Goal: Information Seeking & Learning: Learn about a topic

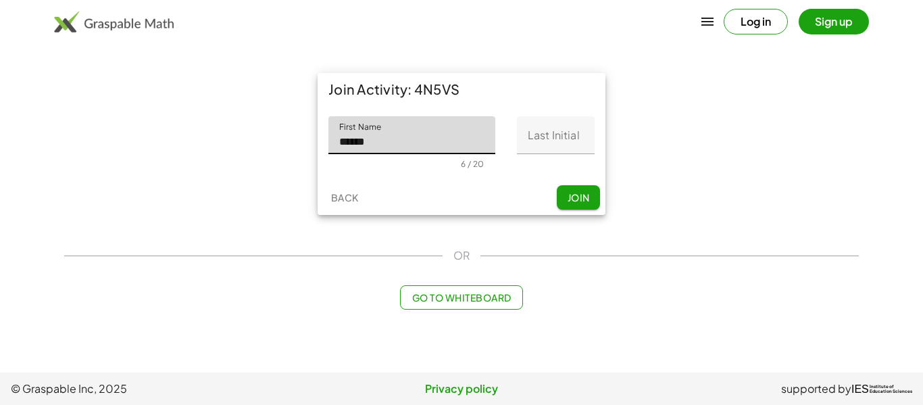
type input "******"
click at [540, 141] on input "Last Initial" at bounding box center [556, 135] width 78 height 38
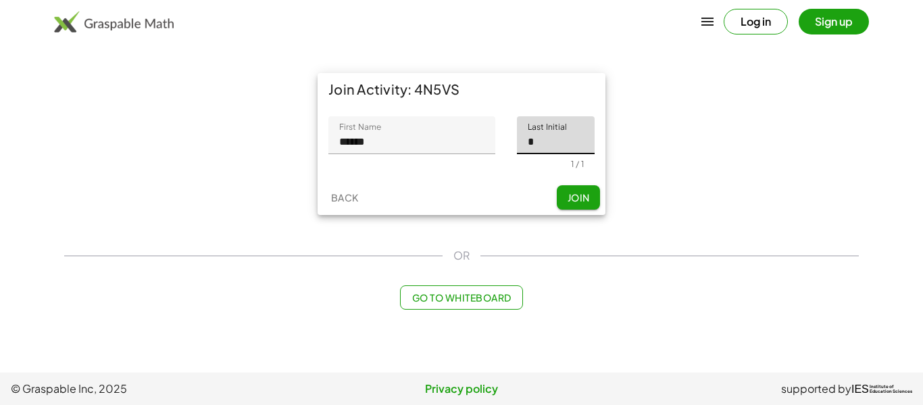
type input "*"
click at [479, 124] on input "******" at bounding box center [411, 135] width 167 height 38
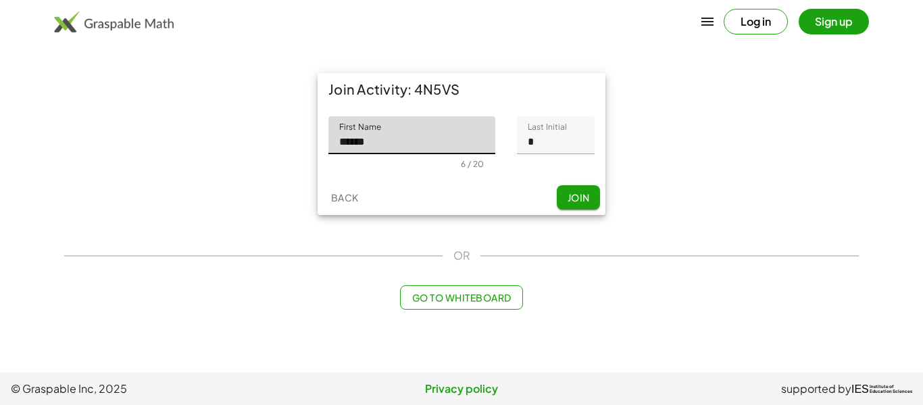
click at [587, 199] on span "Join" at bounding box center [578, 197] width 22 height 12
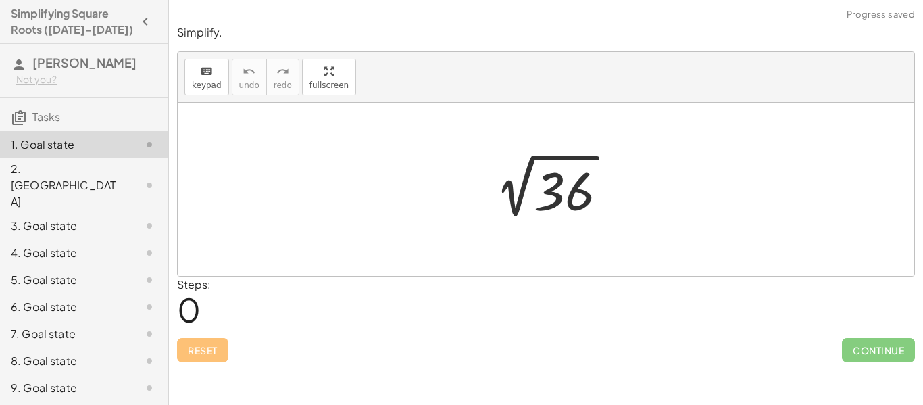
click at [587, 199] on div at bounding box center [551, 189] width 148 height 68
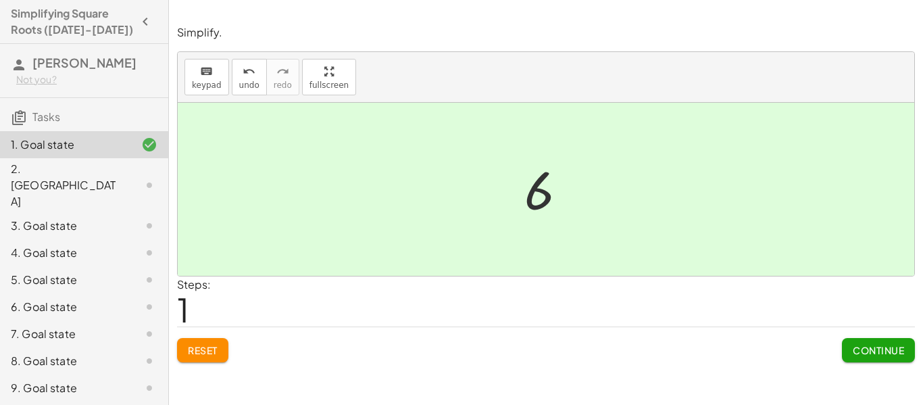
click at [571, 211] on div at bounding box center [551, 189] width 67 height 67
click at [879, 344] on span "Continue" at bounding box center [878, 350] width 51 height 12
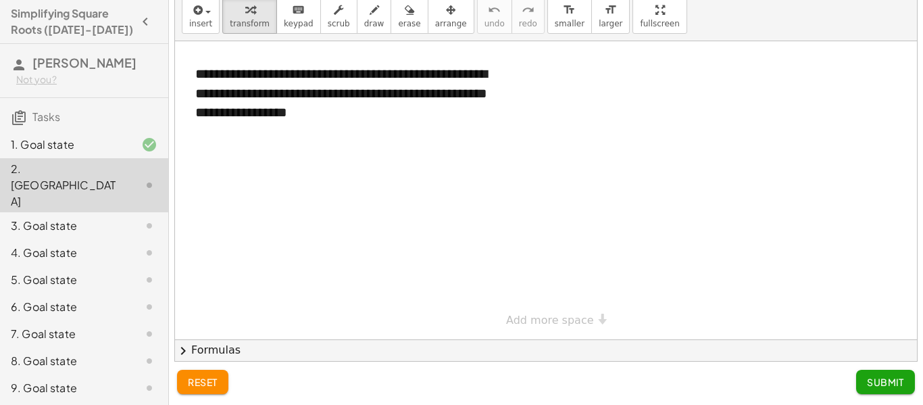
scroll to position [39, 0]
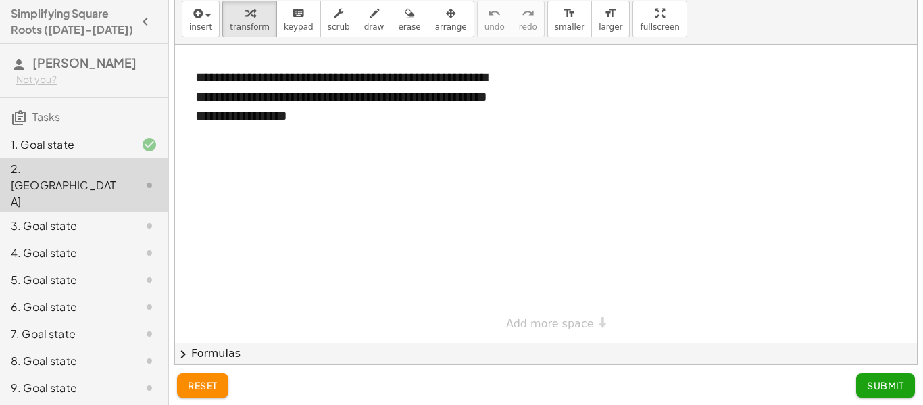
click at [381, 183] on div at bounding box center [546, 194] width 742 height 298
click at [423, 150] on div at bounding box center [546, 194] width 742 height 298
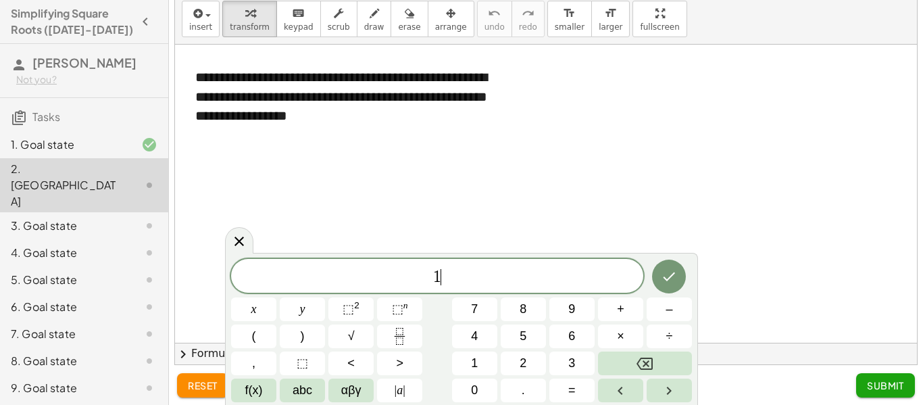
scroll to position [1, 0]
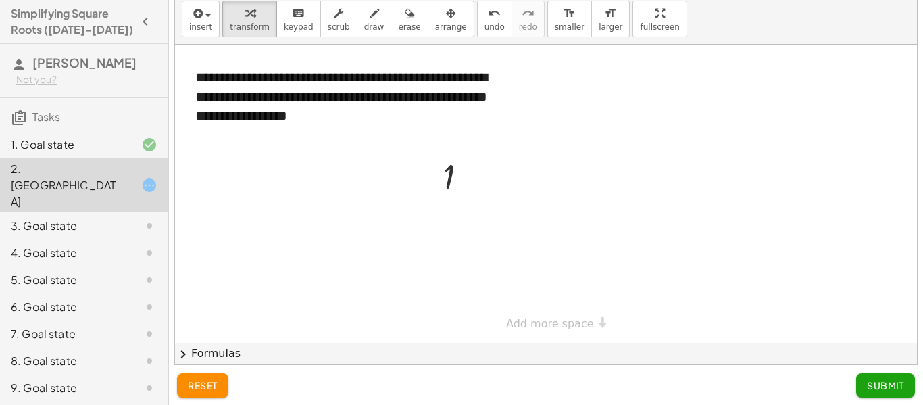
click at [506, 166] on div at bounding box center [546, 194] width 742 height 298
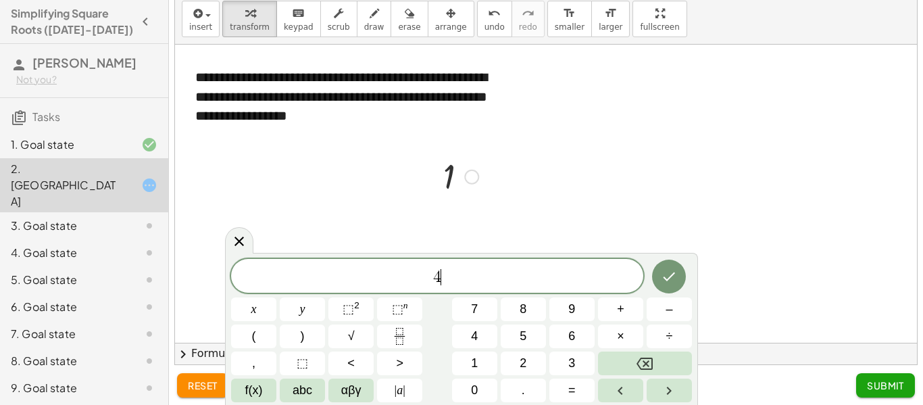
scroll to position [3, 0]
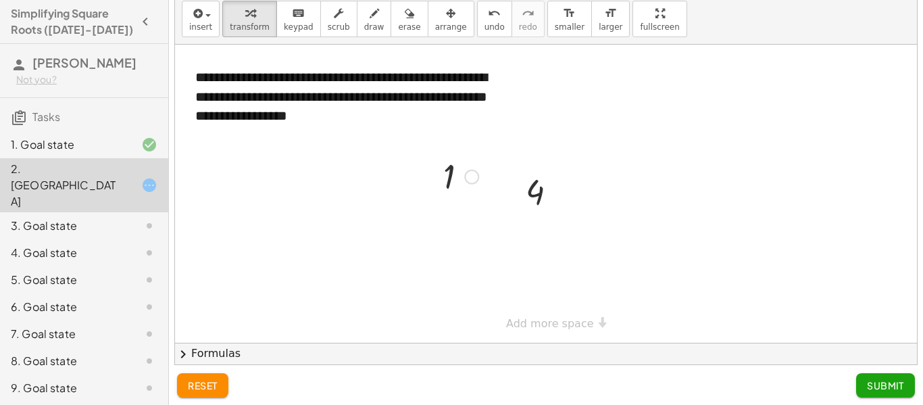
click at [485, 174] on div at bounding box center [461, 175] width 49 height 45
click at [479, 175] on div at bounding box center [471, 177] width 15 height 15
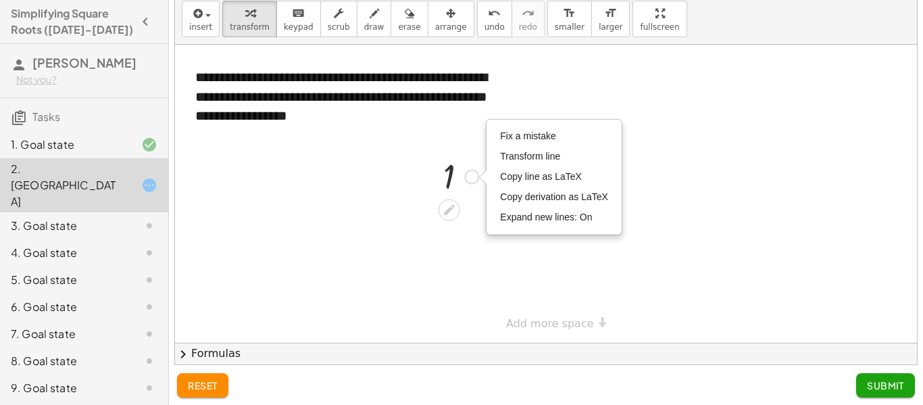
click at [474, 177] on div "Fix a mistake Transform line Copy line as LaTeX Copy derivation as LaTeX Expand…" at bounding box center [471, 177] width 15 height 15
click at [726, 136] on div at bounding box center [546, 194] width 742 height 298
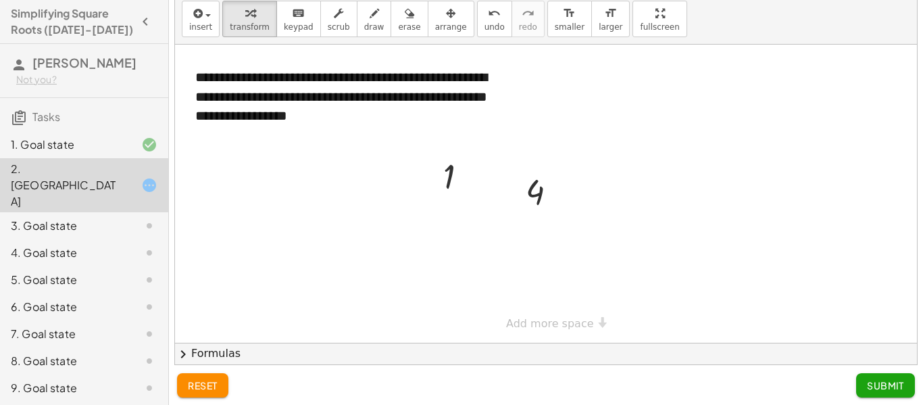
click at [604, 133] on div at bounding box center [546, 194] width 742 height 298
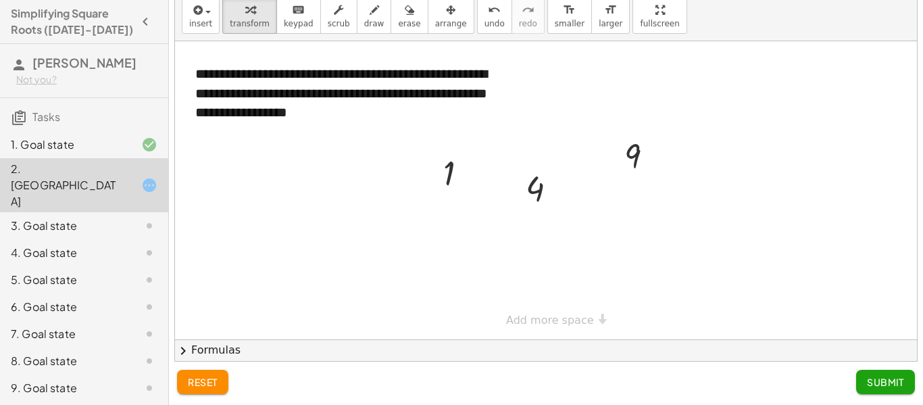
scroll to position [0, 0]
click at [618, 257] on div at bounding box center [546, 190] width 742 height 298
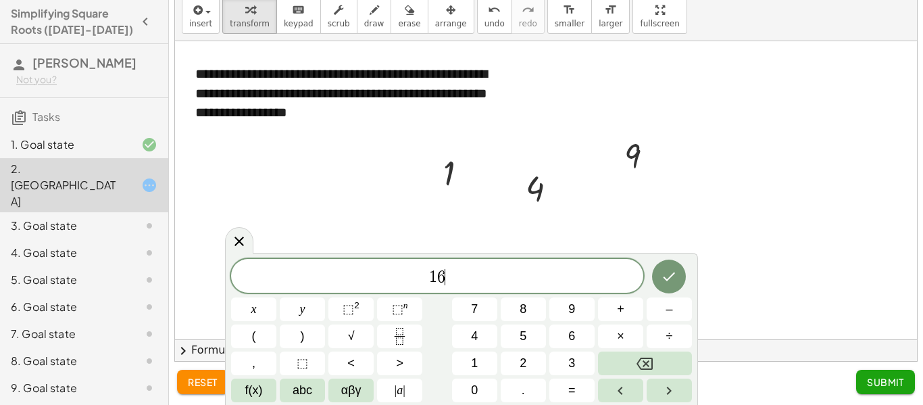
scroll to position [5, 0]
click at [739, 201] on div at bounding box center [546, 190] width 742 height 298
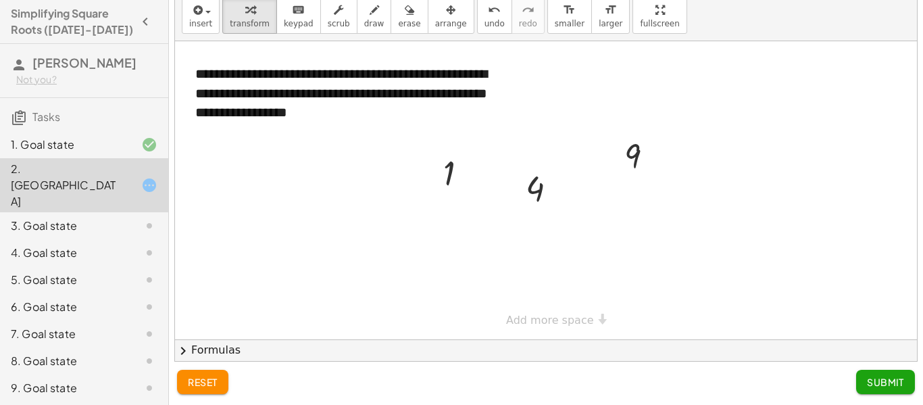
click at [735, 210] on div at bounding box center [546, 190] width 742 height 298
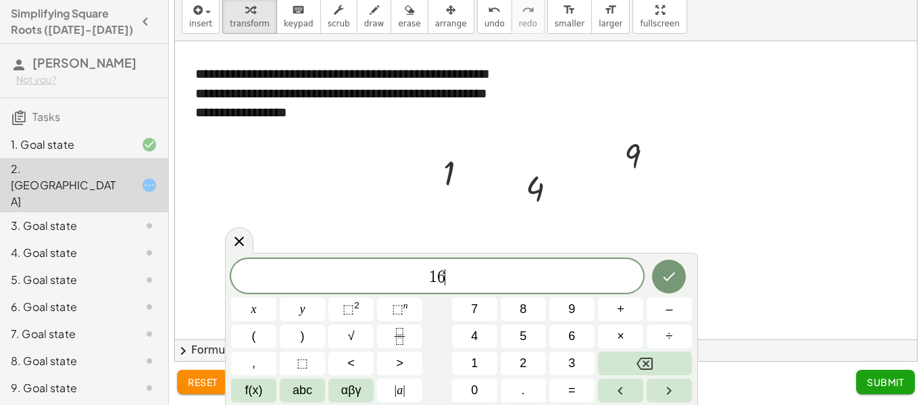
scroll to position [6, 0]
click at [668, 270] on icon "Done" at bounding box center [669, 276] width 16 height 16
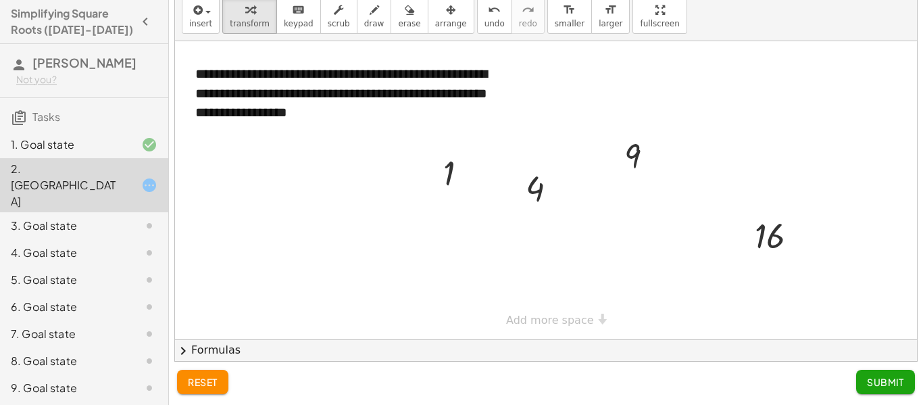
click at [450, 264] on div at bounding box center [546, 190] width 742 height 298
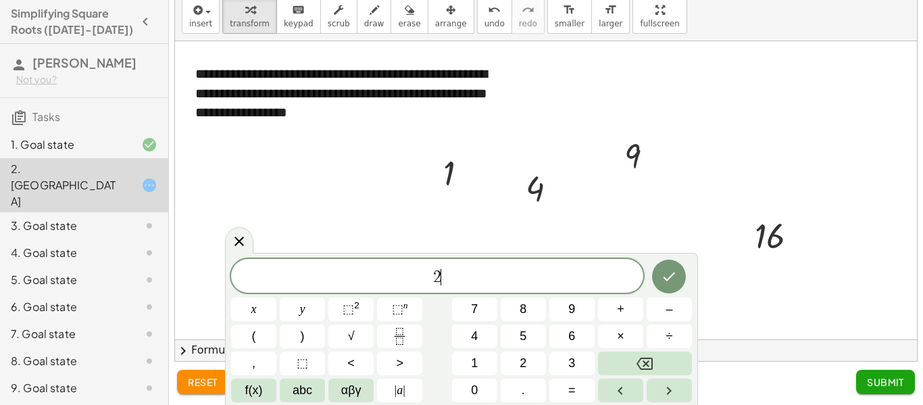
scroll to position [7, 0]
click at [672, 278] on icon "Done" at bounding box center [669, 276] width 16 height 16
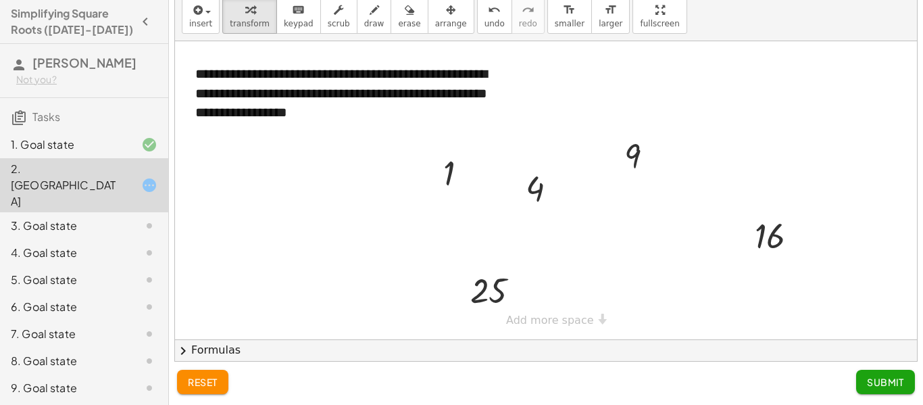
click at [308, 222] on div at bounding box center [546, 190] width 742 height 298
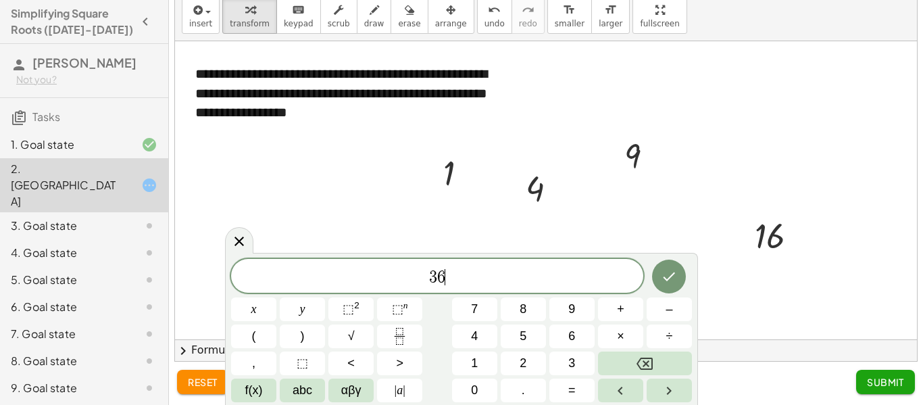
scroll to position [9, 0]
click at [674, 270] on icon "Done" at bounding box center [669, 276] width 16 height 16
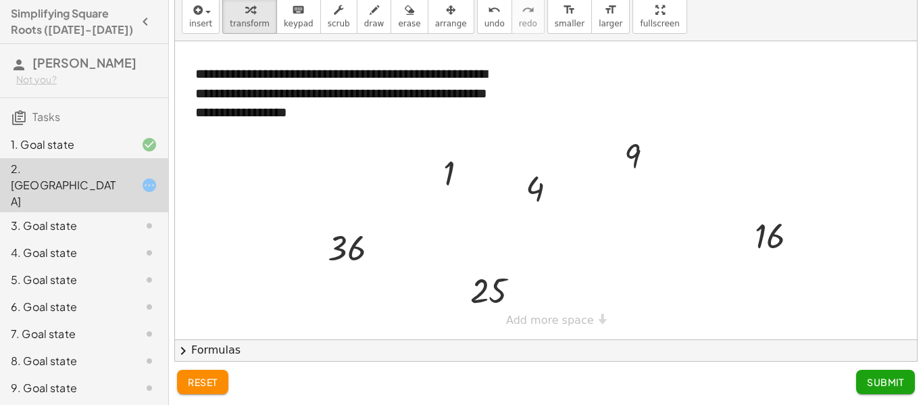
click at [644, 262] on div at bounding box center [546, 190] width 742 height 298
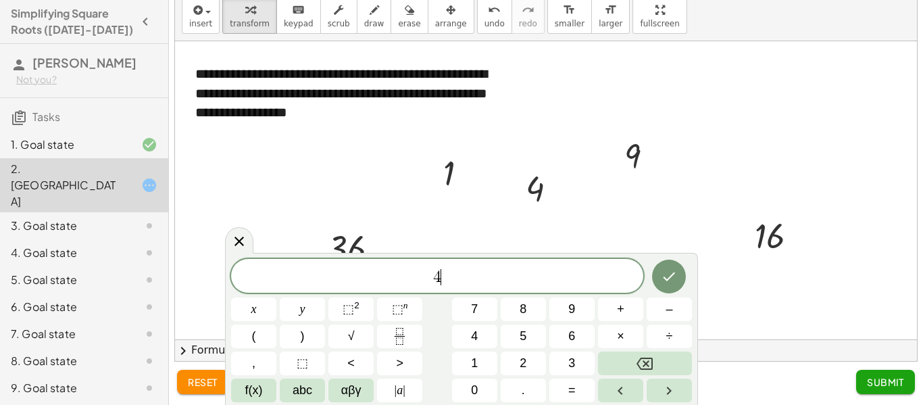
scroll to position [10, 0]
click at [666, 274] on icon "Done" at bounding box center [669, 276] width 16 height 16
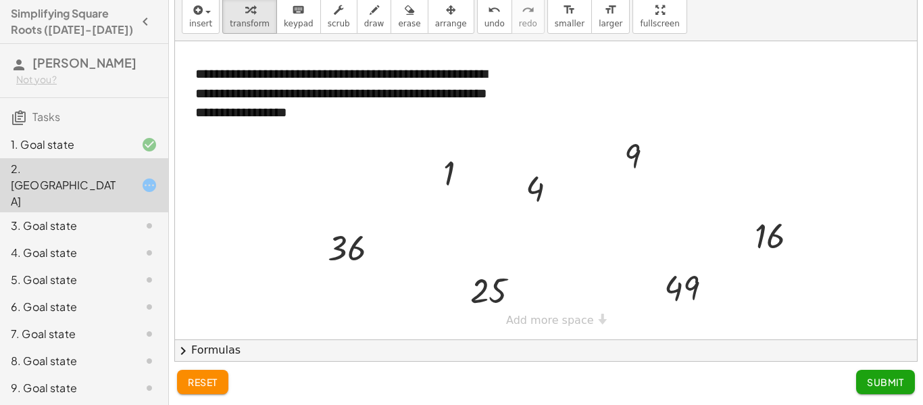
click at [748, 114] on div at bounding box center [546, 190] width 742 height 298
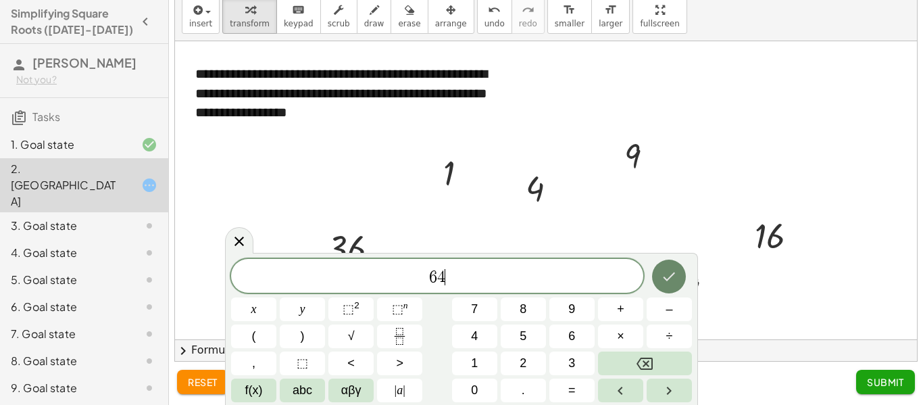
scroll to position [11, 0]
click at [677, 274] on icon "Done" at bounding box center [669, 276] width 16 height 16
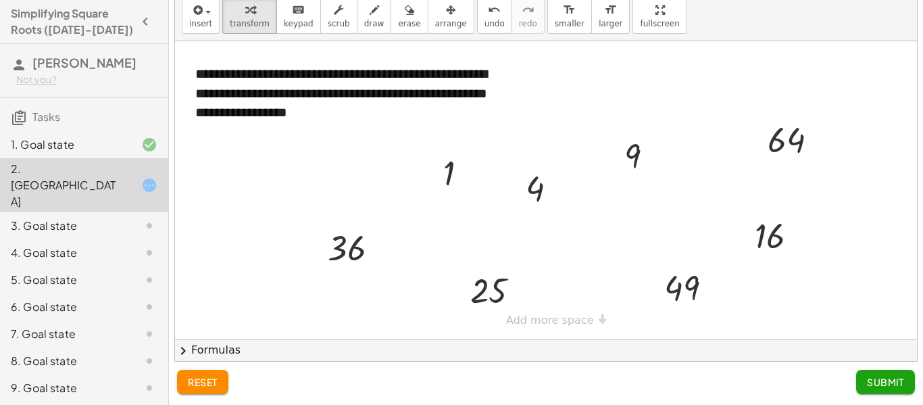
click at [699, 86] on div at bounding box center [546, 190] width 742 height 298
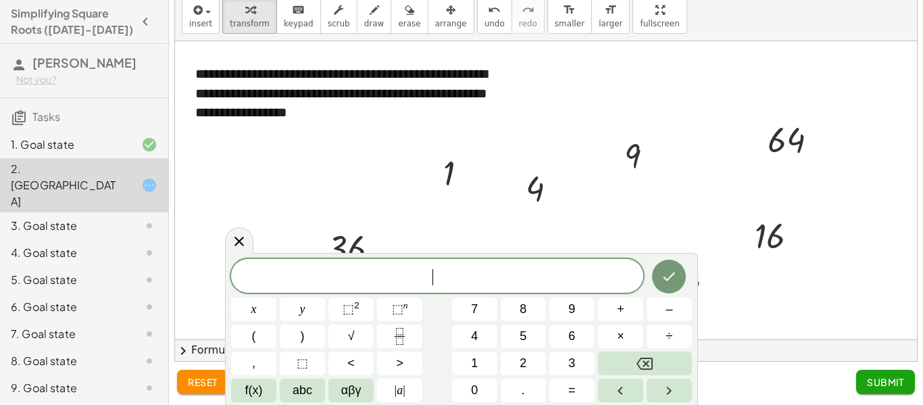
click at [699, 86] on div at bounding box center [546, 190] width 742 height 298
click at [675, 272] on icon "Done" at bounding box center [669, 276] width 16 height 16
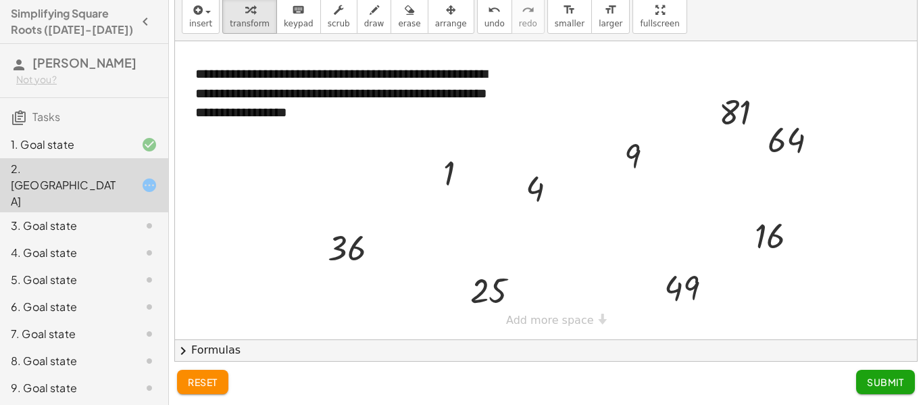
click at [617, 236] on div at bounding box center [546, 190] width 742 height 298
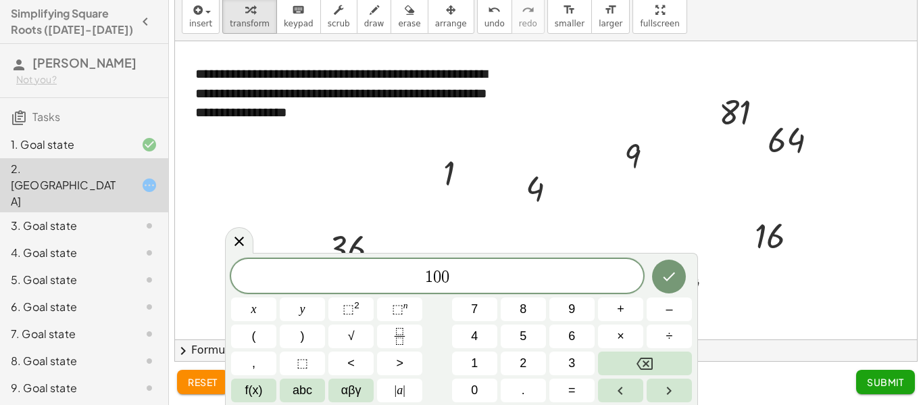
scroll to position [16, 0]
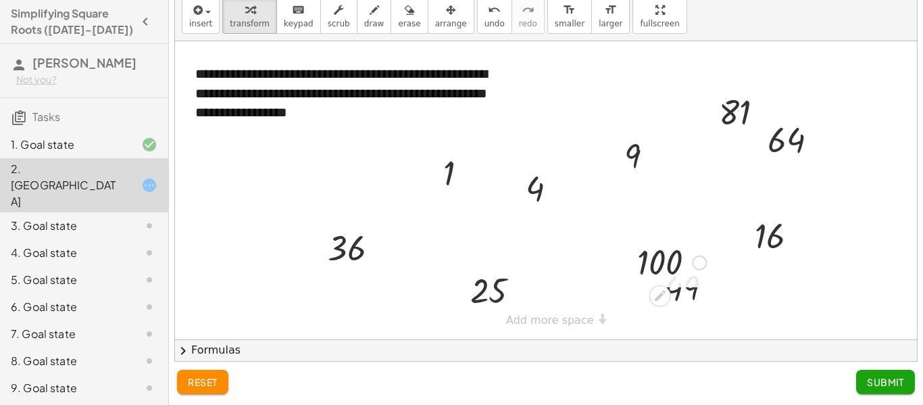
drag, startPoint x: 647, startPoint y: 256, endPoint x: 662, endPoint y: 193, distance: 64.6
click at [662, 193] on div "**********" at bounding box center [546, 190] width 742 height 298
click at [695, 260] on div at bounding box center [699, 262] width 15 height 15
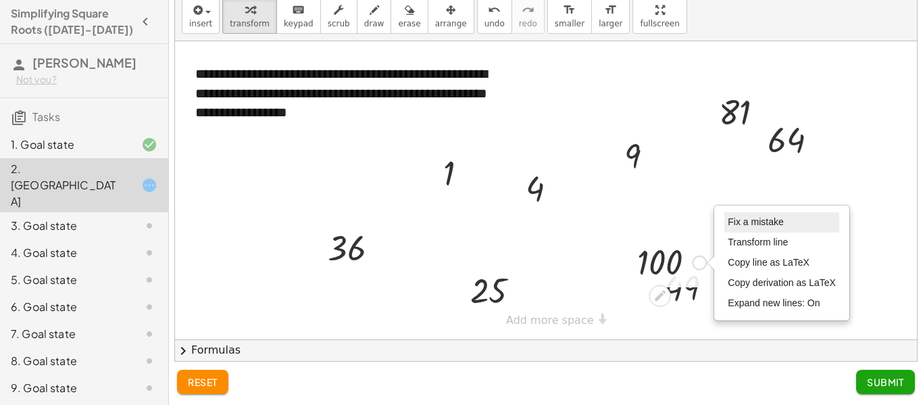
click at [769, 222] on span "Fix a mistake" at bounding box center [755, 221] width 55 height 11
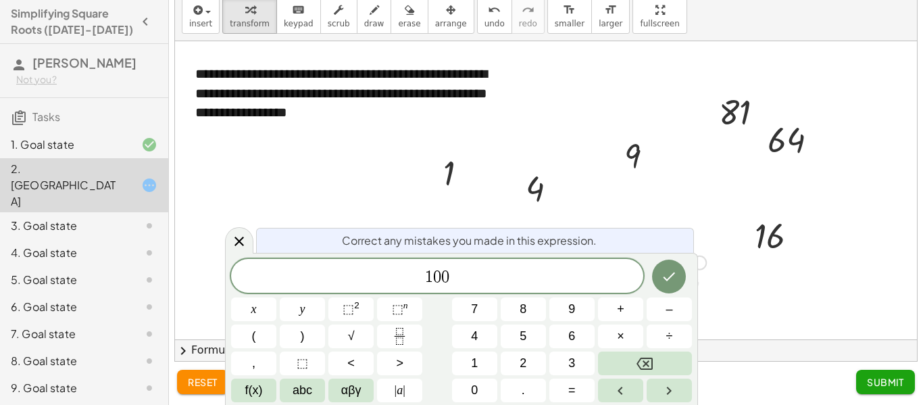
click at [685, 185] on div at bounding box center [546, 190] width 742 height 298
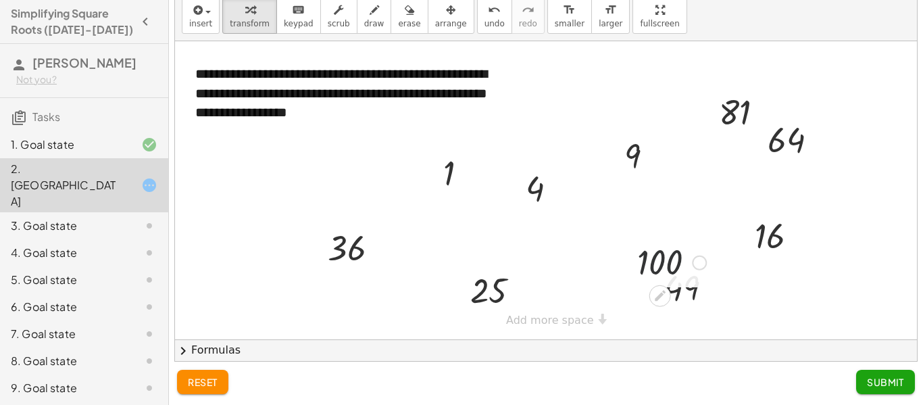
click at [661, 268] on div at bounding box center [672, 261] width 82 height 45
click at [583, 245] on div at bounding box center [546, 190] width 742 height 298
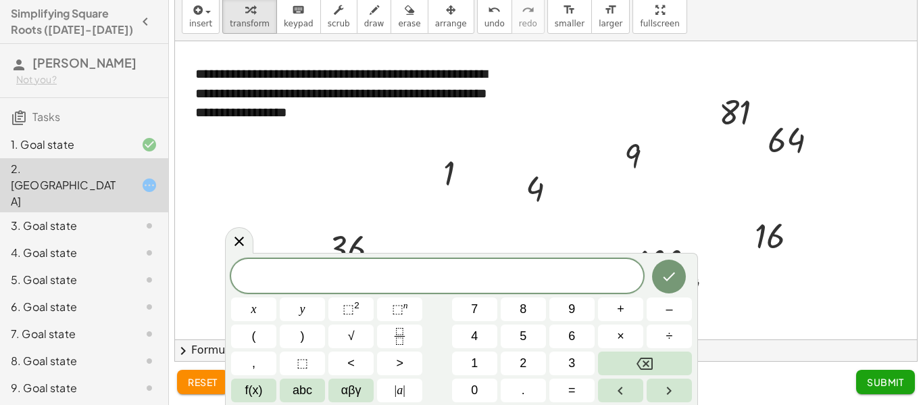
click at [469, 199] on div at bounding box center [546, 190] width 742 height 298
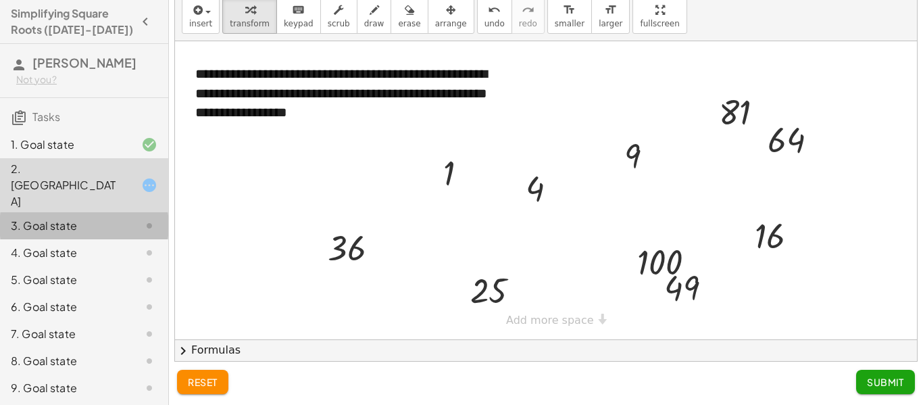
click at [92, 266] on div "3. Goal state" at bounding box center [84, 279] width 168 height 27
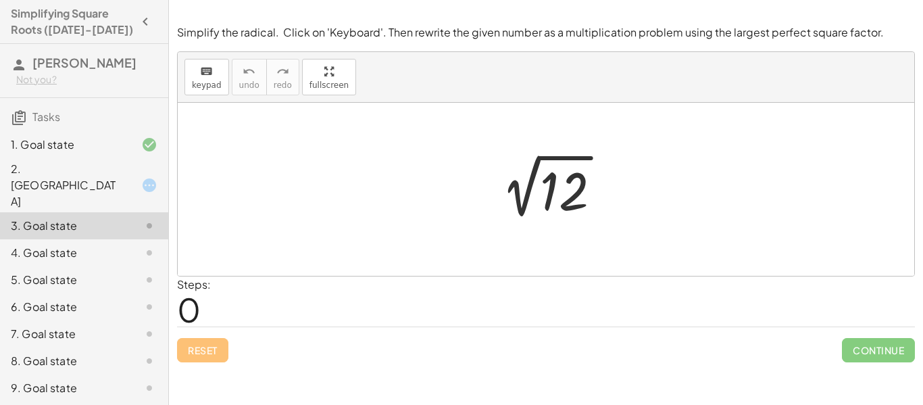
click at [210, 326] on div "Steps: 0" at bounding box center [194, 301] width 34 height 50
click at [404, 229] on div at bounding box center [546, 189] width 737 height 173
click at [859, 340] on span "Continue" at bounding box center [878, 350] width 73 height 24
click at [588, 160] on div at bounding box center [551, 189] width 136 height 68
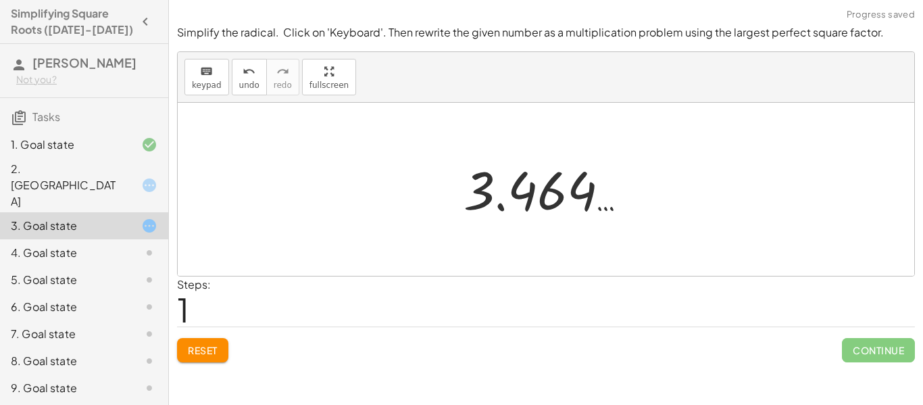
click at [533, 201] on div at bounding box center [551, 189] width 189 height 67
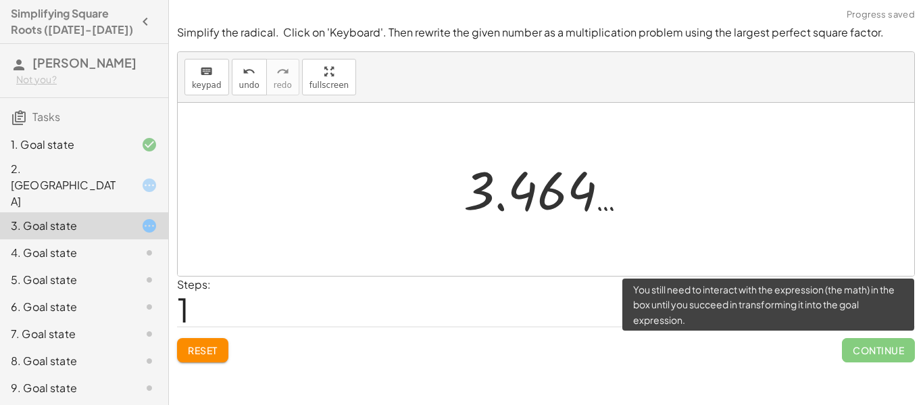
click at [867, 361] on span "Continue" at bounding box center [878, 350] width 73 height 24
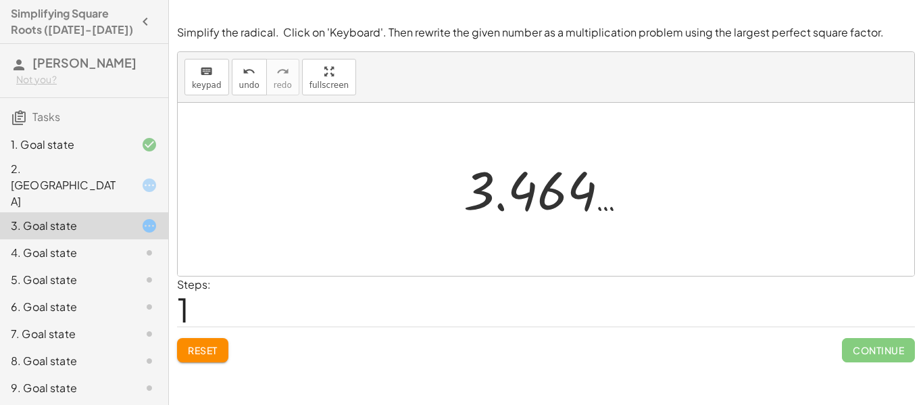
click at [535, 197] on div at bounding box center [551, 189] width 189 height 67
click at [546, 195] on div at bounding box center [551, 189] width 189 height 67
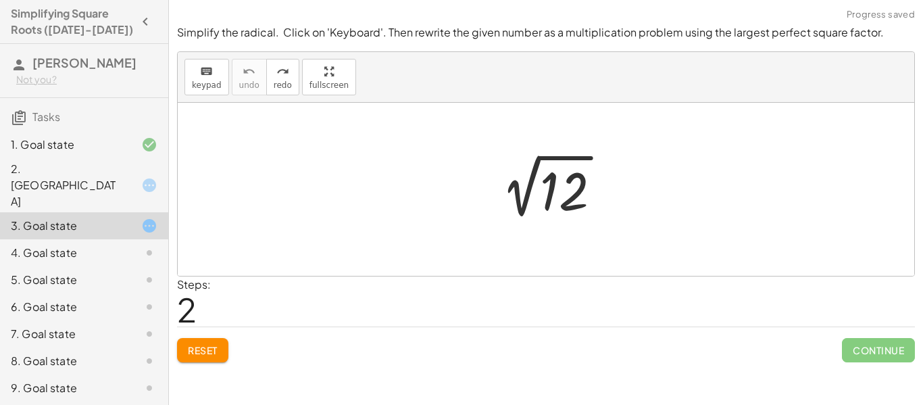
click at [464, 205] on div at bounding box center [546, 189] width 737 height 173
click at [541, 203] on div at bounding box center [551, 189] width 136 height 68
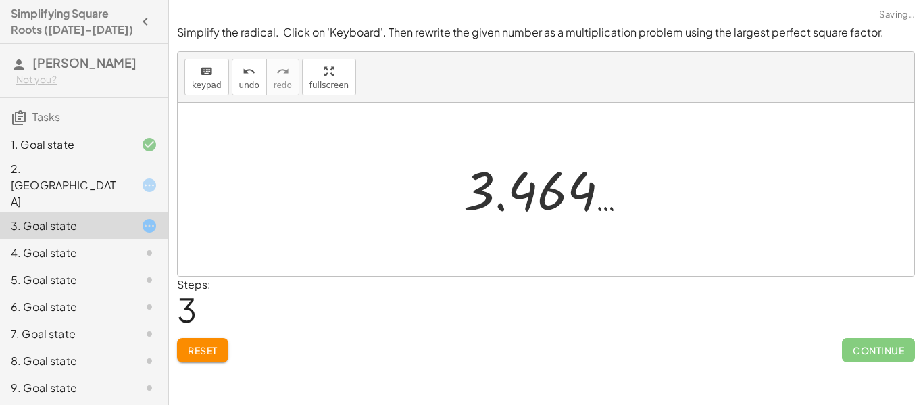
click at [533, 183] on div at bounding box center [551, 189] width 189 height 67
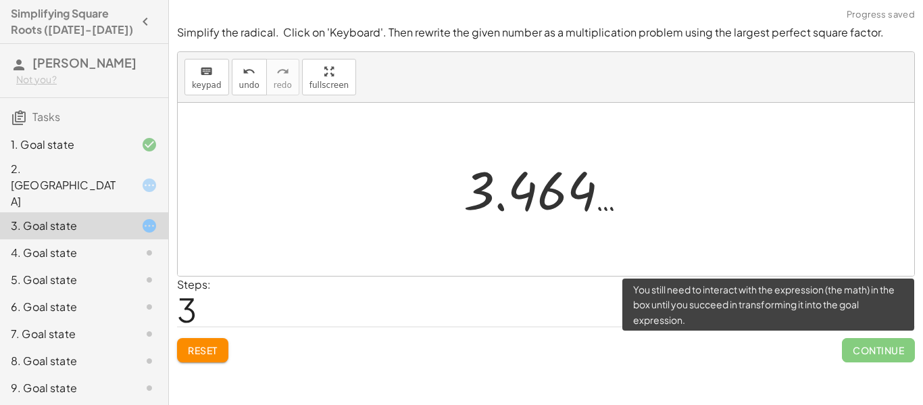
click at [894, 351] on span "Continue" at bounding box center [878, 350] width 73 height 24
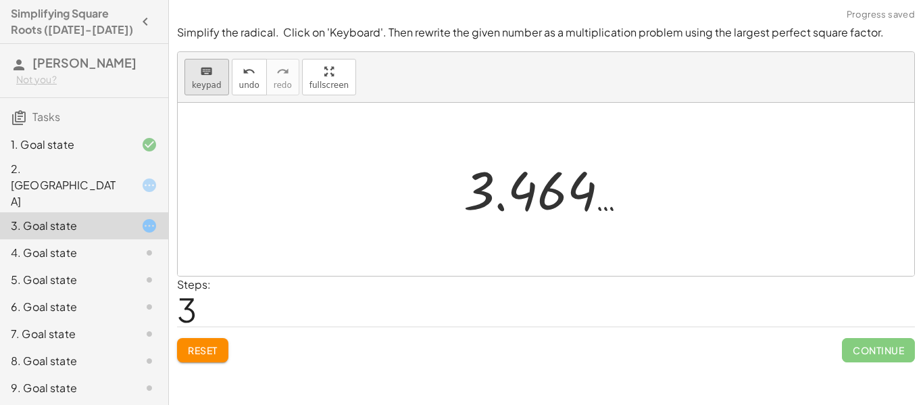
click at [197, 72] on div "keyboard" at bounding box center [207, 71] width 30 height 16
click at [439, 276] on div "Steps: 3" at bounding box center [546, 301] width 738 height 50
click at [308, 165] on div at bounding box center [546, 189] width 737 height 173
click at [195, 89] on span "keypad" at bounding box center [207, 84] width 30 height 9
click at [267, 193] on div at bounding box center [546, 189] width 737 height 173
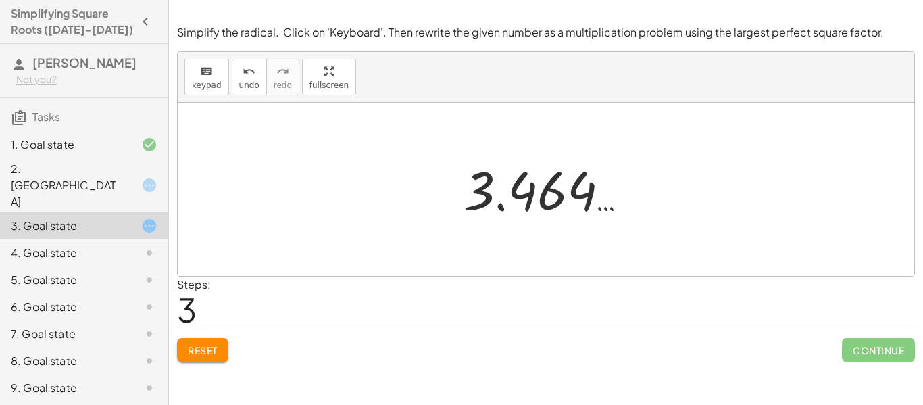
click at [495, 189] on div at bounding box center [551, 189] width 189 height 67
click at [520, 251] on div at bounding box center [546, 189] width 737 height 173
click at [187, 344] on button "Reset" at bounding box center [202, 350] width 51 height 24
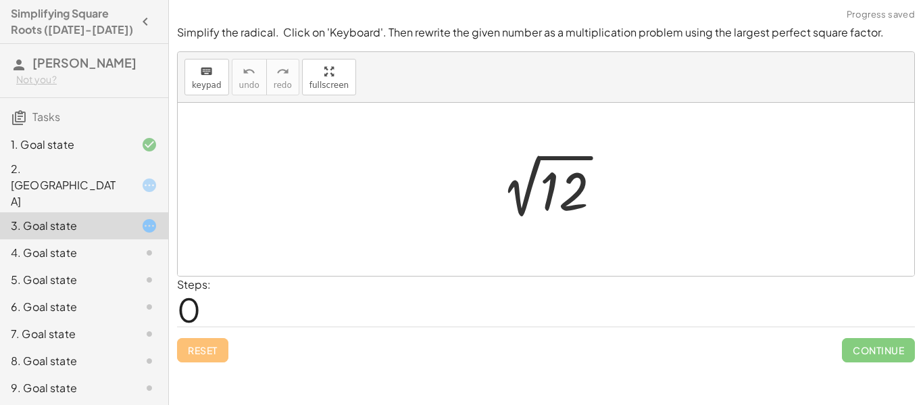
click at [562, 188] on div at bounding box center [551, 189] width 136 height 68
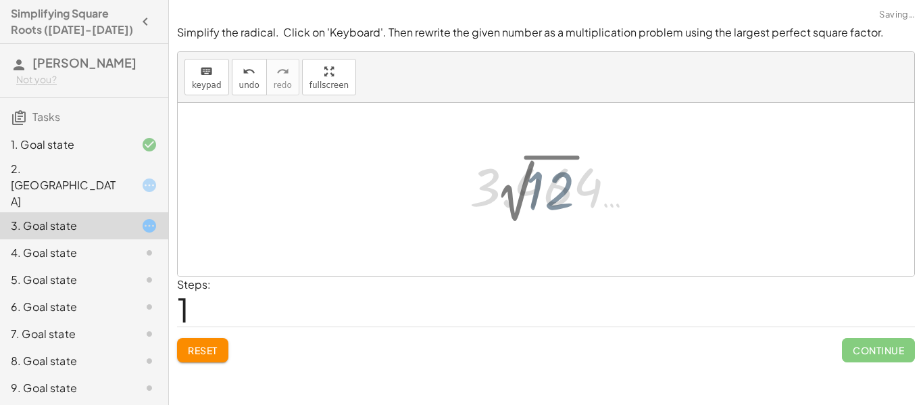
click at [557, 195] on div at bounding box center [557, 186] width 189 height 67
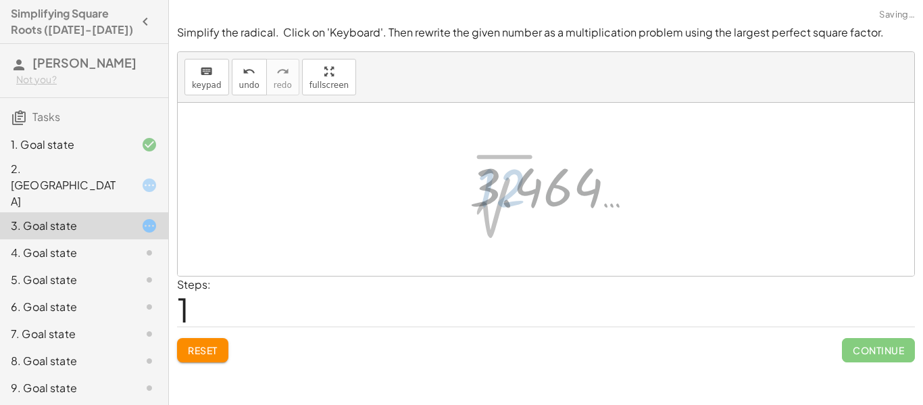
click at [557, 195] on div at bounding box center [557, 186] width 189 height 67
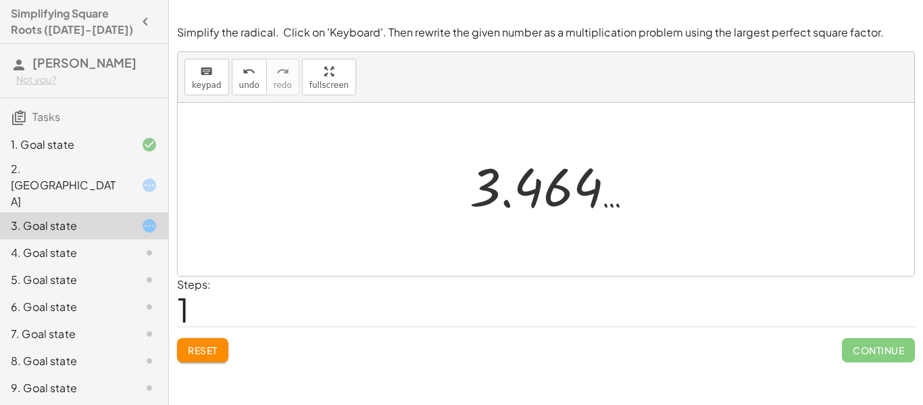
click at [585, 180] on div at bounding box center [557, 186] width 189 height 67
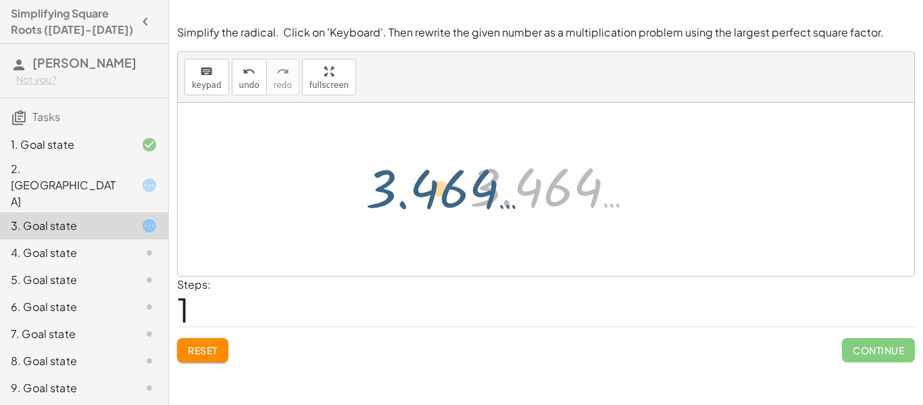
drag, startPoint x: 581, startPoint y: 182, endPoint x: 462, endPoint y: 181, distance: 119.0
click at [462, 181] on div "2 √ 12 3.464 … 3.464 …" at bounding box center [551, 186] width 205 height 74
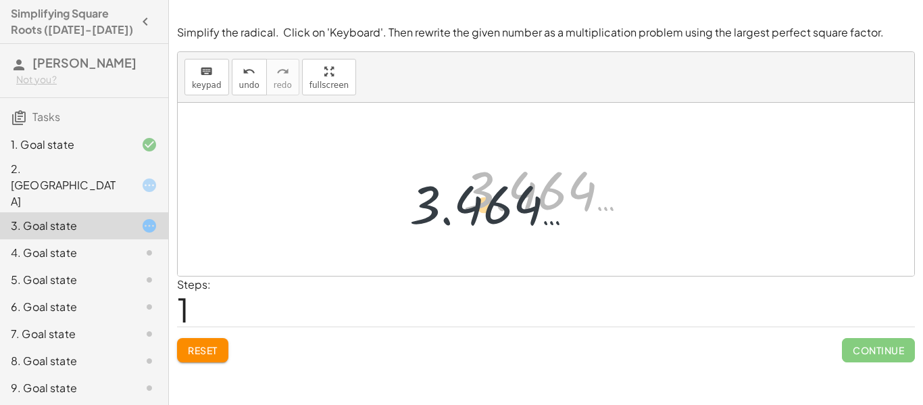
drag, startPoint x: 591, startPoint y: 179, endPoint x: 435, endPoint y: 207, distance: 158.6
click at [435, 207] on div "2 √ 12 3.464 … 3.464 …" at bounding box center [546, 189] width 737 height 173
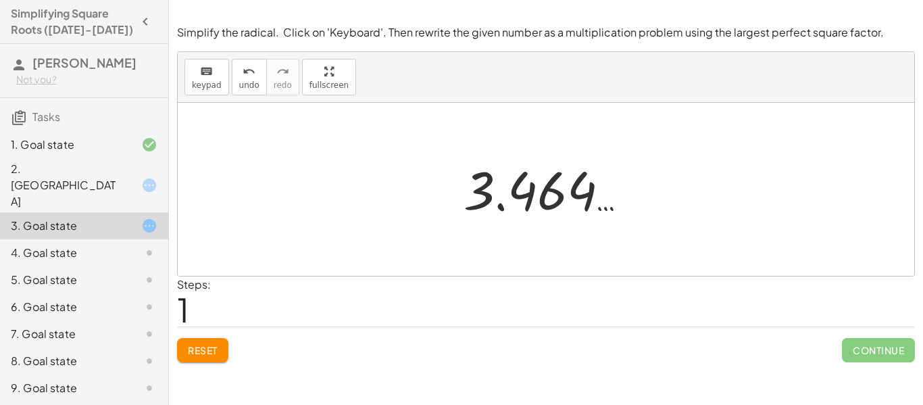
click at [188, 352] on span "Reset" at bounding box center [203, 350] width 30 height 12
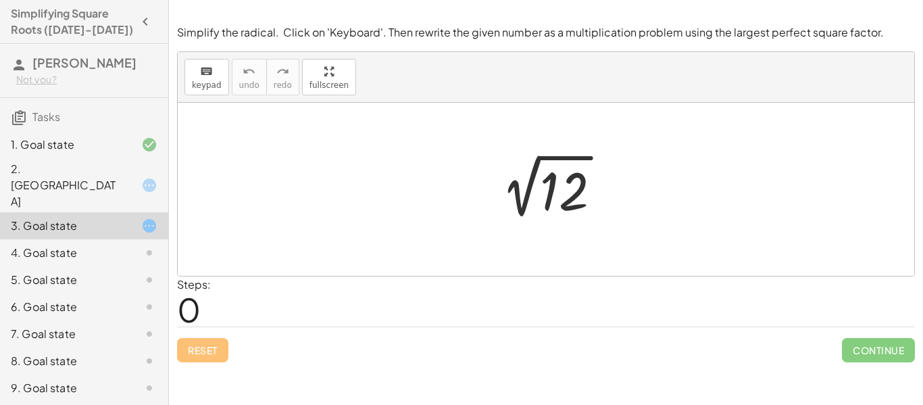
click at [151, 218] on icon at bounding box center [149, 226] width 16 height 16
click at [210, 97] on div "keyboard keypad undo [PERSON_NAME] redo fullscreen" at bounding box center [546, 77] width 737 height 51
click at [222, 67] on button "keyboard keypad" at bounding box center [207, 77] width 45 height 36
click at [489, 144] on div at bounding box center [546, 189] width 737 height 173
click at [539, 189] on div at bounding box center [551, 189] width 136 height 68
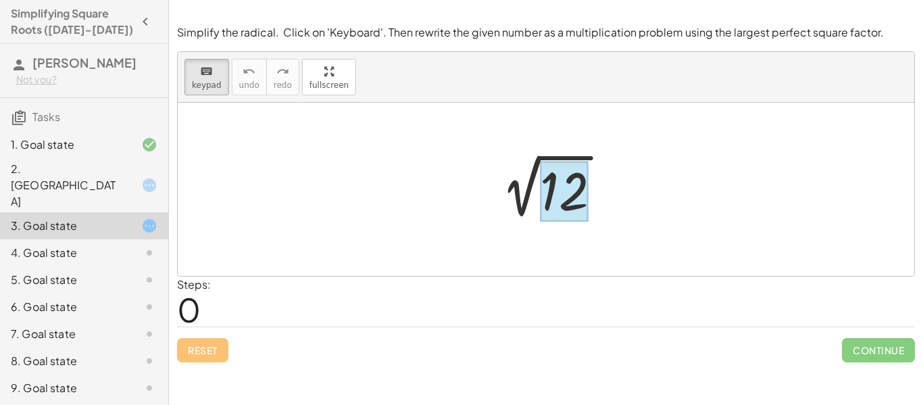
click at [567, 194] on div at bounding box center [564, 192] width 49 height 60
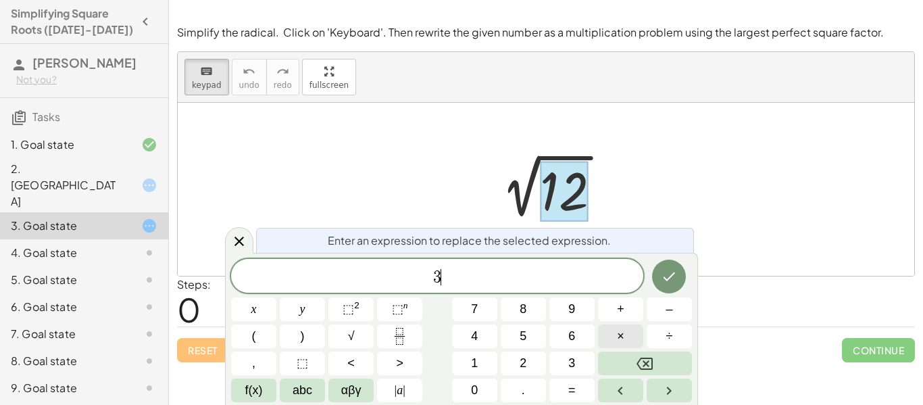
click at [632, 331] on button "×" at bounding box center [620, 336] width 45 height 24
click at [664, 389] on icon "Right arrow" at bounding box center [669, 391] width 16 height 16
click at [662, 290] on button "Done" at bounding box center [669, 277] width 34 height 34
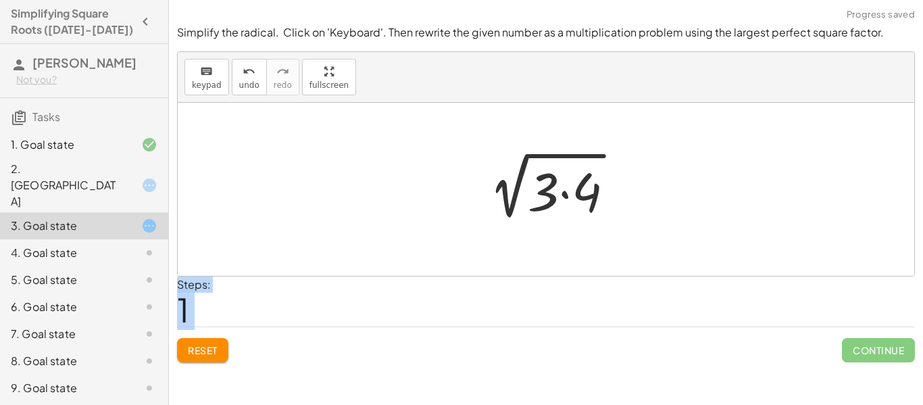
drag, startPoint x: 862, startPoint y: 354, endPoint x: 596, endPoint y: 208, distance: 303.7
click at [0, 0] on div "Simplify the radical. Click on 'Keyboard'. Then rewrite the given number as a m…" at bounding box center [0, 0] width 0 height 0
drag, startPoint x: 576, startPoint y: 197, endPoint x: 473, endPoint y: 193, distance: 102.8
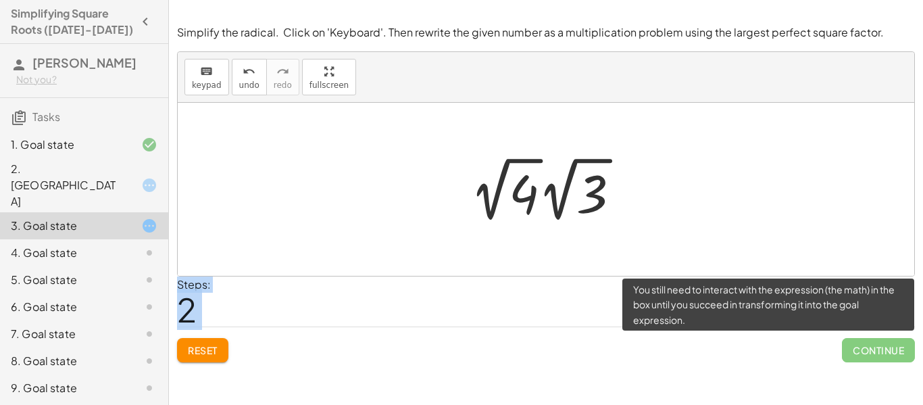
click at [858, 349] on span "Continue" at bounding box center [878, 350] width 73 height 24
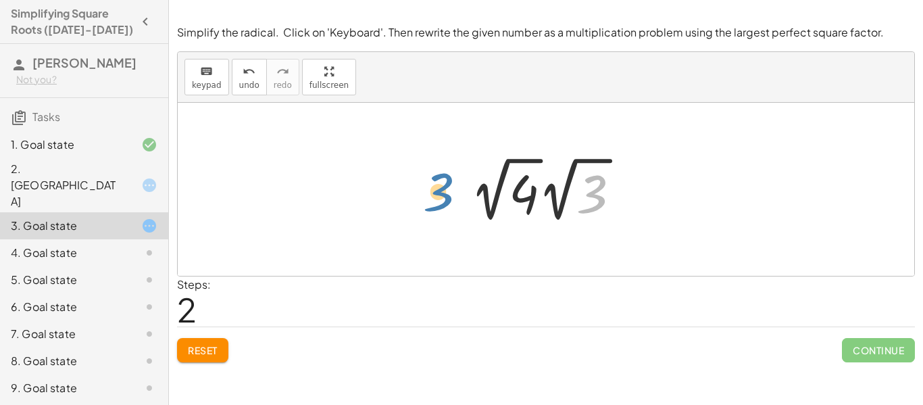
drag, startPoint x: 588, startPoint y: 195, endPoint x: 433, endPoint y: 193, distance: 154.8
click at [527, 197] on div at bounding box center [551, 189] width 174 height 74
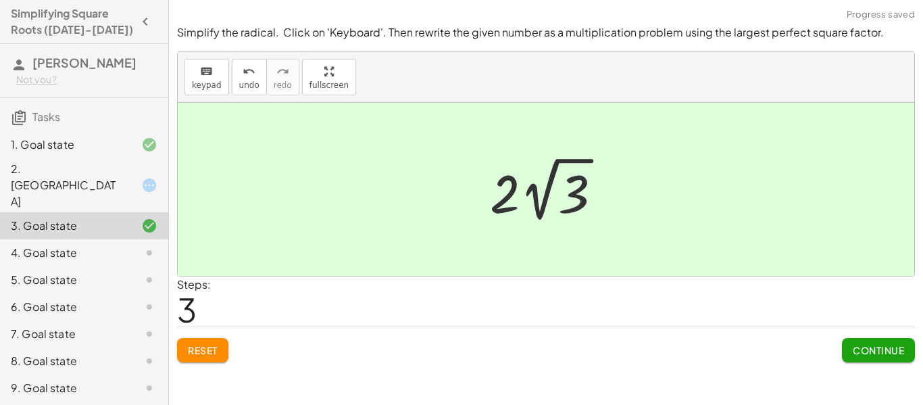
click at [882, 350] on span "Continue" at bounding box center [878, 350] width 51 height 12
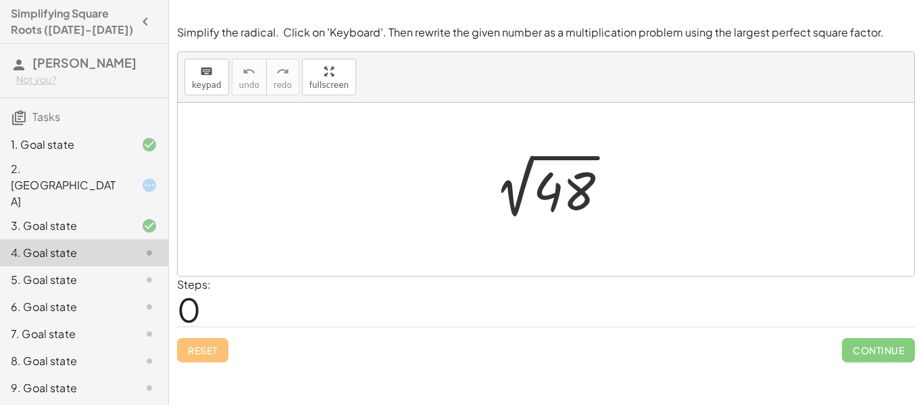
click at [560, 180] on div at bounding box center [551, 189] width 149 height 68
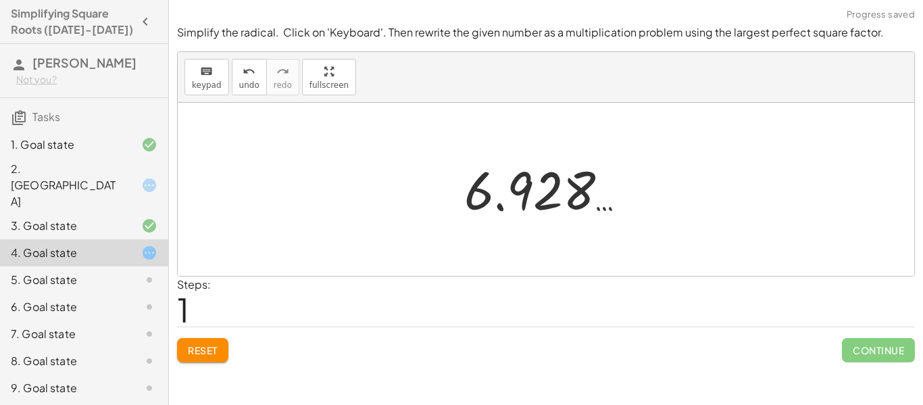
click at [483, 194] on div at bounding box center [551, 189] width 187 height 67
click at [201, 80] on span "keypad" at bounding box center [207, 84] width 30 height 9
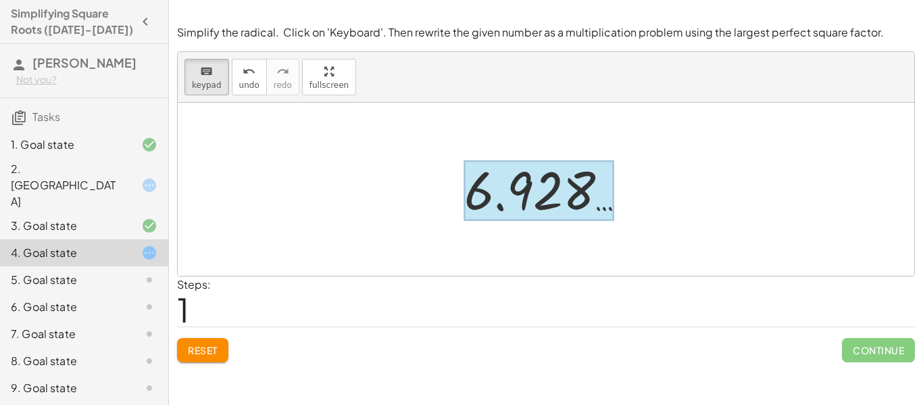
click at [488, 208] on div at bounding box center [538, 191] width 149 height 60
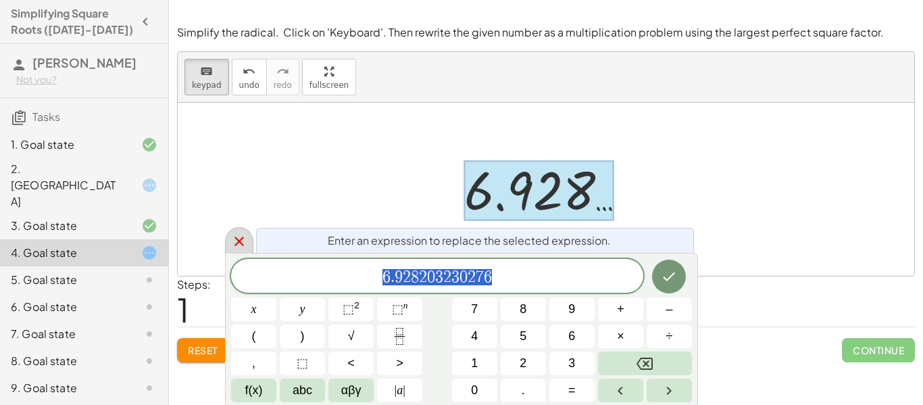
click at [236, 238] on icon at bounding box center [239, 241] width 9 height 9
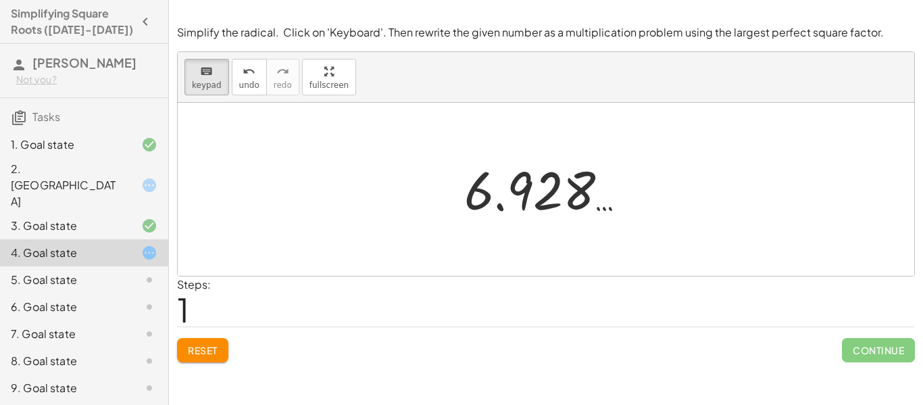
click at [210, 360] on button "Reset" at bounding box center [202, 350] width 51 height 24
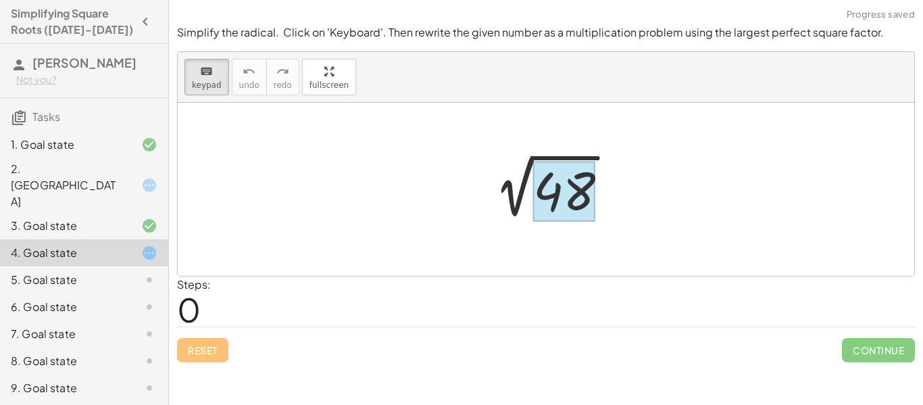
click at [560, 190] on div at bounding box center [564, 192] width 62 height 60
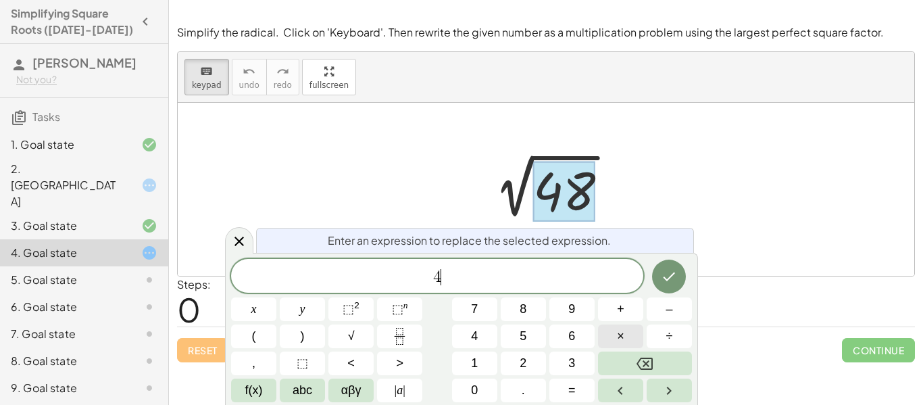
click at [620, 338] on span "×" at bounding box center [620, 336] width 7 height 18
click at [662, 272] on icon "Done" at bounding box center [669, 276] width 16 height 16
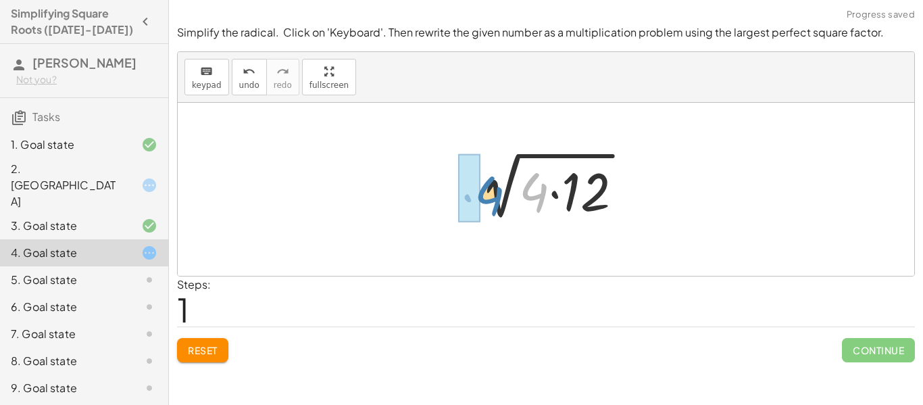
drag, startPoint x: 531, startPoint y: 195, endPoint x: 484, endPoint y: 198, distance: 47.4
click at [484, 198] on div at bounding box center [551, 190] width 178 height 70
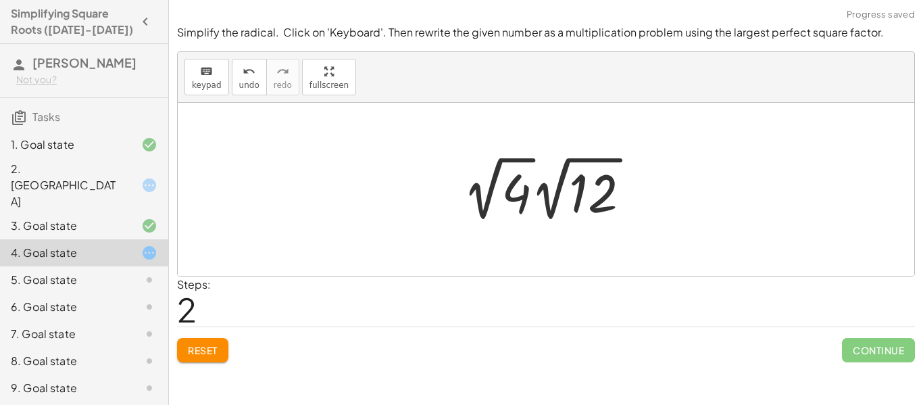
click at [520, 194] on div at bounding box center [552, 188] width 192 height 74
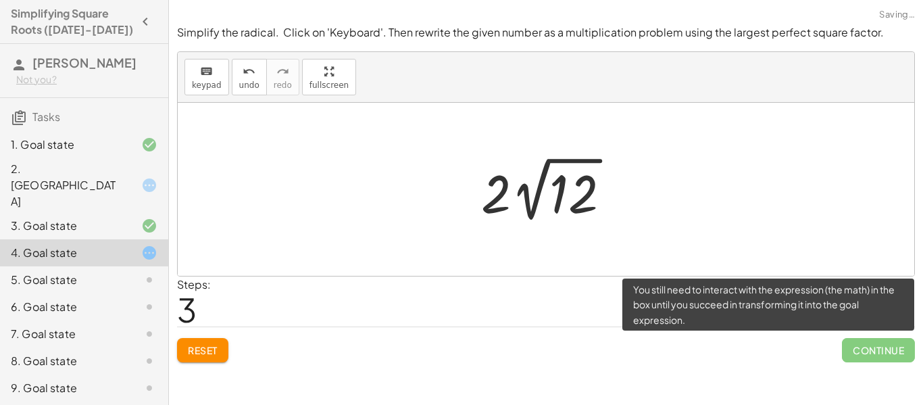
click at [865, 350] on span "Continue" at bounding box center [878, 350] width 73 height 24
click at [876, 351] on span "Continue" at bounding box center [878, 350] width 73 height 24
click at [894, 349] on span "Continue" at bounding box center [878, 350] width 73 height 24
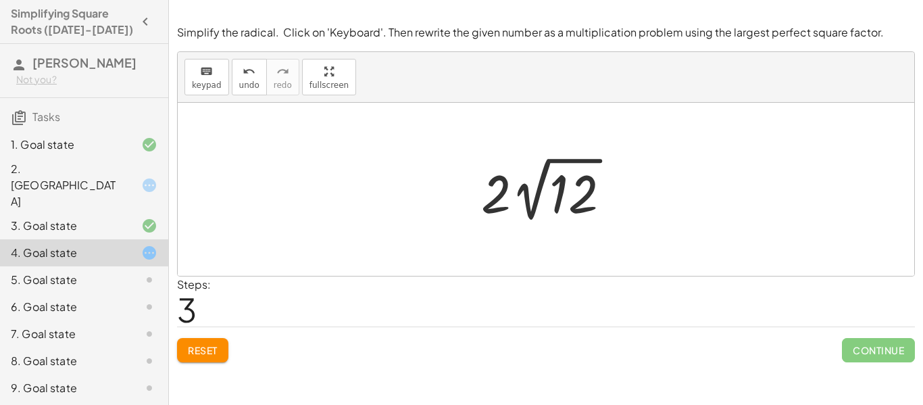
click at [574, 198] on div at bounding box center [550, 189] width 153 height 74
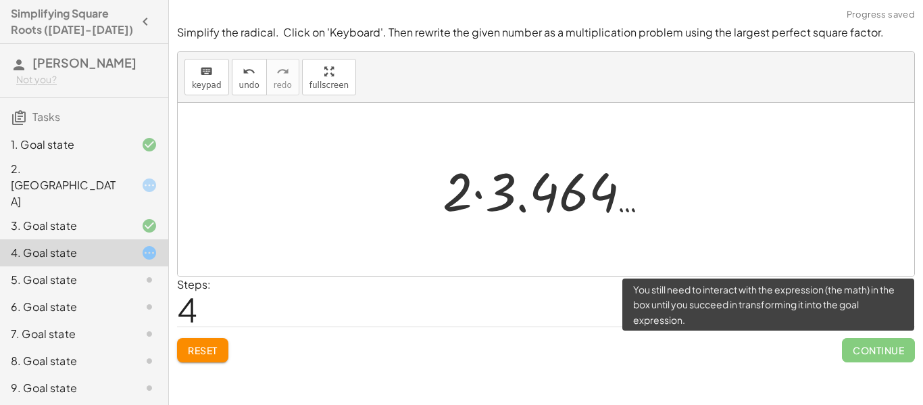
click at [879, 354] on span "Continue" at bounding box center [878, 350] width 73 height 24
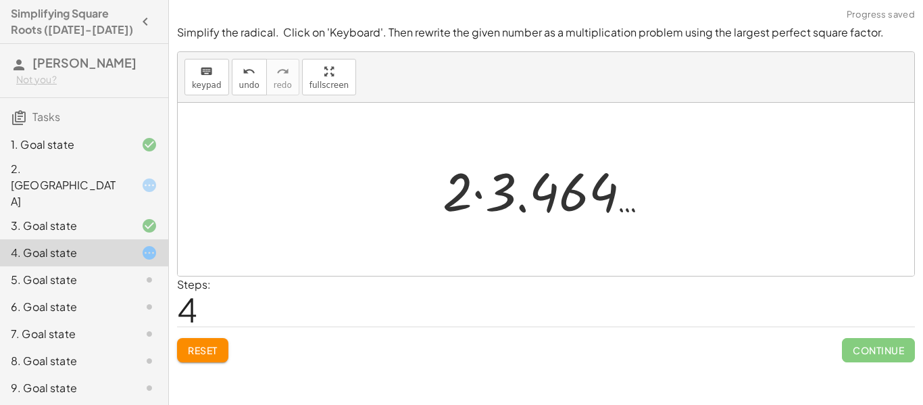
click at [463, 189] on div at bounding box center [551, 190] width 231 height 70
click at [461, 197] on div at bounding box center [551, 190] width 231 height 70
click at [520, 209] on div at bounding box center [551, 190] width 231 height 70
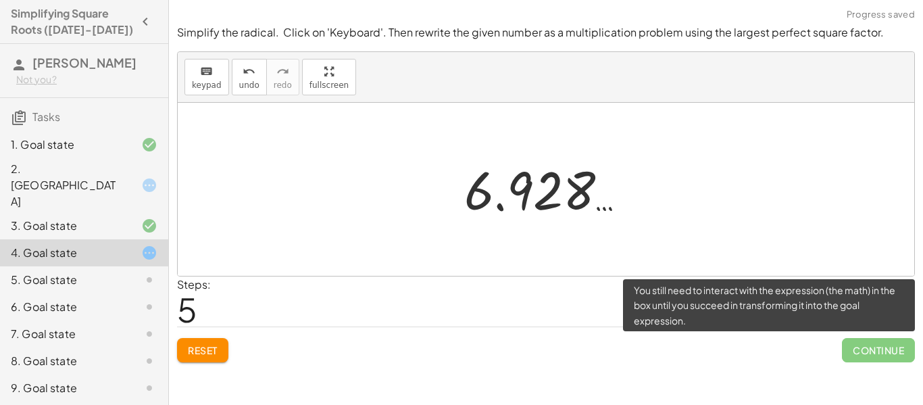
click at [881, 347] on span "Continue" at bounding box center [878, 350] width 73 height 24
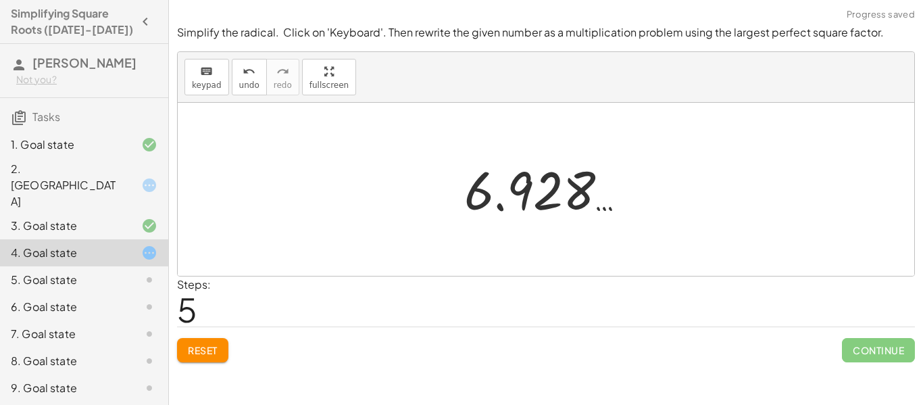
click at [571, 193] on div at bounding box center [551, 189] width 187 height 67
click at [512, 191] on div at bounding box center [551, 189] width 187 height 67
click at [461, 192] on div at bounding box center [551, 189] width 187 height 67
click at [508, 203] on div at bounding box center [551, 189] width 187 height 67
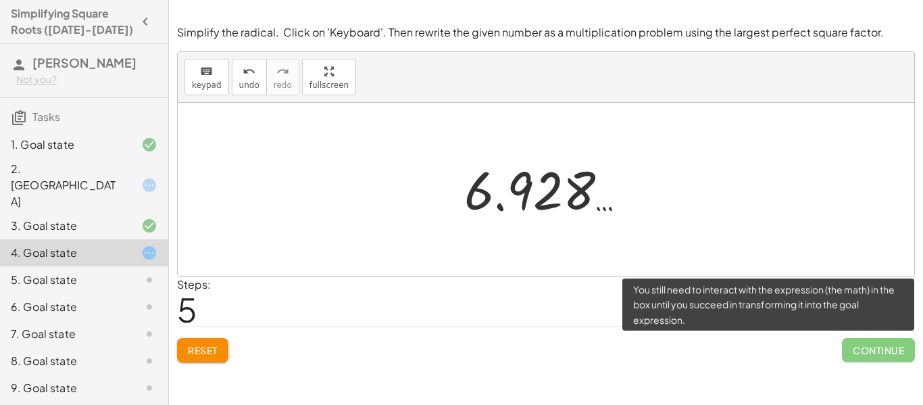
click at [871, 351] on span "Continue" at bounding box center [878, 350] width 73 height 24
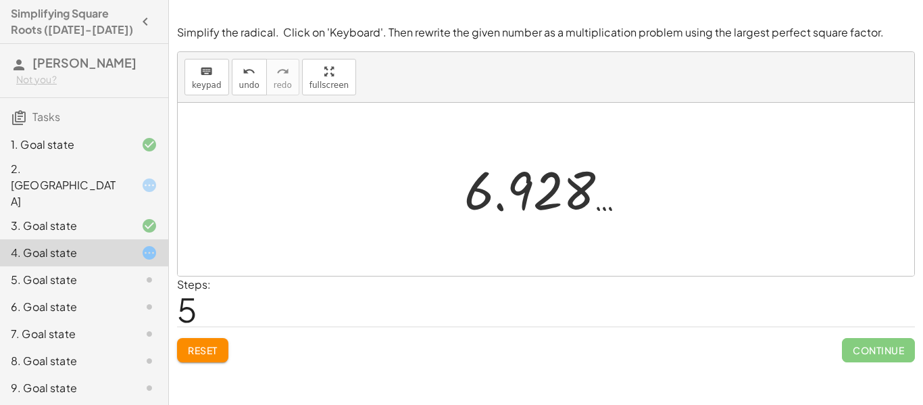
click at [204, 349] on span "Reset" at bounding box center [203, 350] width 30 height 12
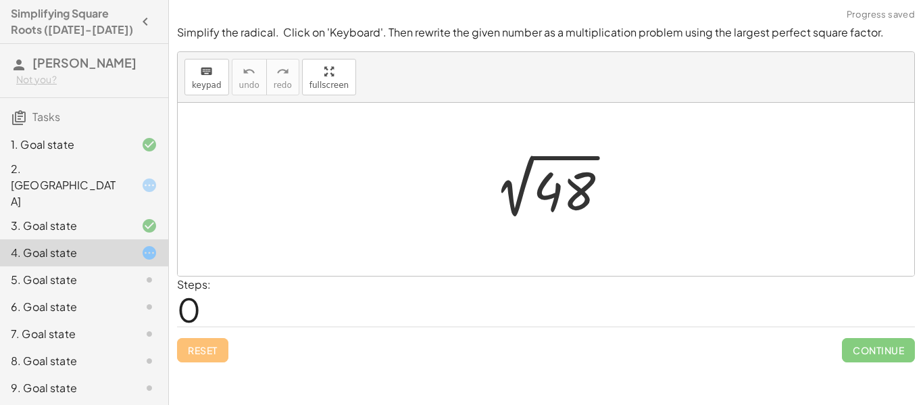
click at [599, 193] on div at bounding box center [551, 189] width 149 height 68
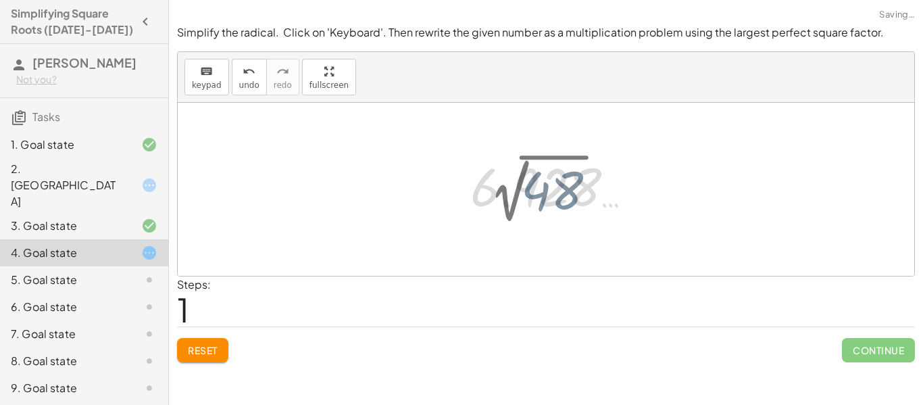
click at [571, 186] on div at bounding box center [557, 186] width 187 height 67
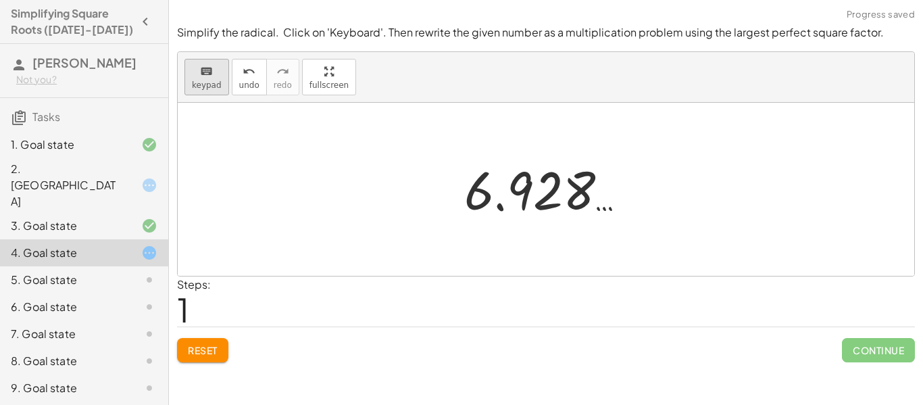
click at [203, 80] on span "keypad" at bounding box center [207, 84] width 30 height 9
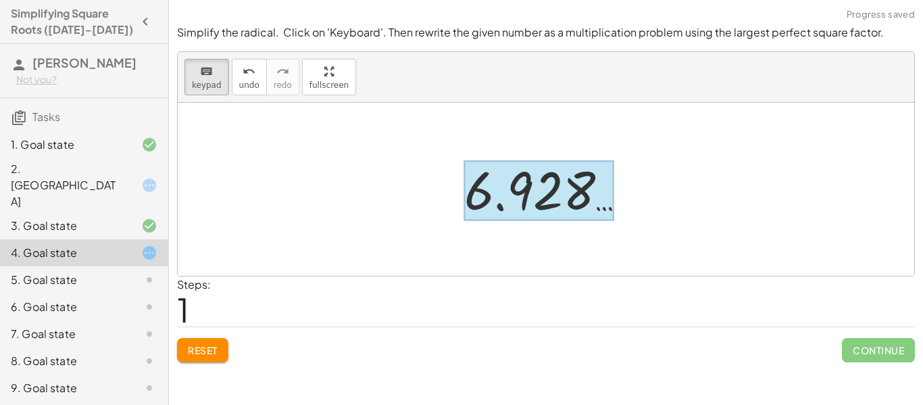
click at [512, 201] on div at bounding box center [538, 191] width 149 height 60
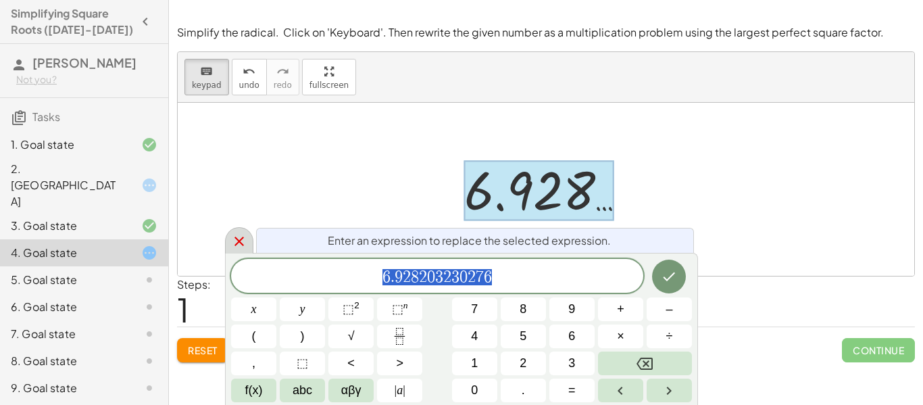
click at [240, 244] on icon at bounding box center [239, 241] width 16 height 16
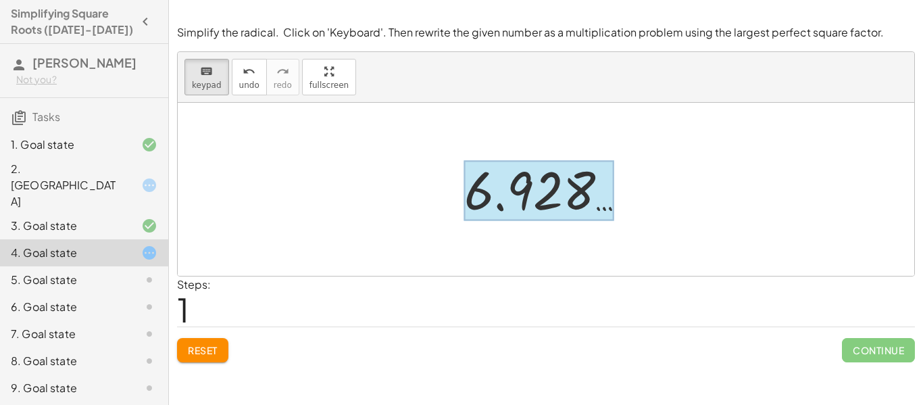
click at [535, 199] on div at bounding box center [538, 191] width 149 height 60
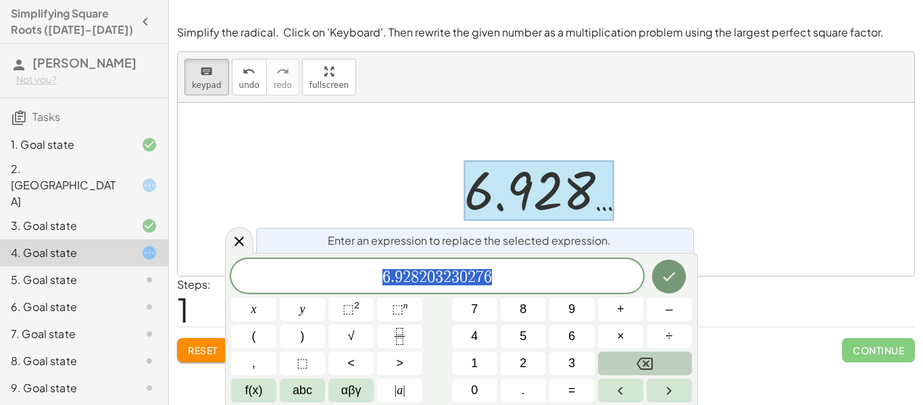
click at [668, 360] on button "Backspace" at bounding box center [645, 363] width 94 height 24
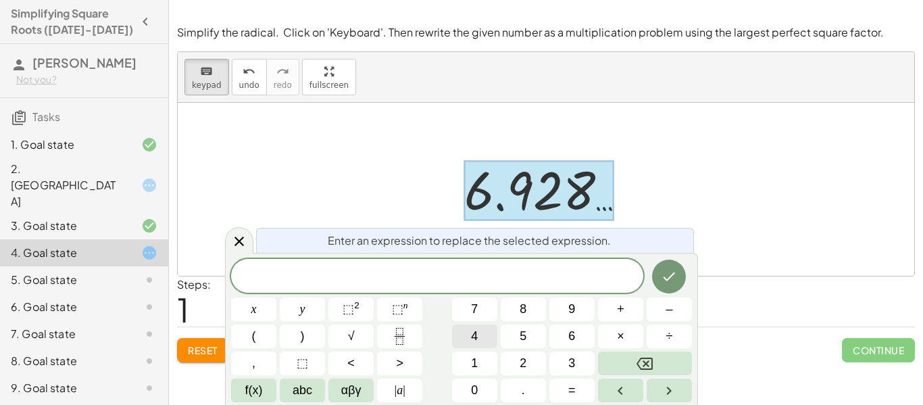
click at [474, 336] on span "4" at bounding box center [474, 336] width 7 height 18
click at [628, 341] on button "×" at bounding box center [620, 336] width 45 height 24
click at [477, 367] on span "1" at bounding box center [474, 363] width 7 height 18
click at [514, 364] on button "2" at bounding box center [523, 363] width 45 height 24
click at [668, 274] on icon "Done" at bounding box center [669, 276] width 16 height 16
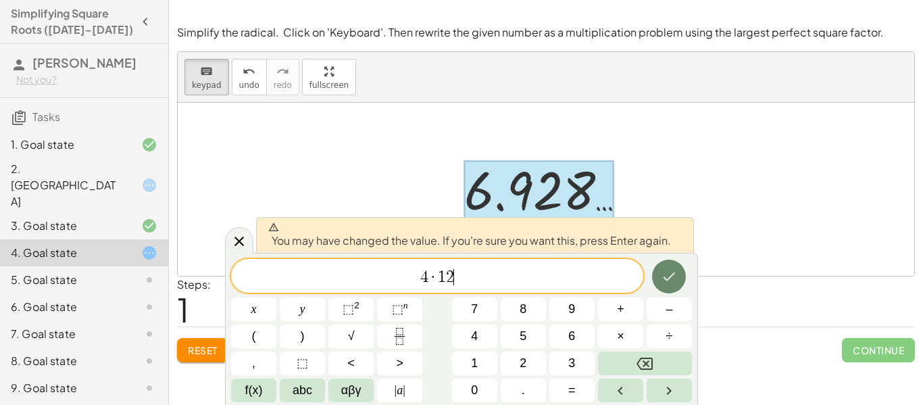
click at [660, 278] on button "Done" at bounding box center [669, 277] width 34 height 34
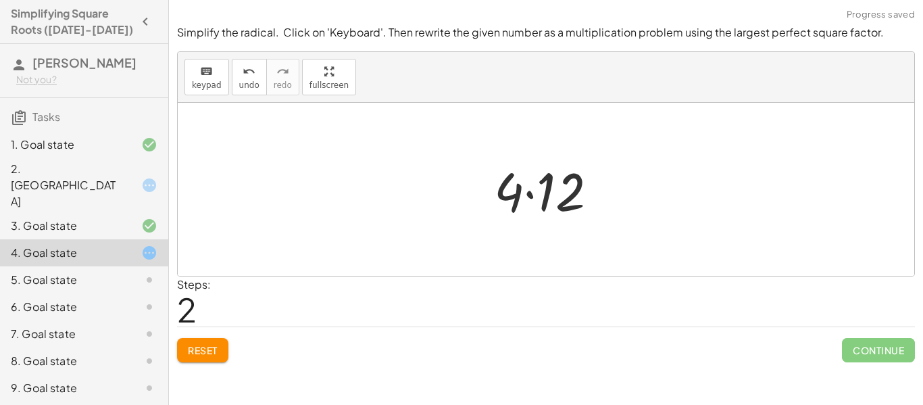
click at [520, 195] on div at bounding box center [551, 190] width 128 height 70
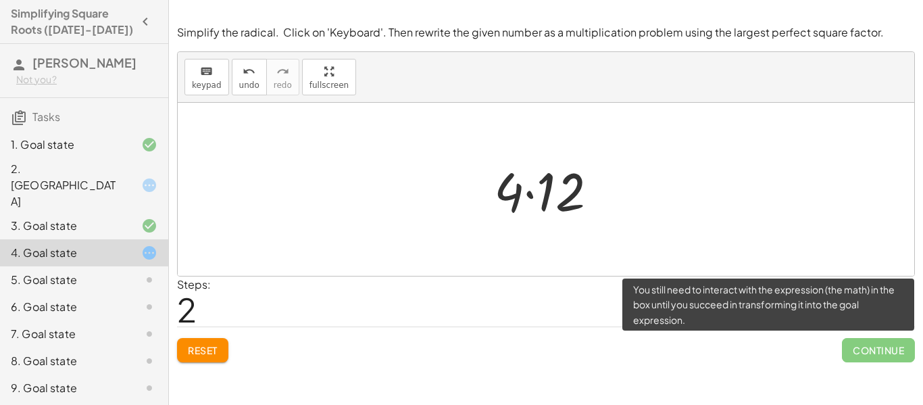
click at [848, 344] on span "Continue" at bounding box center [878, 350] width 73 height 24
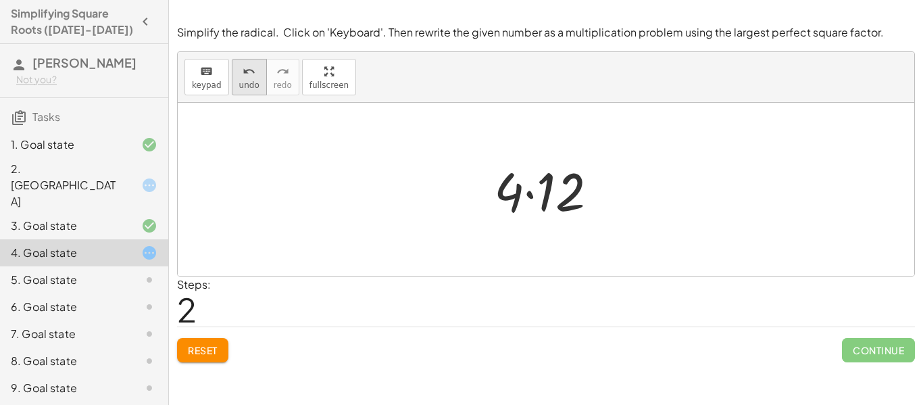
click at [255, 84] on span "undo" at bounding box center [249, 84] width 20 height 9
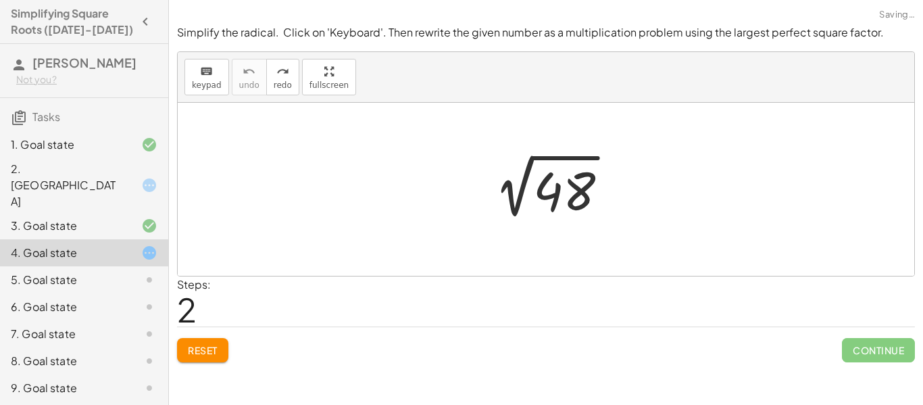
click at [201, 361] on button "Reset" at bounding box center [202, 350] width 51 height 24
drag, startPoint x: 543, startPoint y: 199, endPoint x: 552, endPoint y: 199, distance: 8.1
click at [552, 199] on div at bounding box center [551, 189] width 149 height 68
click at [203, 77] on icon "keyboard" at bounding box center [206, 72] width 13 height 16
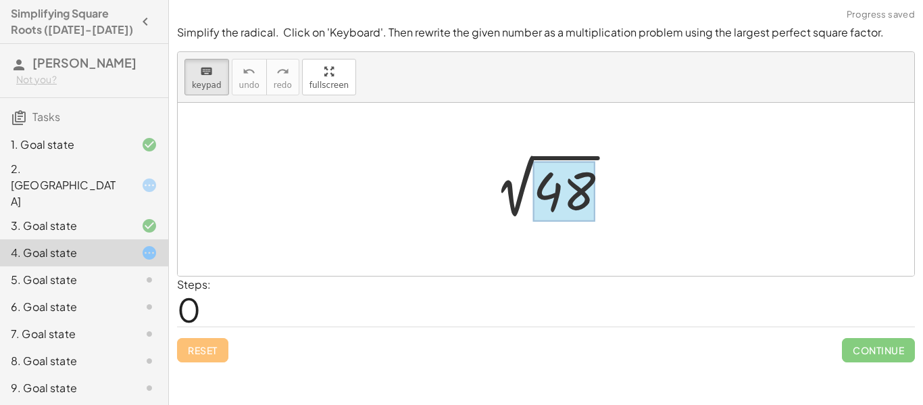
click at [576, 189] on div at bounding box center [564, 192] width 62 height 60
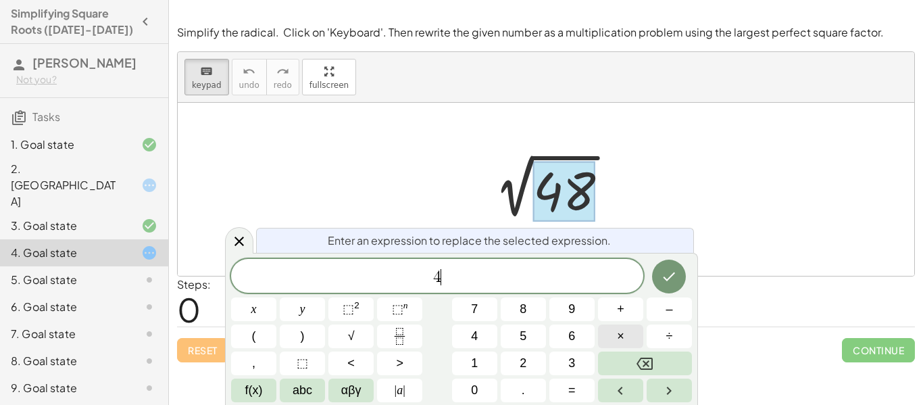
click at [620, 330] on span "×" at bounding box center [620, 336] width 7 height 18
click at [479, 364] on button "1" at bounding box center [474, 363] width 45 height 24
click at [513, 363] on button "2" at bounding box center [523, 363] width 45 height 24
click at [662, 274] on icon "Done" at bounding box center [669, 276] width 16 height 16
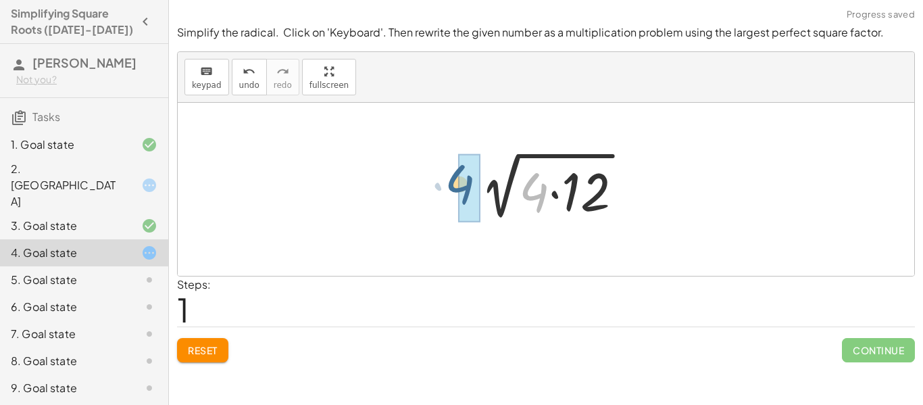
drag, startPoint x: 538, startPoint y: 197, endPoint x: 466, endPoint y: 195, distance: 71.7
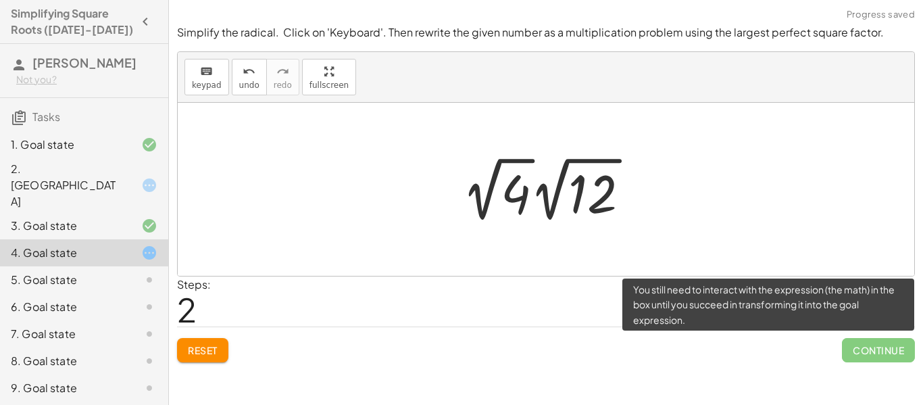
click at [858, 347] on span "Continue" at bounding box center [878, 350] width 73 height 24
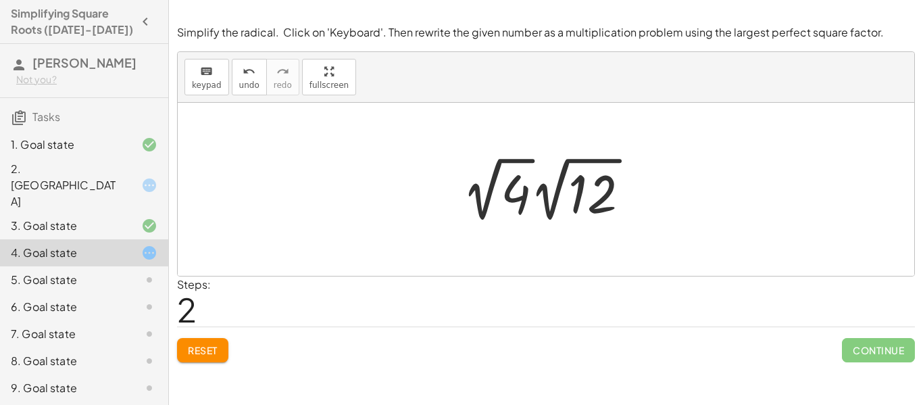
click at [522, 201] on div at bounding box center [552, 189] width 192 height 74
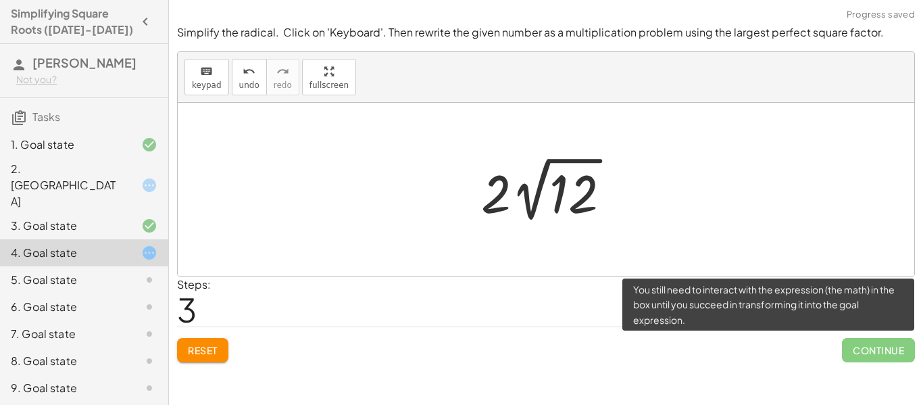
click at [867, 349] on span "Continue" at bounding box center [878, 350] width 73 height 24
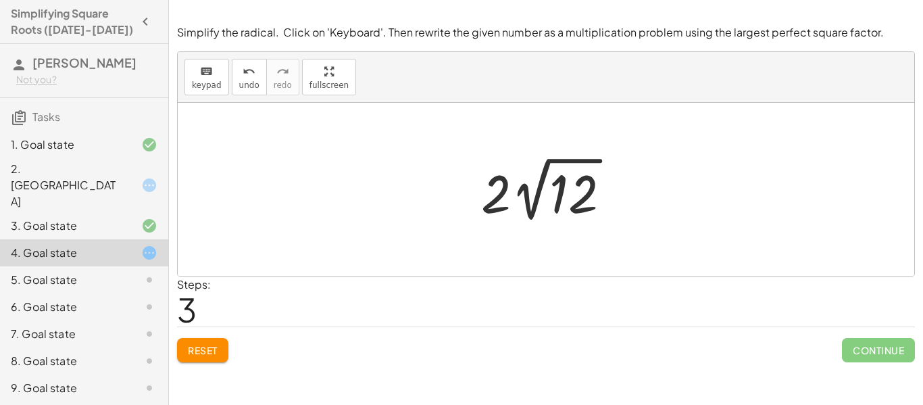
click at [504, 203] on div at bounding box center [550, 189] width 153 height 74
click at [542, 204] on div at bounding box center [550, 189] width 153 height 74
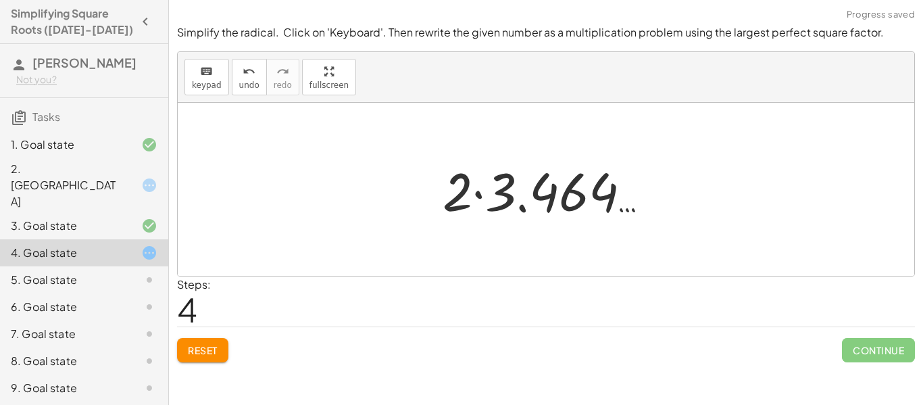
click at [554, 208] on div at bounding box center [551, 190] width 231 height 70
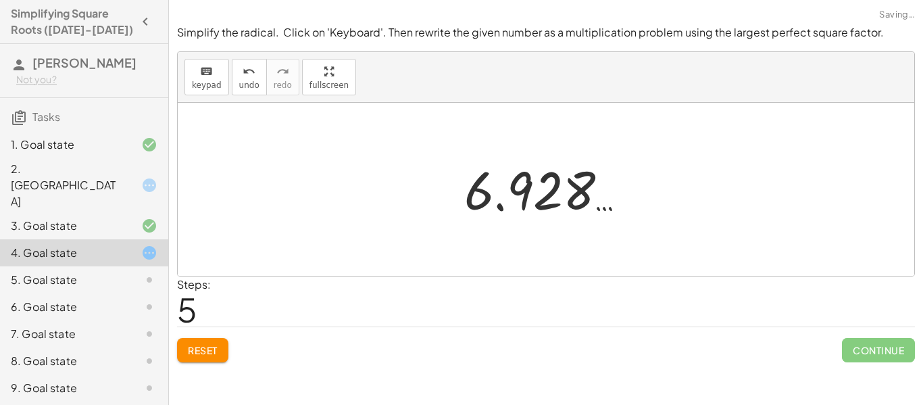
click at [564, 195] on div at bounding box center [551, 189] width 187 height 67
click at [591, 197] on div at bounding box center [551, 189] width 187 height 67
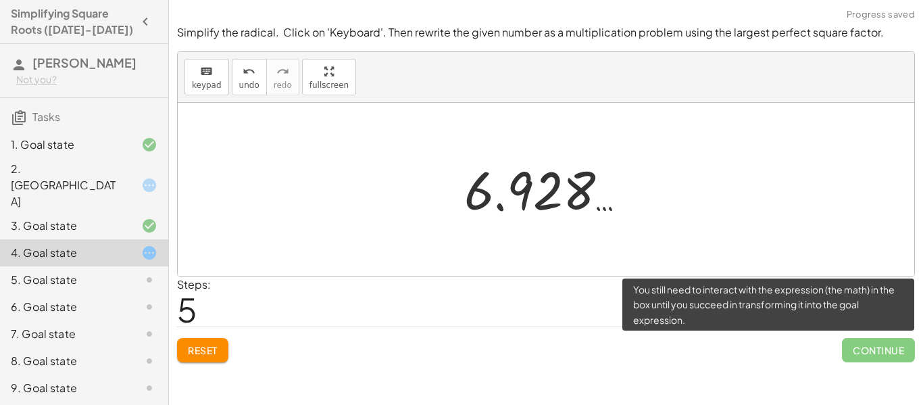
click at [858, 341] on span "Continue" at bounding box center [878, 350] width 73 height 24
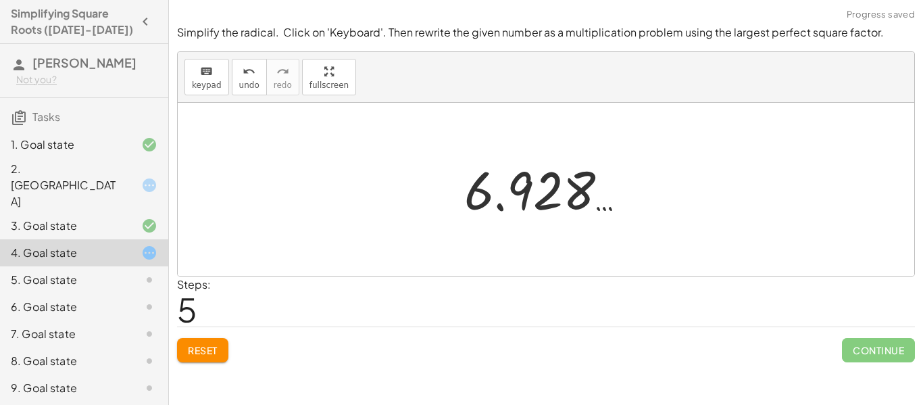
click at [493, 191] on div at bounding box center [551, 189] width 187 height 67
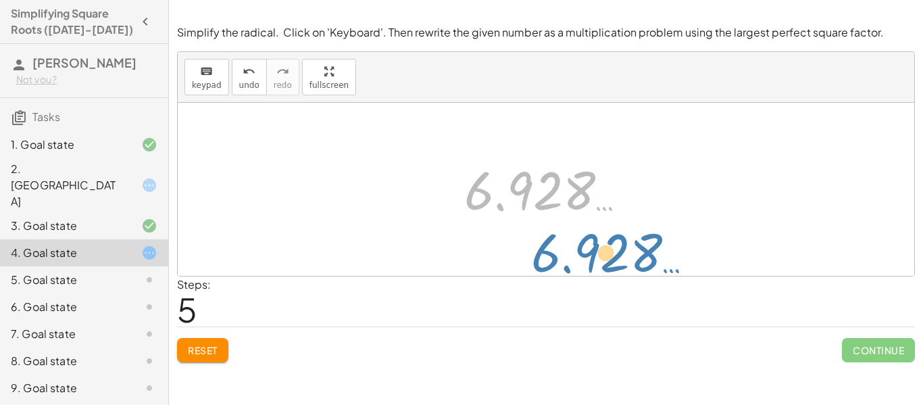
drag, startPoint x: 502, startPoint y: 189, endPoint x: 570, endPoint y: 252, distance: 92.3
click at [570, 252] on div "2 √ 48 2 √ ( · 4 · 12 ) · 2 √ 4 · 2 √ 12 · 2 · 2 √ 12 · 2 · 3.464 … 6.928 … 6.9…" at bounding box center [546, 189] width 737 height 173
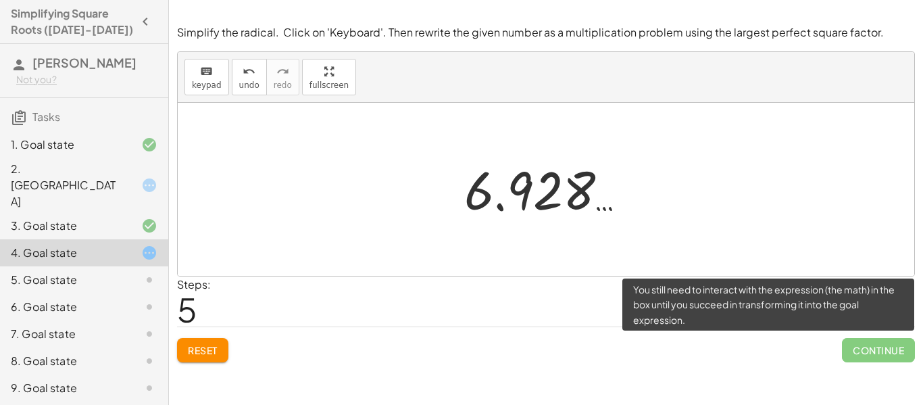
click at [875, 352] on span "Continue" at bounding box center [878, 350] width 73 height 24
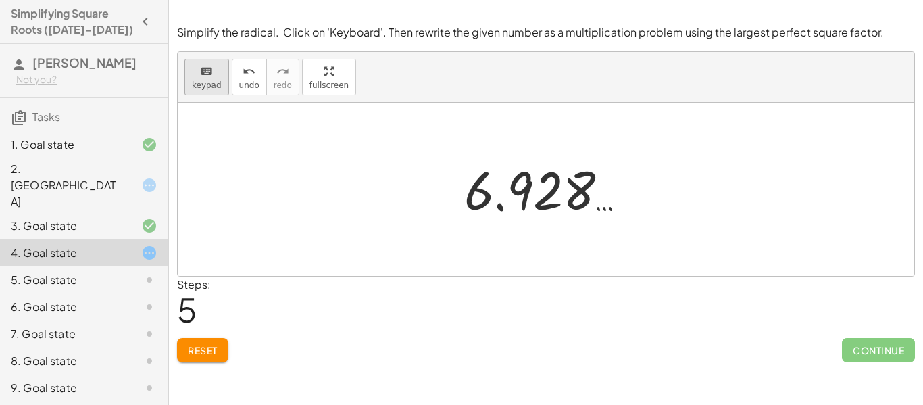
click at [209, 77] on icon "keyboard" at bounding box center [206, 72] width 13 height 16
click at [214, 82] on span "keypad" at bounding box center [207, 84] width 30 height 9
click at [212, 354] on span "Reset" at bounding box center [203, 350] width 30 height 12
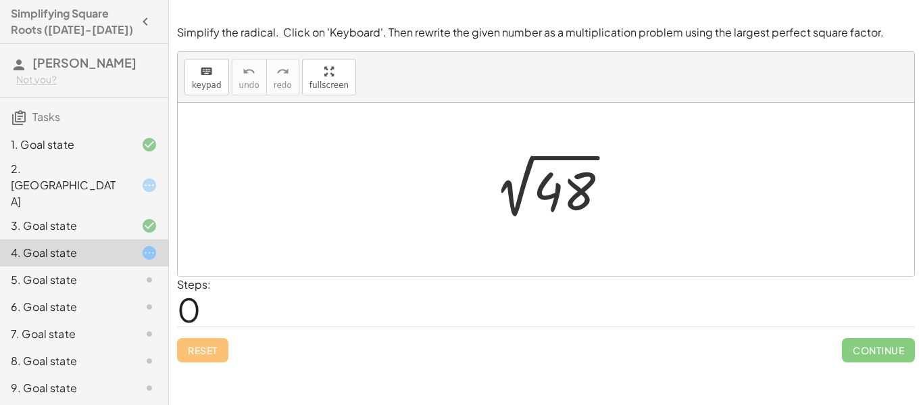
click at [114, 320] on div "5. Goal state" at bounding box center [84, 333] width 168 height 27
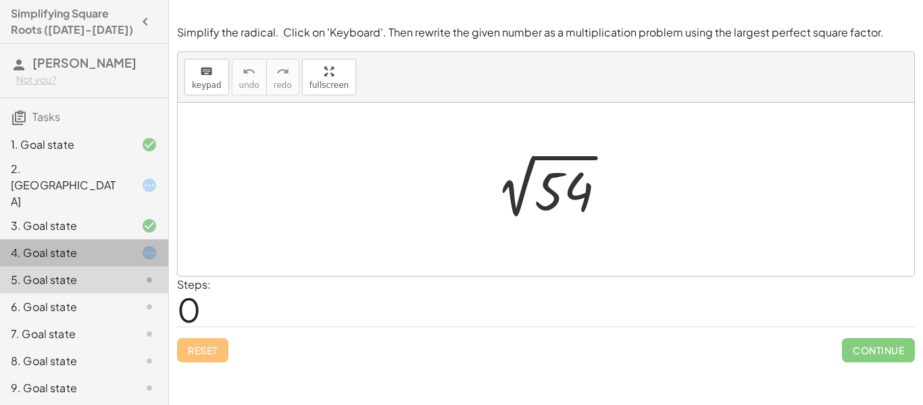
click at [120, 245] on div at bounding box center [139, 253] width 38 height 16
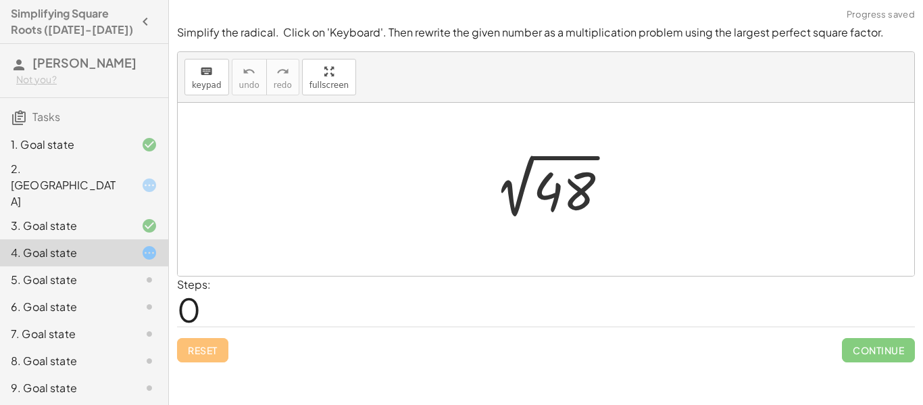
click at [120, 245] on div at bounding box center [139, 253] width 38 height 16
click at [577, 179] on div at bounding box center [551, 189] width 149 height 68
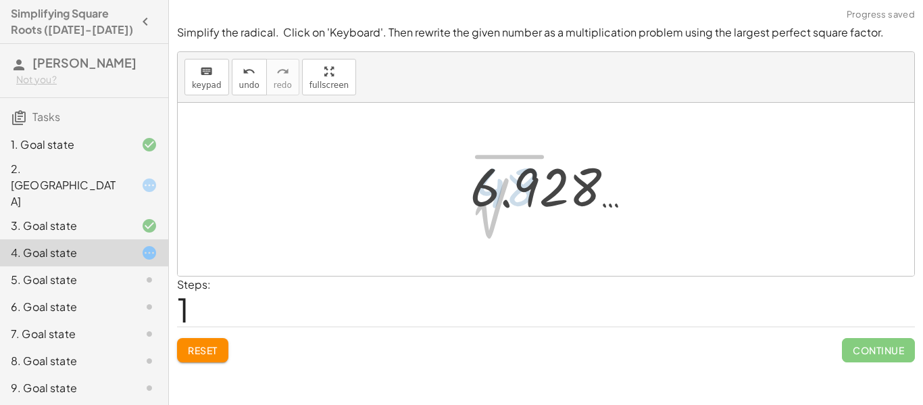
click at [567, 177] on div at bounding box center [557, 186] width 187 height 67
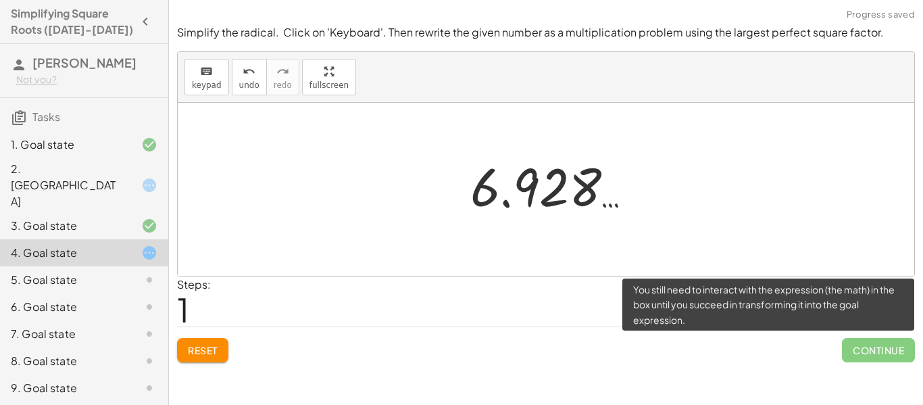
click at [878, 352] on span "Continue" at bounding box center [878, 350] width 73 height 24
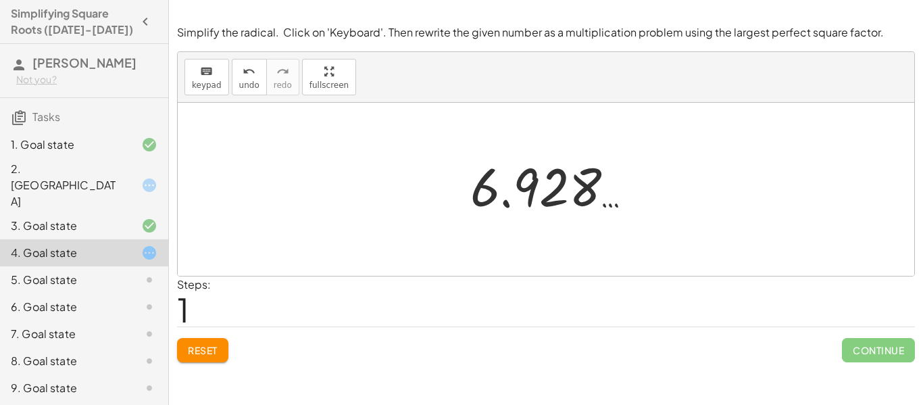
click at [506, 182] on div at bounding box center [557, 186] width 187 height 67
click at [489, 199] on div at bounding box center [557, 186] width 187 height 67
click at [216, 83] on span "keypad" at bounding box center [207, 84] width 30 height 9
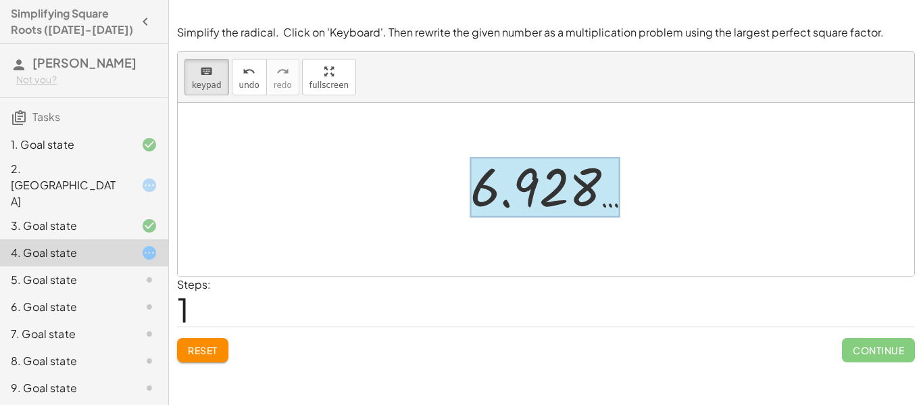
click at [512, 206] on div at bounding box center [544, 187] width 149 height 60
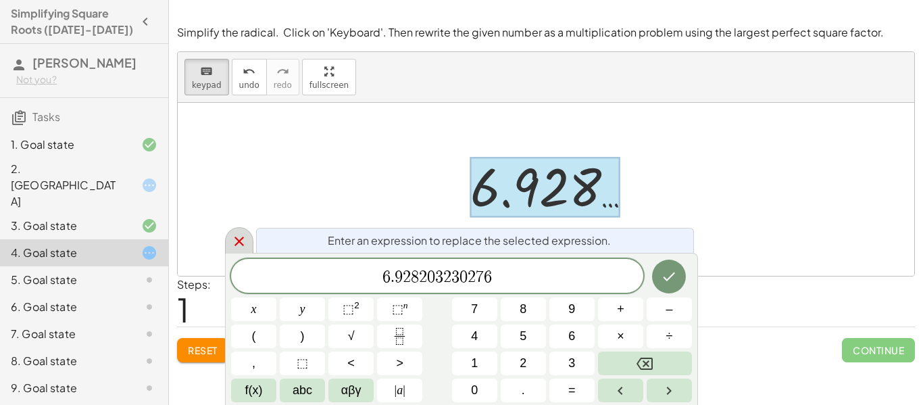
click at [228, 243] on div at bounding box center [239, 240] width 28 height 26
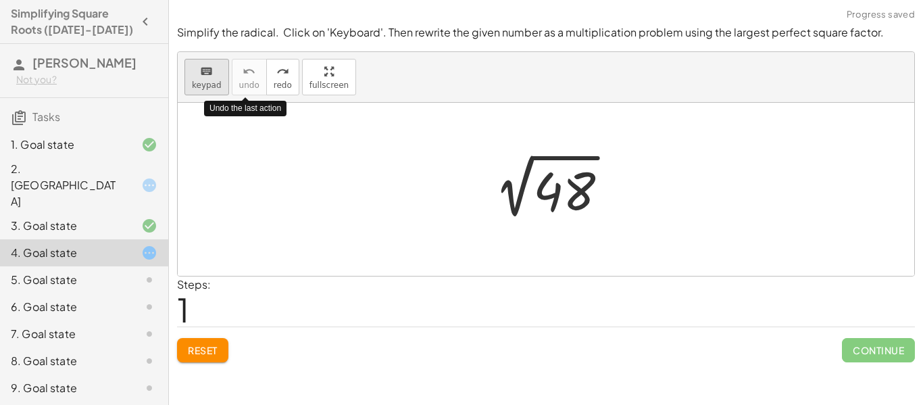
click at [192, 80] on span "keypad" at bounding box center [207, 84] width 30 height 9
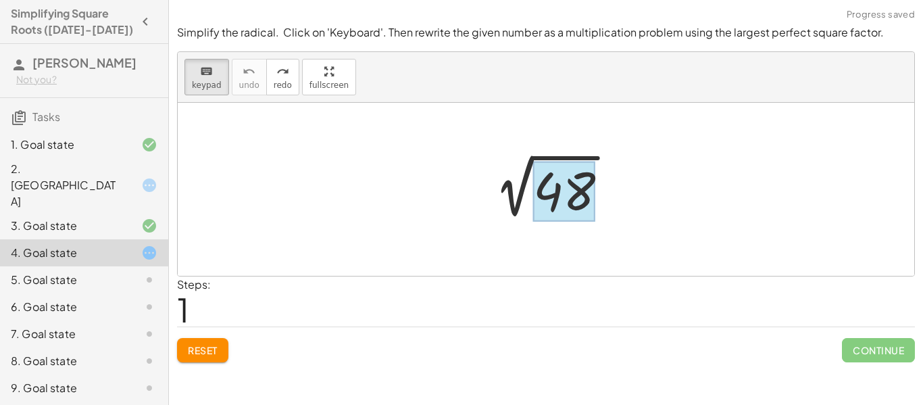
click at [547, 199] on div at bounding box center [564, 192] width 62 height 60
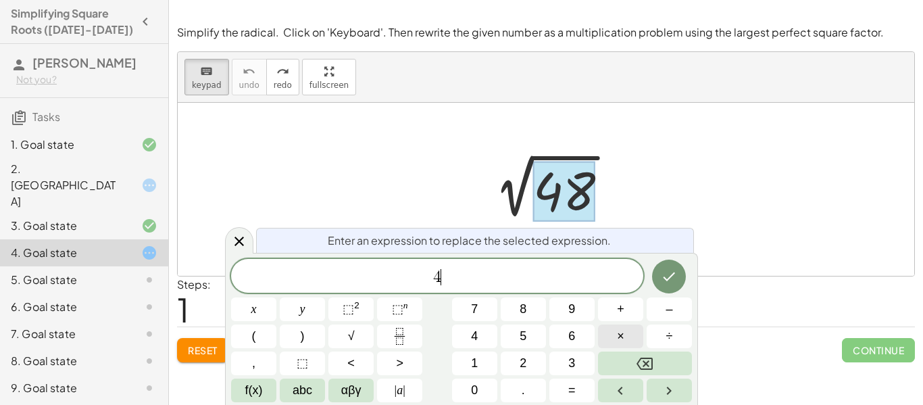
click at [618, 331] on span "×" at bounding box center [620, 336] width 7 height 18
click at [485, 362] on button "1" at bounding box center [474, 363] width 45 height 24
click at [535, 367] on button "2" at bounding box center [523, 363] width 45 height 24
click at [680, 274] on button "Done" at bounding box center [669, 277] width 34 height 34
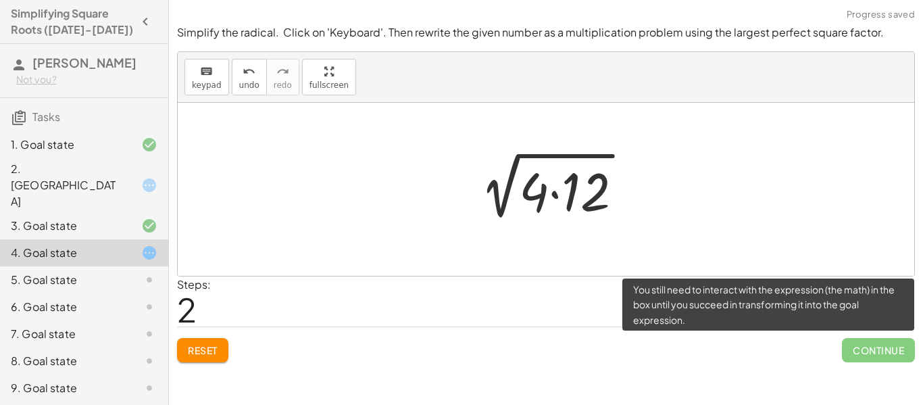
click at [860, 352] on span "Continue" at bounding box center [878, 350] width 73 height 24
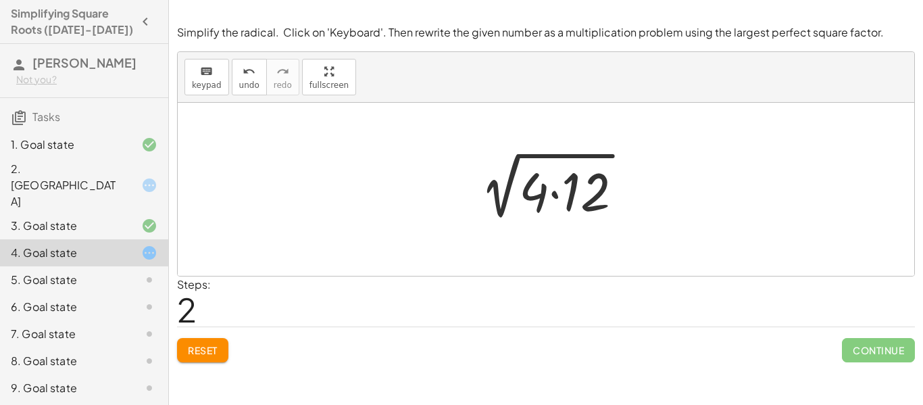
click at [549, 195] on div at bounding box center [551, 190] width 178 height 70
click at [531, 188] on div at bounding box center [551, 190] width 178 height 70
drag, startPoint x: 537, startPoint y: 197, endPoint x: 445, endPoint y: 187, distance: 93.2
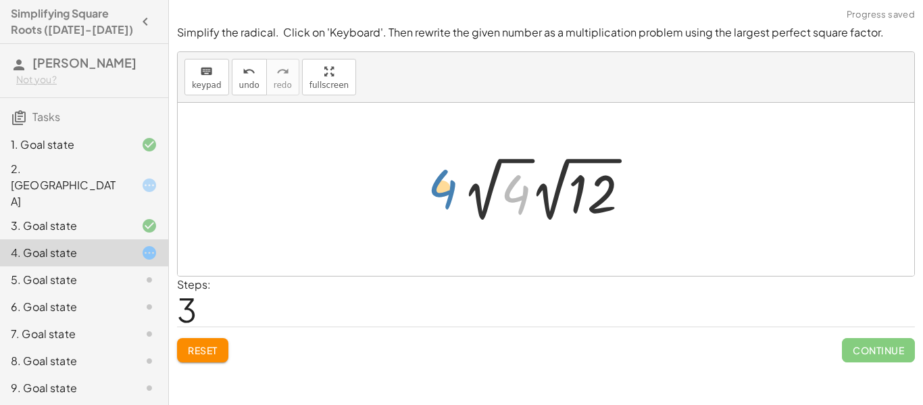
drag, startPoint x: 520, startPoint y: 193, endPoint x: 449, endPoint y: 191, distance: 71.0
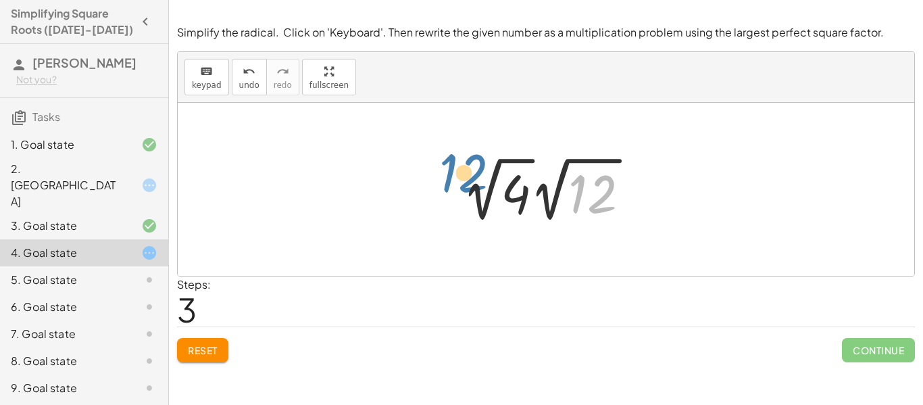
drag, startPoint x: 596, startPoint y: 197, endPoint x: 465, endPoint y: 197, distance: 131.1
click at [465, 197] on div at bounding box center [552, 189] width 192 height 74
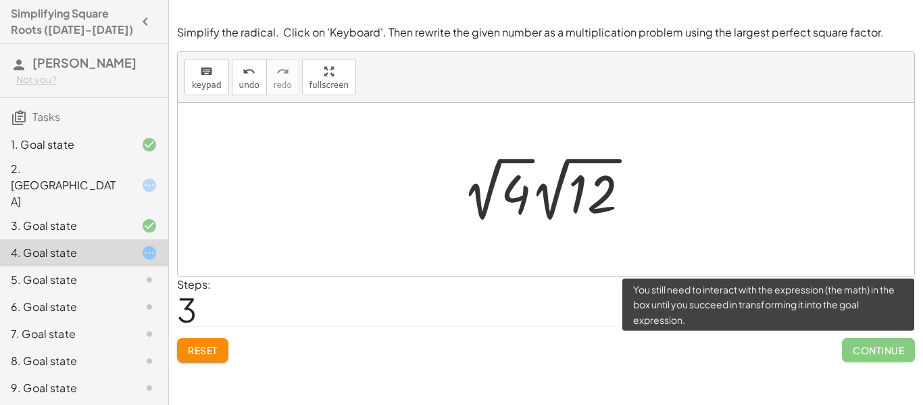
click at [854, 342] on span "Continue" at bounding box center [878, 350] width 73 height 24
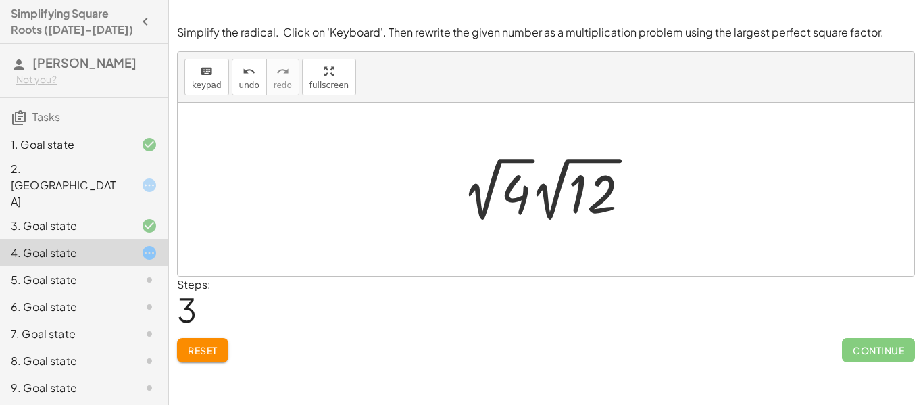
click at [496, 189] on div at bounding box center [552, 189] width 192 height 74
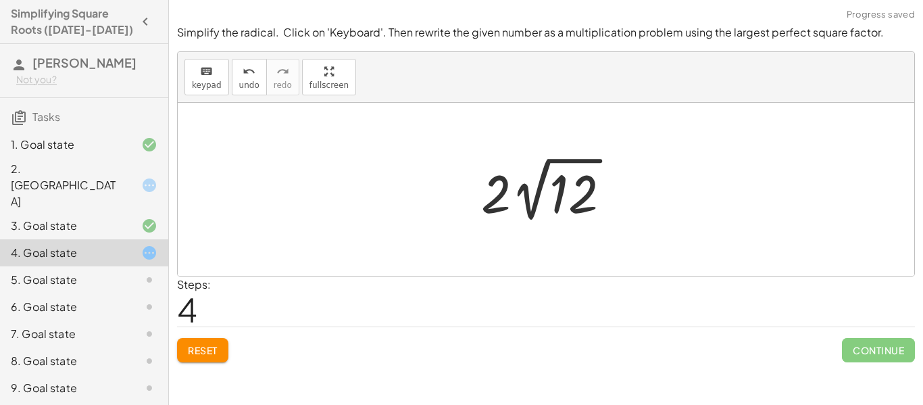
click at [518, 200] on div at bounding box center [550, 189] width 153 height 74
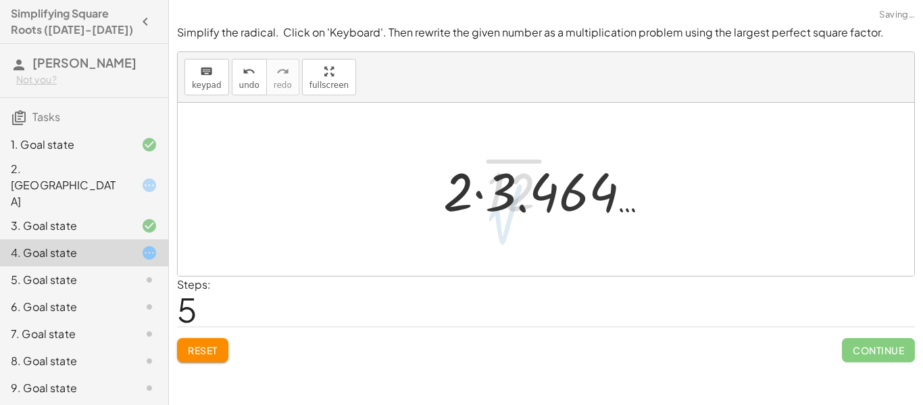
click at [502, 189] on div at bounding box center [551, 190] width 231 height 70
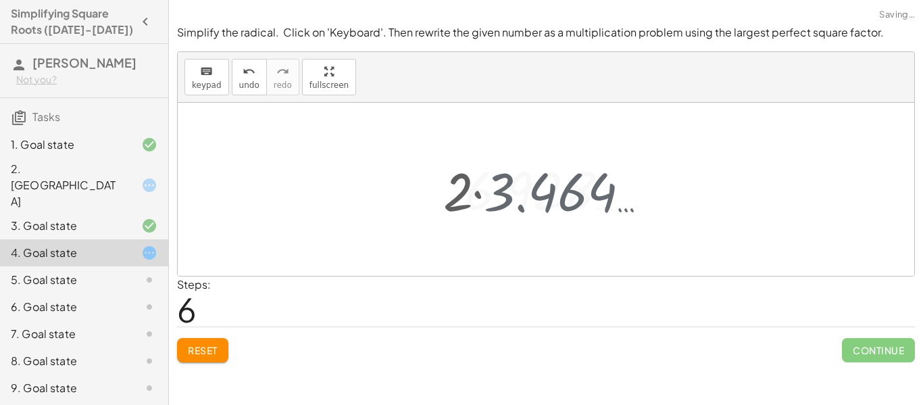
click at [502, 189] on div at bounding box center [551, 189] width 187 height 67
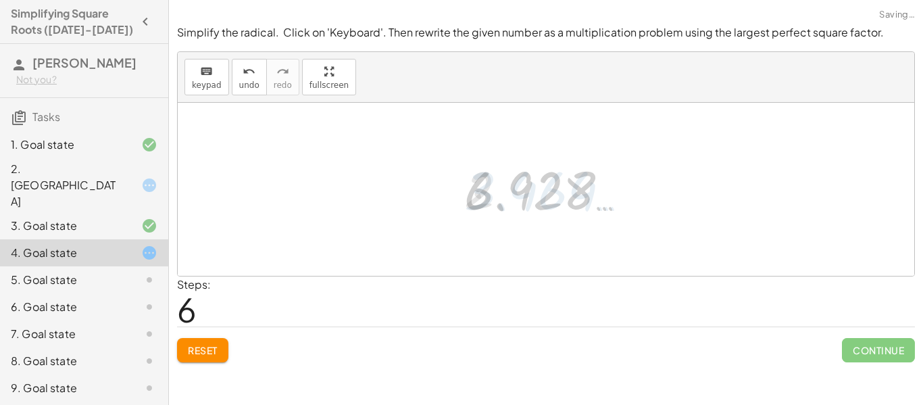
click at [502, 189] on div at bounding box center [551, 189] width 187 height 67
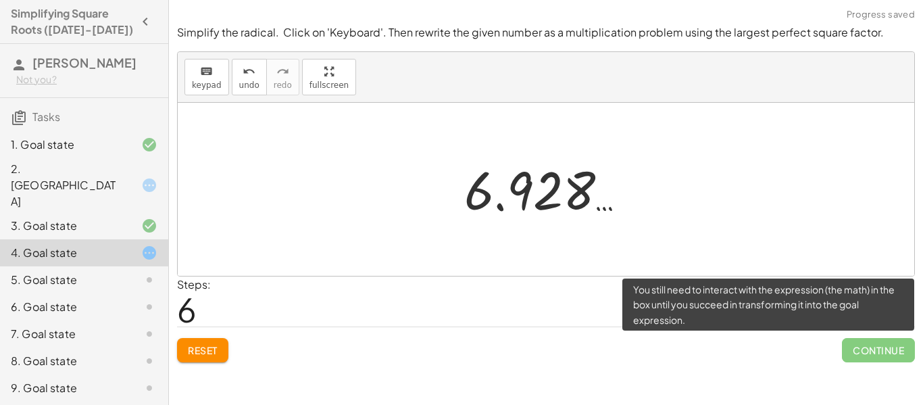
click at [848, 345] on span "Continue" at bounding box center [878, 350] width 73 height 24
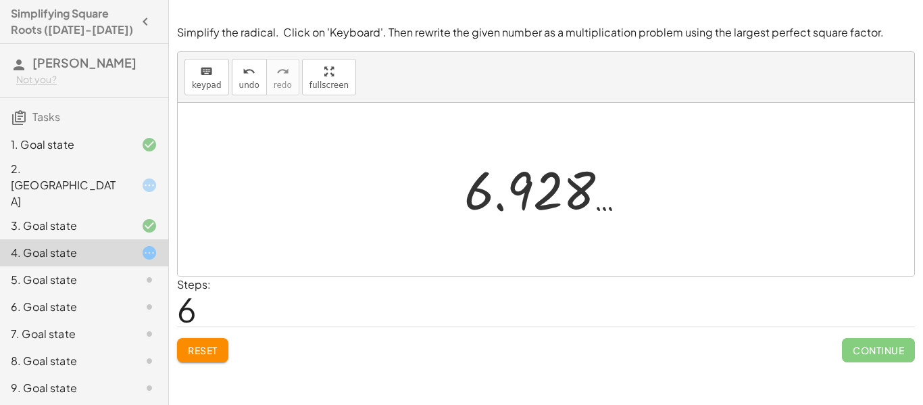
click at [600, 209] on div at bounding box center [551, 189] width 187 height 67
click at [553, 191] on div at bounding box center [551, 189] width 187 height 67
click at [463, 203] on div at bounding box center [551, 189] width 187 height 67
click at [243, 82] on span "undo" at bounding box center [249, 84] width 20 height 9
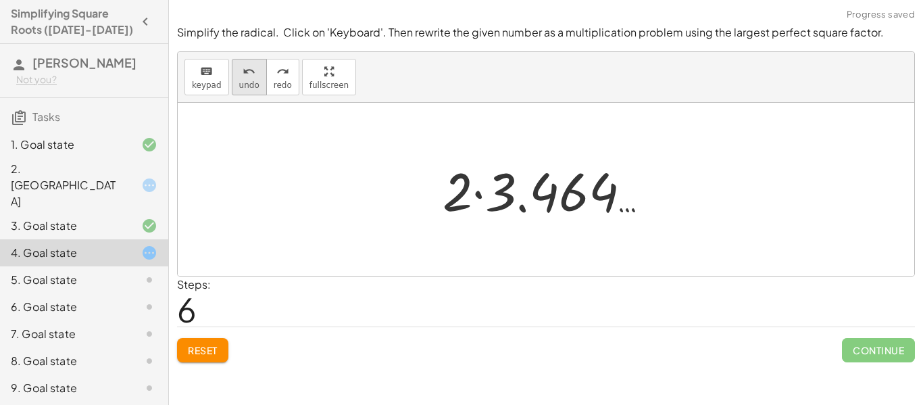
click at [243, 82] on span "undo" at bounding box center [249, 84] width 20 height 9
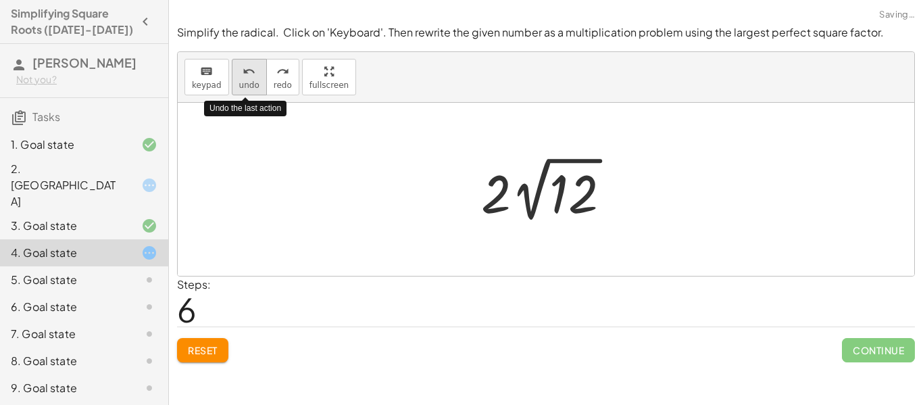
click at [243, 81] on span "undo" at bounding box center [249, 84] width 20 height 9
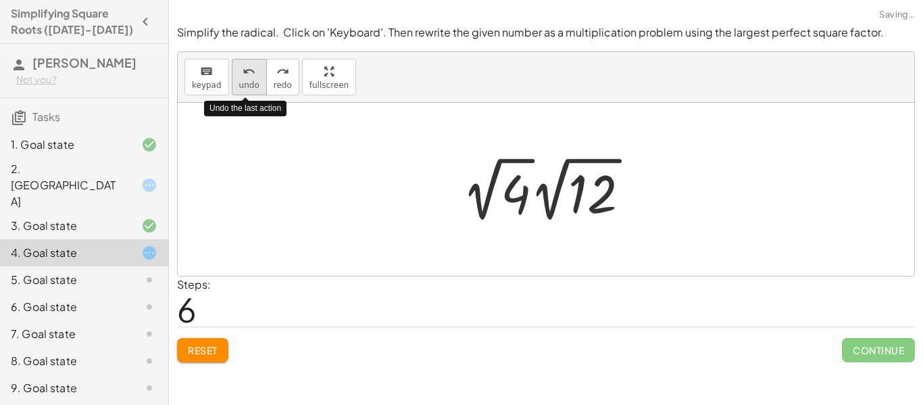
click at [243, 85] on span "undo" at bounding box center [249, 84] width 20 height 9
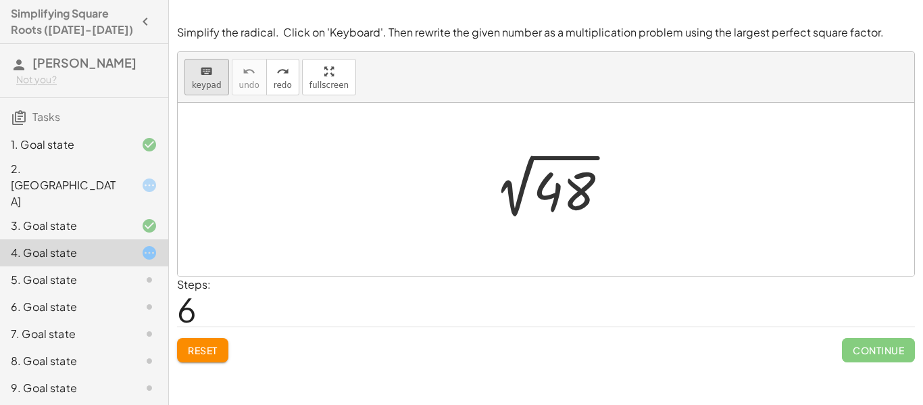
click at [212, 86] on span "keypad" at bounding box center [207, 84] width 30 height 9
click at [217, 353] on span "Reset" at bounding box center [203, 350] width 30 height 12
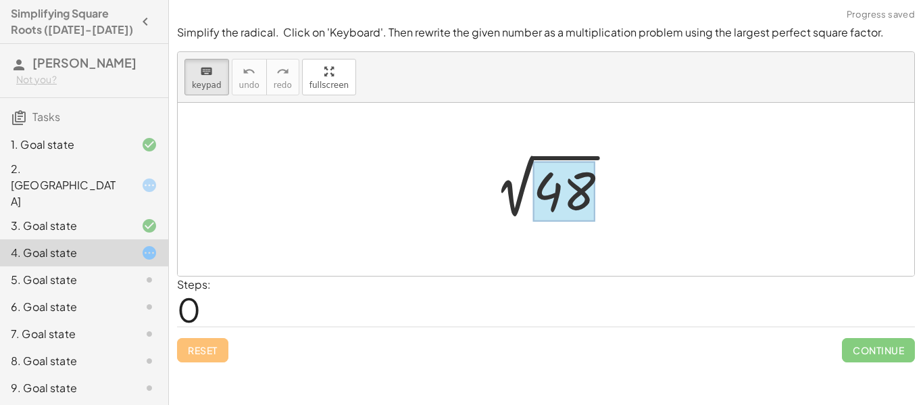
click at [571, 187] on div at bounding box center [564, 192] width 62 height 60
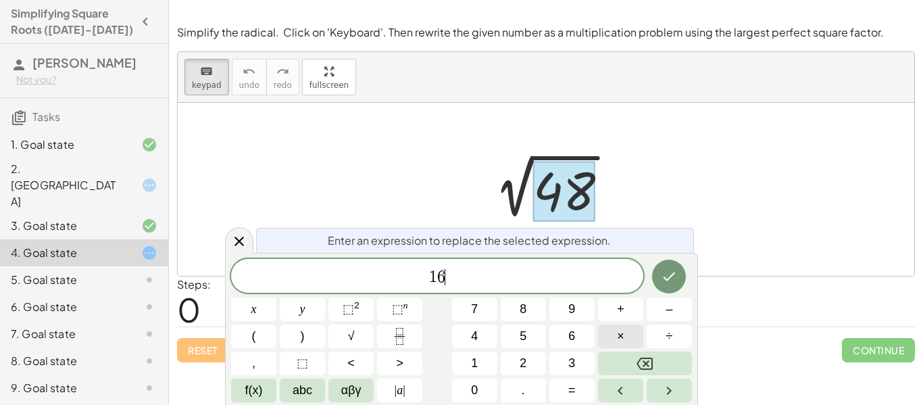
click at [619, 333] on span "×" at bounding box center [620, 336] width 7 height 18
click at [668, 274] on icon "Done" at bounding box center [669, 276] width 16 height 16
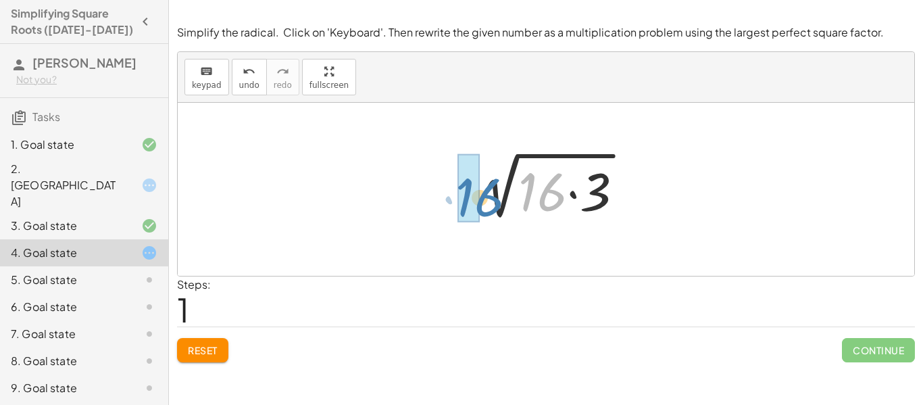
drag, startPoint x: 550, startPoint y: 191, endPoint x: 497, endPoint y: 191, distance: 52.0
click at [497, 191] on div at bounding box center [552, 190] width 180 height 70
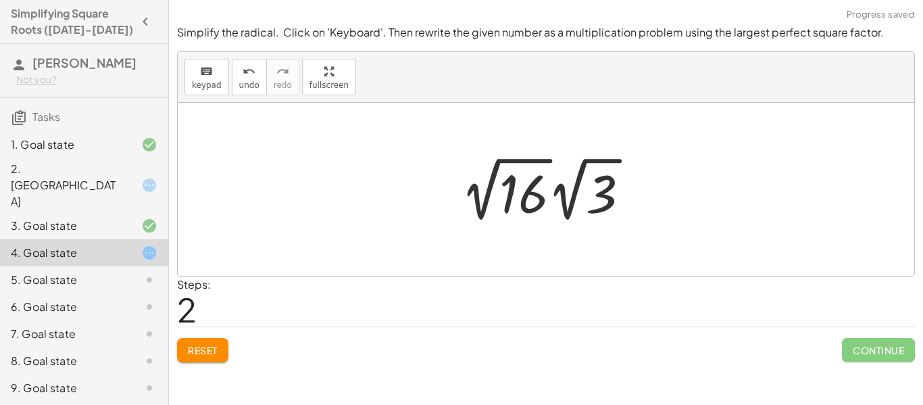
click at [522, 200] on div at bounding box center [550, 189] width 193 height 74
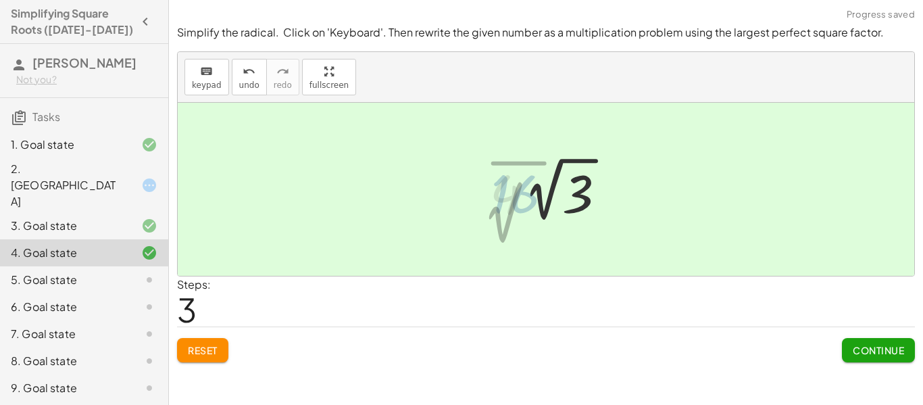
click at [522, 200] on div at bounding box center [551, 189] width 136 height 74
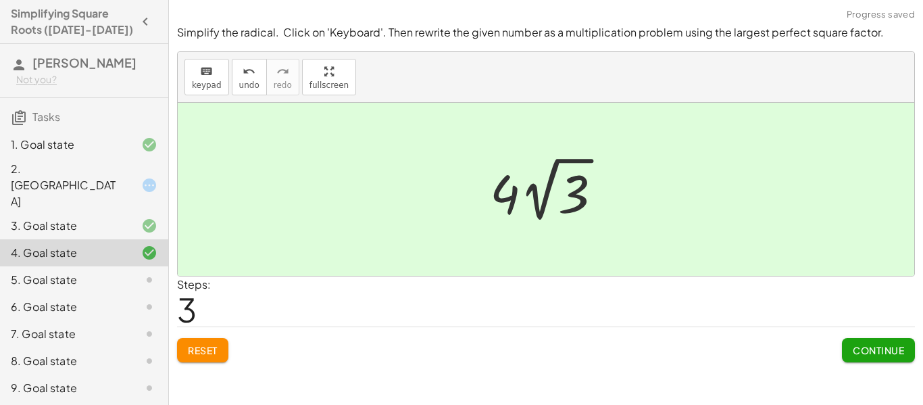
click at [858, 360] on button "Continue" at bounding box center [878, 350] width 73 height 24
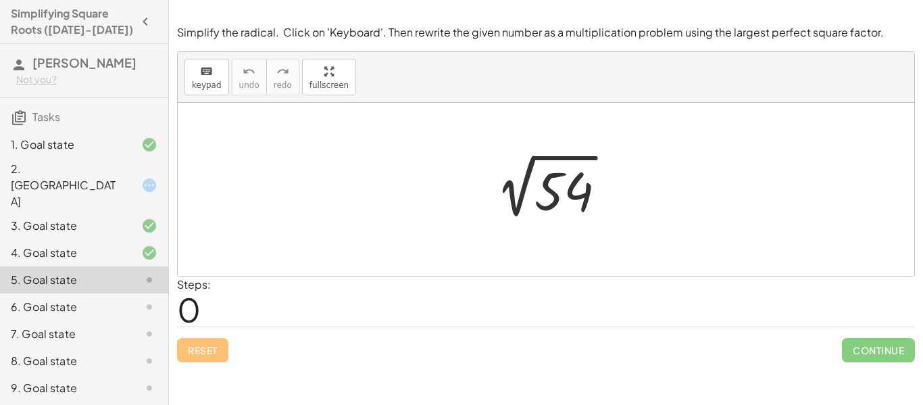
click at [562, 195] on div at bounding box center [551, 189] width 146 height 68
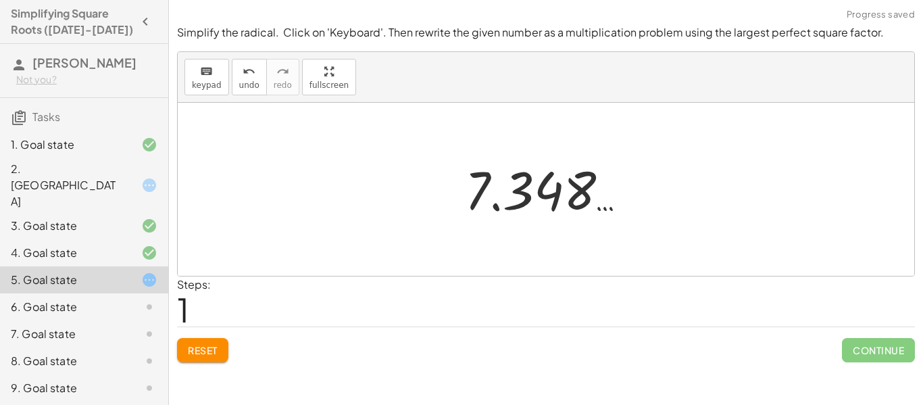
click at [201, 354] on span "Reset" at bounding box center [203, 350] width 30 height 12
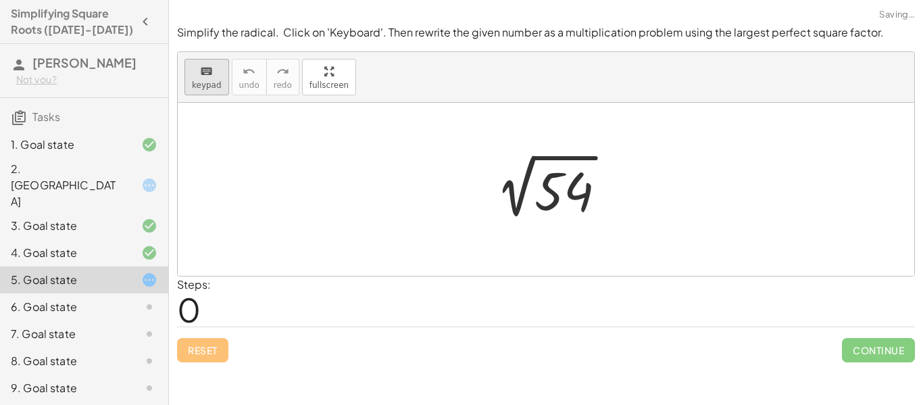
click at [209, 87] on span "keypad" at bounding box center [207, 84] width 30 height 9
click at [551, 187] on div at bounding box center [564, 192] width 59 height 60
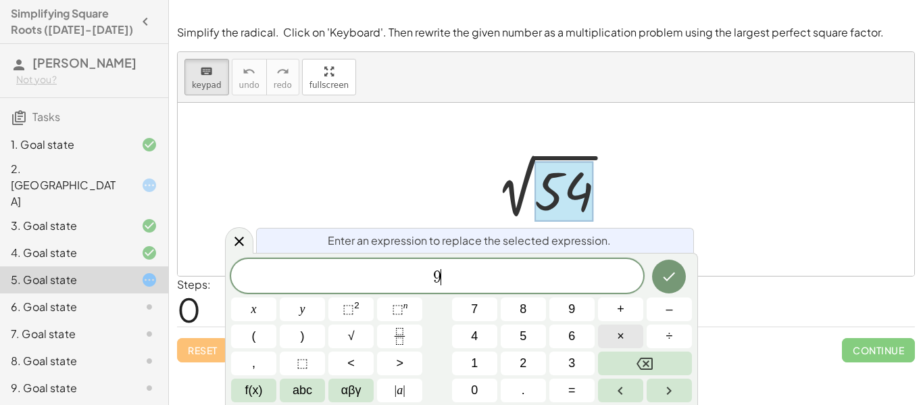
click at [625, 334] on button "×" at bounding box center [620, 336] width 45 height 24
click at [581, 339] on button "6" at bounding box center [572, 336] width 45 height 24
click at [676, 263] on button "Done" at bounding box center [669, 277] width 34 height 34
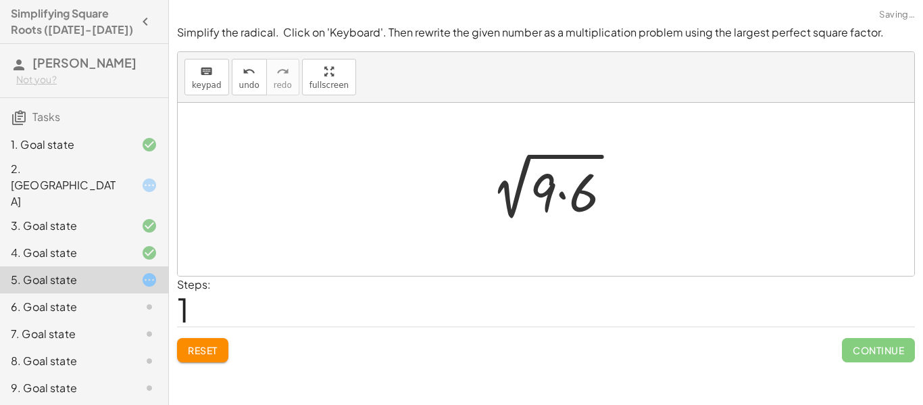
click at [671, 266] on div at bounding box center [546, 189] width 737 height 173
drag, startPoint x: 539, startPoint y: 189, endPoint x: 466, endPoint y: 196, distance: 73.4
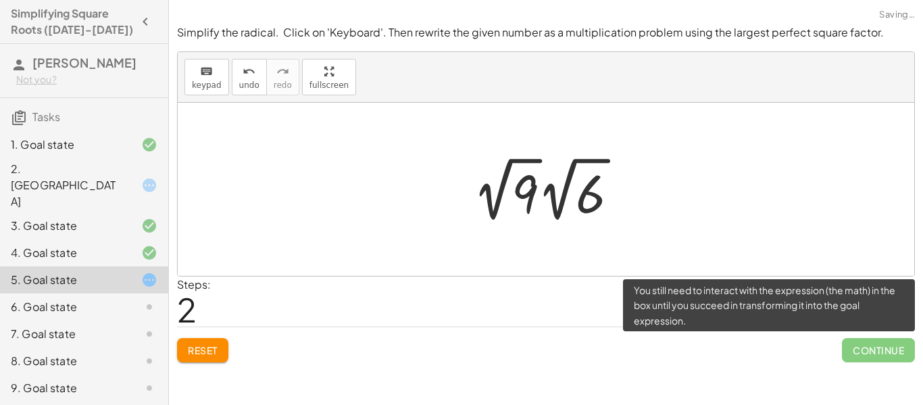
click at [883, 354] on span "Continue" at bounding box center [878, 350] width 73 height 24
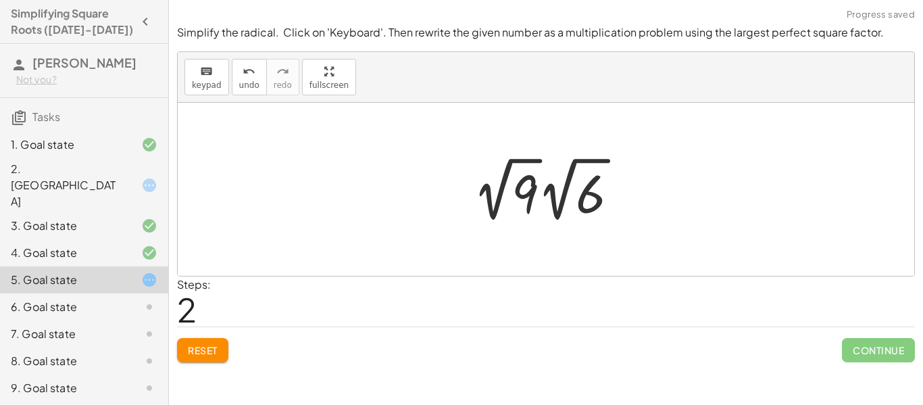
click at [537, 201] on div at bounding box center [551, 189] width 170 height 74
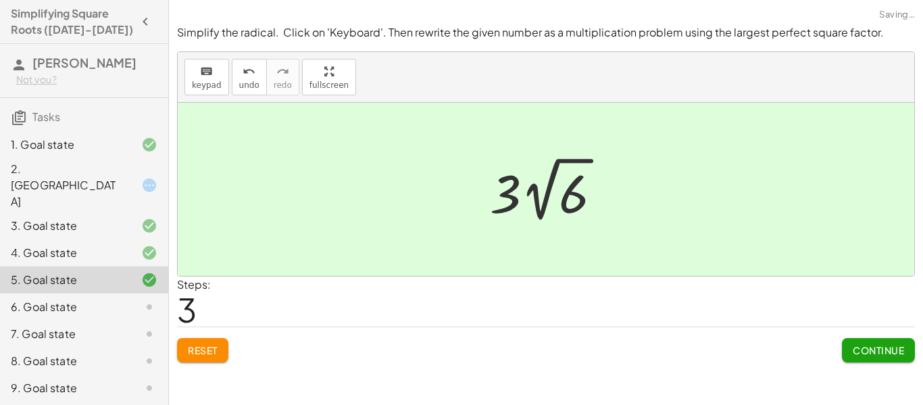
click at [870, 349] on span "Continue" at bounding box center [878, 350] width 51 height 12
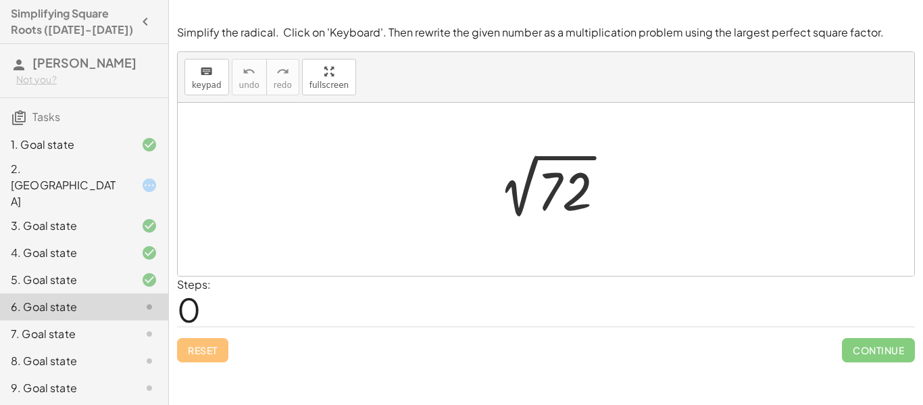
click at [546, 195] on div at bounding box center [552, 189] width 142 height 68
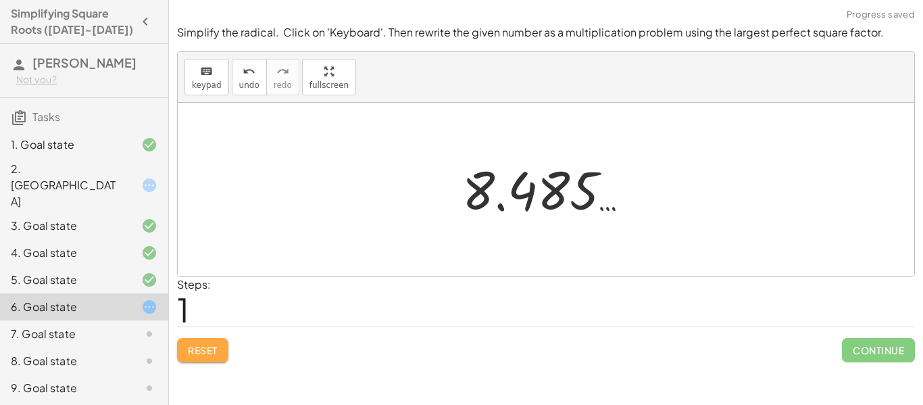
click at [203, 349] on span "Reset" at bounding box center [203, 350] width 30 height 12
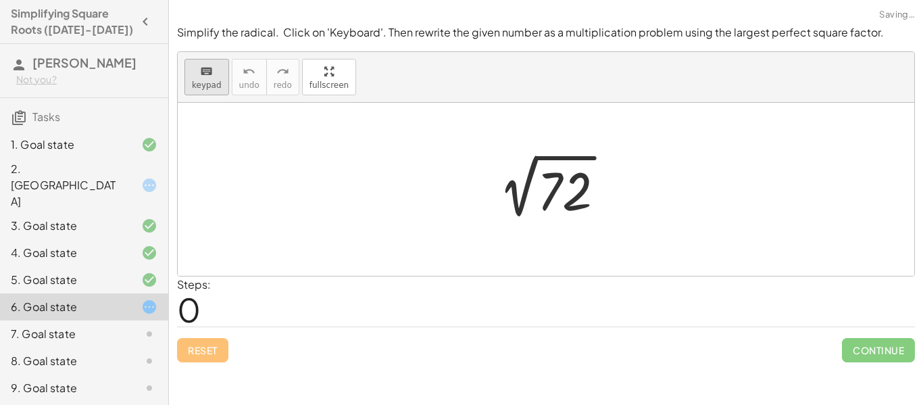
click at [207, 77] on icon "keyboard" at bounding box center [206, 72] width 13 height 16
click at [559, 190] on div at bounding box center [564, 192] width 55 height 60
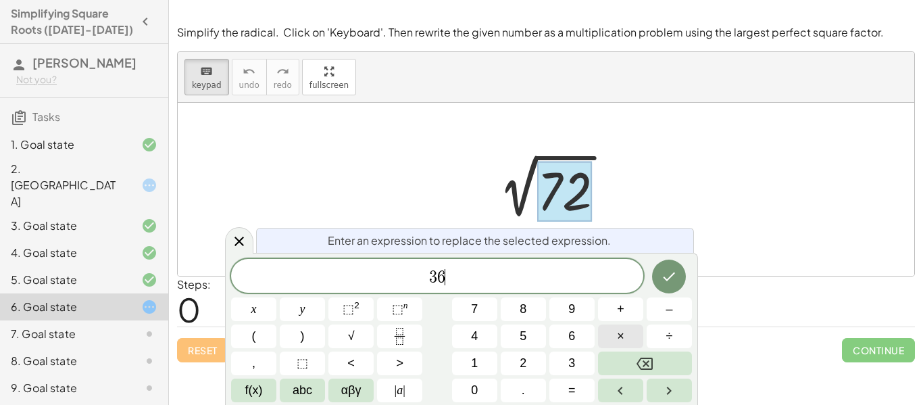
click at [619, 337] on span "×" at bounding box center [620, 336] width 7 height 18
click at [666, 264] on button "Done" at bounding box center [669, 277] width 34 height 34
click at [666, 271] on div at bounding box center [546, 189] width 737 height 173
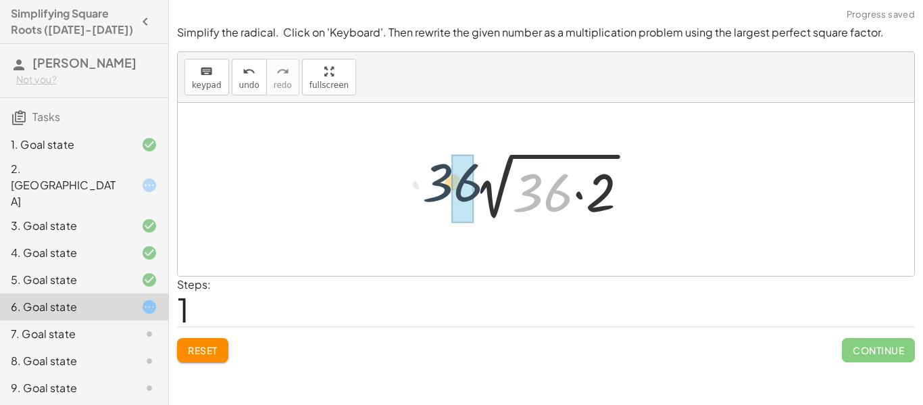
drag, startPoint x: 539, startPoint y: 198, endPoint x: 455, endPoint y: 195, distance: 84.5
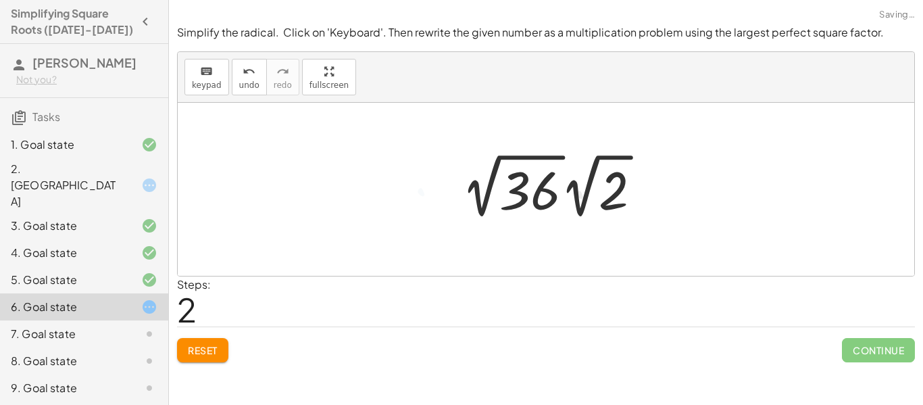
click at [516, 193] on div at bounding box center [557, 186] width 204 height 74
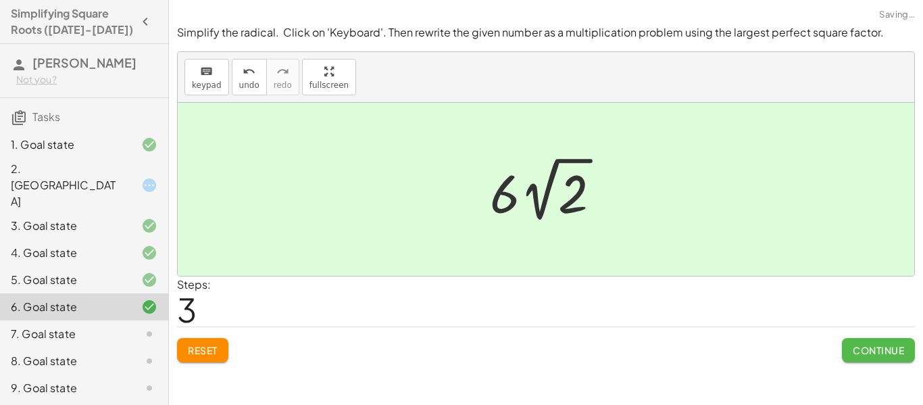
click at [871, 338] on button "Continue" at bounding box center [878, 350] width 73 height 24
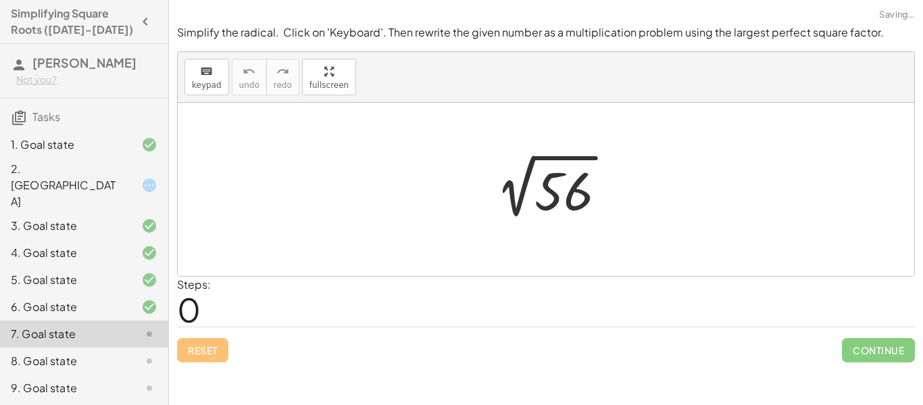
scroll to position [2, 0]
click at [558, 201] on div at bounding box center [551, 189] width 146 height 68
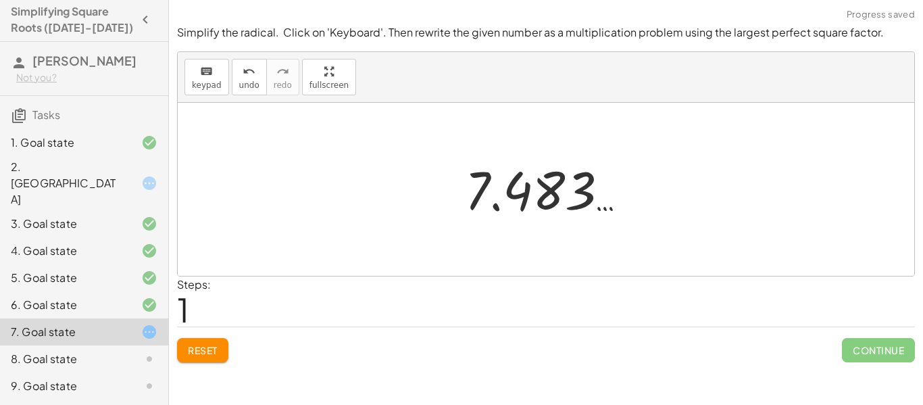
click at [501, 203] on div at bounding box center [551, 189] width 186 height 67
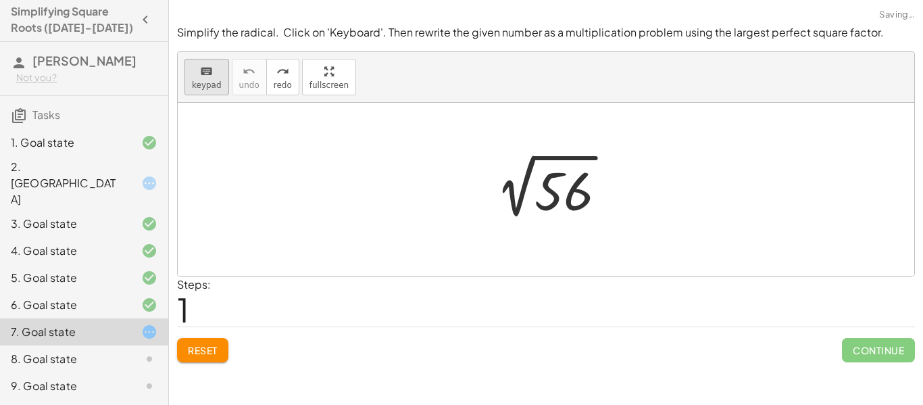
click at [195, 75] on div "keyboard" at bounding box center [207, 71] width 30 height 16
click at [563, 181] on div at bounding box center [564, 192] width 59 height 60
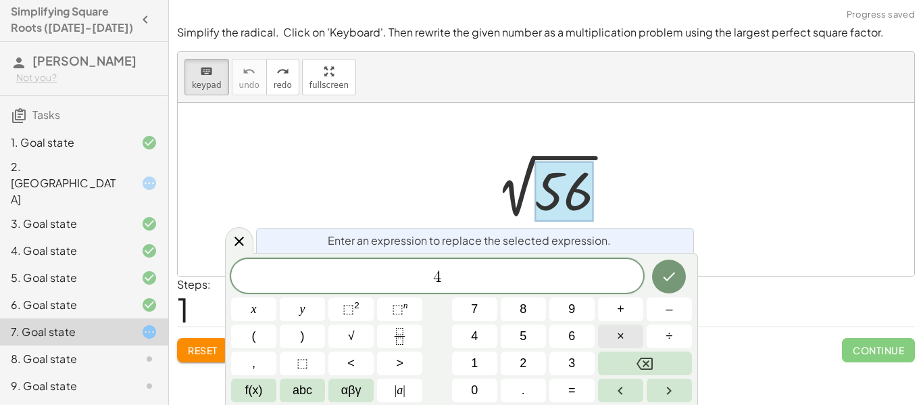
click at [610, 336] on button "×" at bounding box center [620, 336] width 45 height 24
click at [675, 281] on icon "Done" at bounding box center [669, 276] width 16 height 16
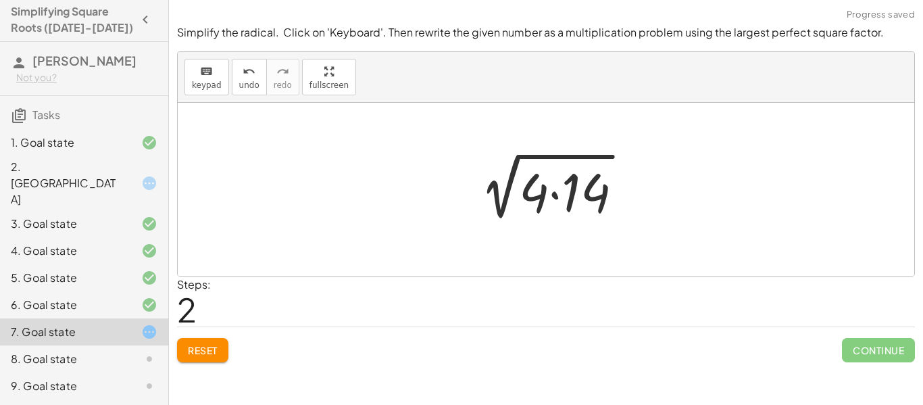
click at [540, 202] on div at bounding box center [551, 190] width 178 height 70
drag, startPoint x: 540, startPoint y: 202, endPoint x: 484, endPoint y: 191, distance: 57.1
click at [484, 191] on div at bounding box center [551, 190] width 178 height 70
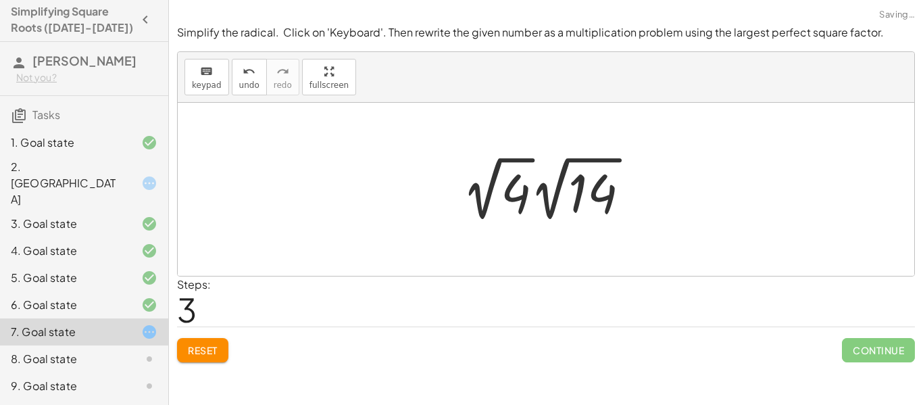
click at [877, 338] on span "Continue" at bounding box center [878, 350] width 73 height 24
click at [516, 191] on div at bounding box center [551, 189] width 192 height 74
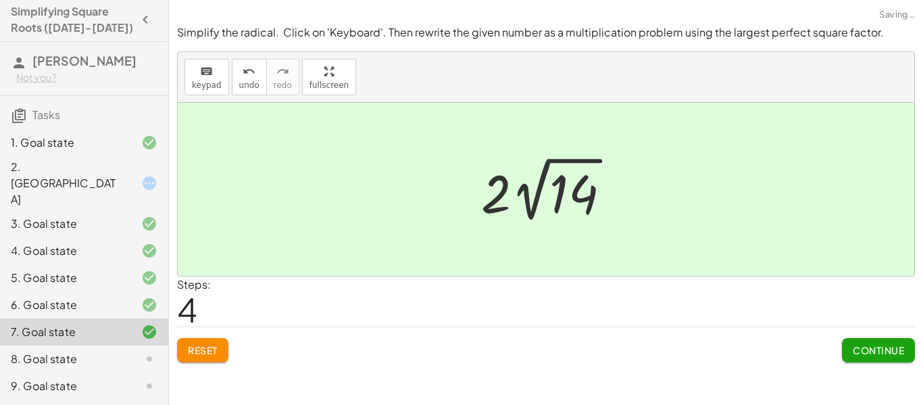
click at [855, 350] on span "Continue" at bounding box center [878, 350] width 51 height 12
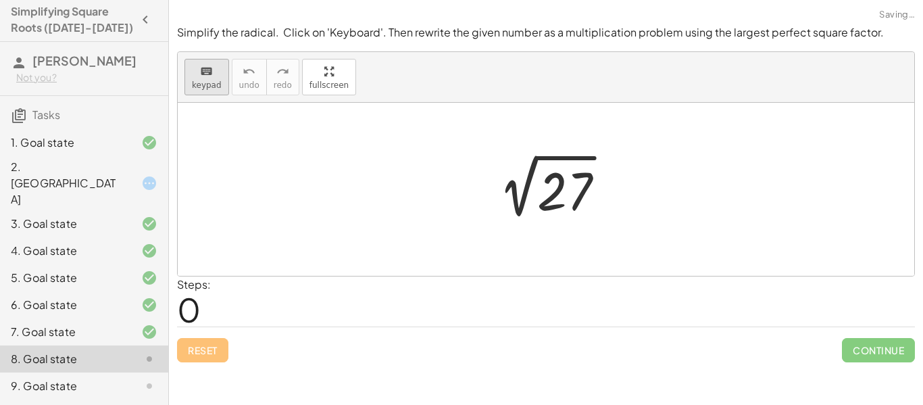
click at [194, 76] on div "keyboard" at bounding box center [207, 71] width 30 height 16
click at [554, 196] on div at bounding box center [564, 192] width 55 height 60
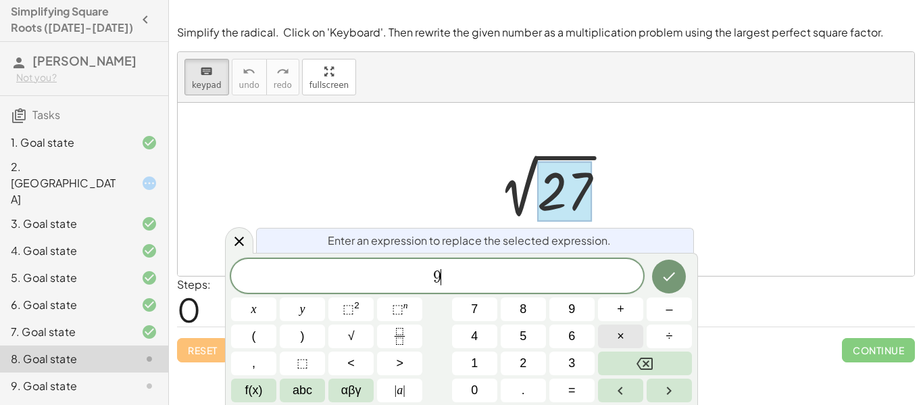
click at [614, 337] on button "×" at bounding box center [620, 336] width 45 height 24
click at [668, 272] on icon "Done" at bounding box center [669, 276] width 16 height 16
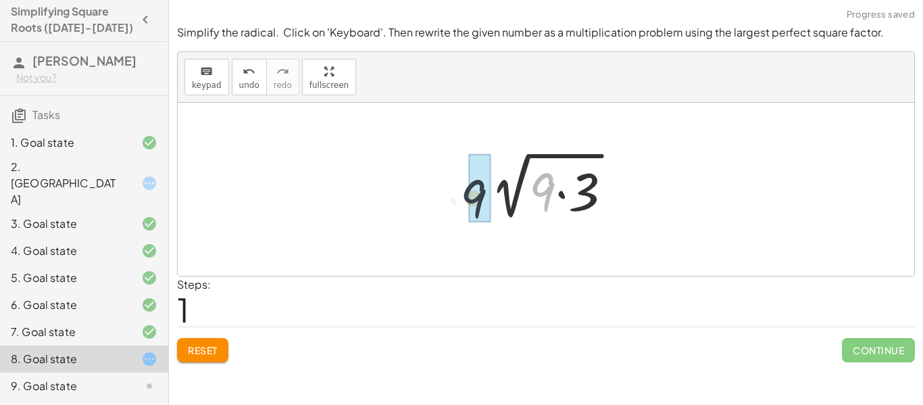
drag, startPoint x: 547, startPoint y: 191, endPoint x: 476, endPoint y: 197, distance: 72.0
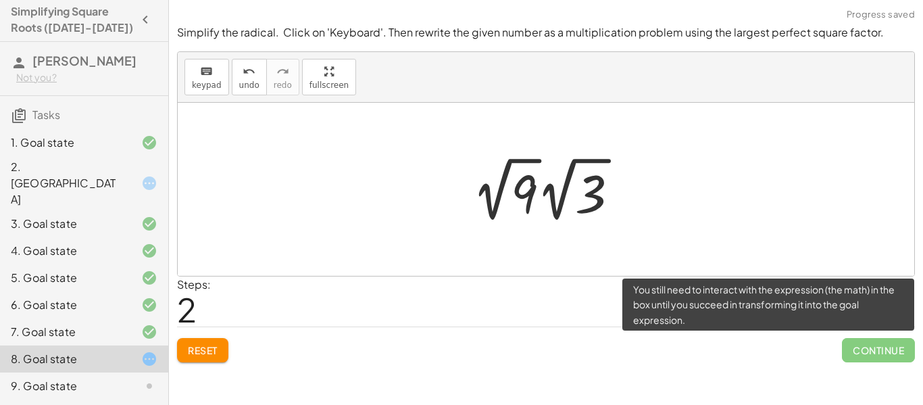
click at [852, 345] on span "Continue" at bounding box center [878, 350] width 73 height 24
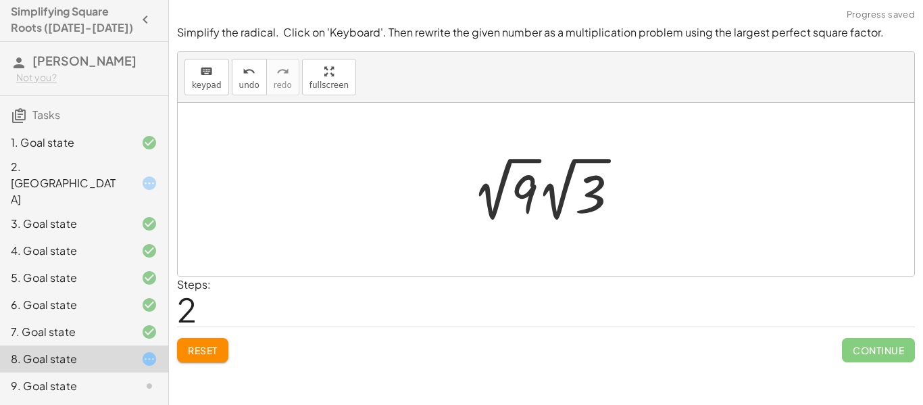
click at [525, 197] on div at bounding box center [551, 189] width 171 height 74
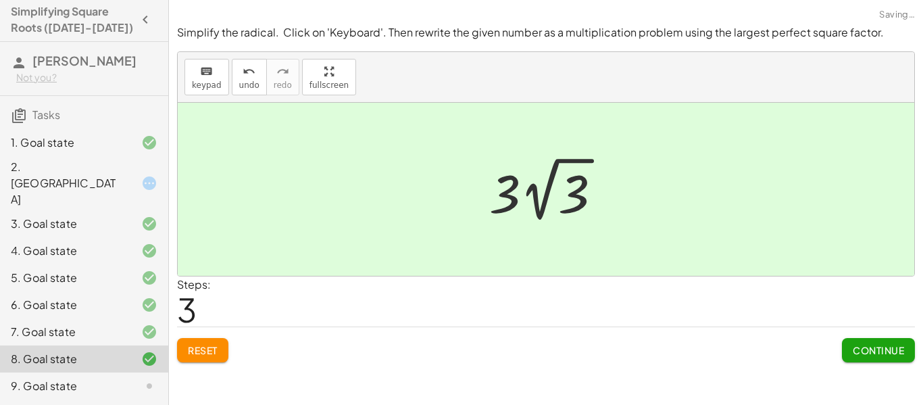
click at [868, 340] on button "Continue" at bounding box center [878, 350] width 73 height 24
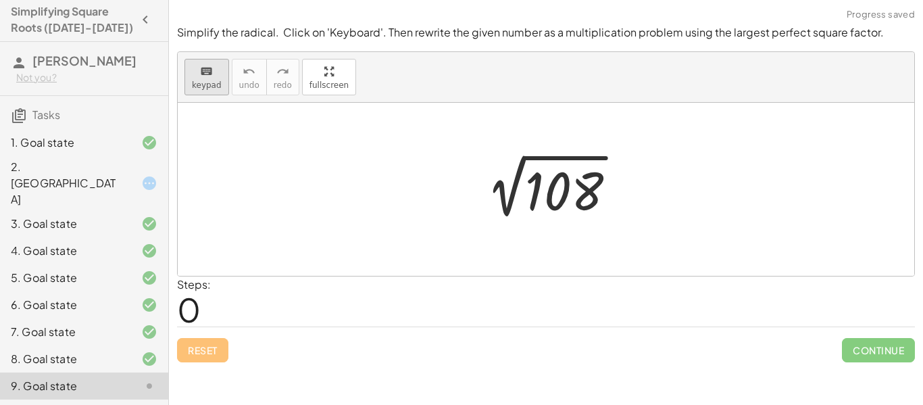
click at [191, 93] on button "keyboard keypad" at bounding box center [207, 77] width 45 height 36
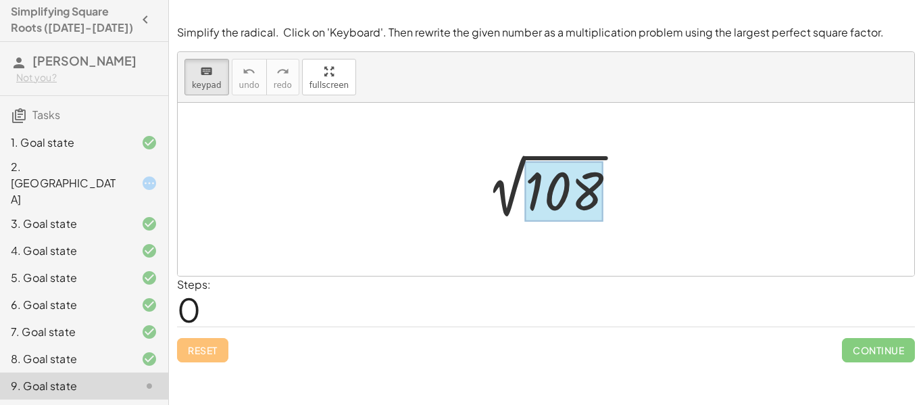
click at [571, 205] on div at bounding box center [564, 192] width 78 height 60
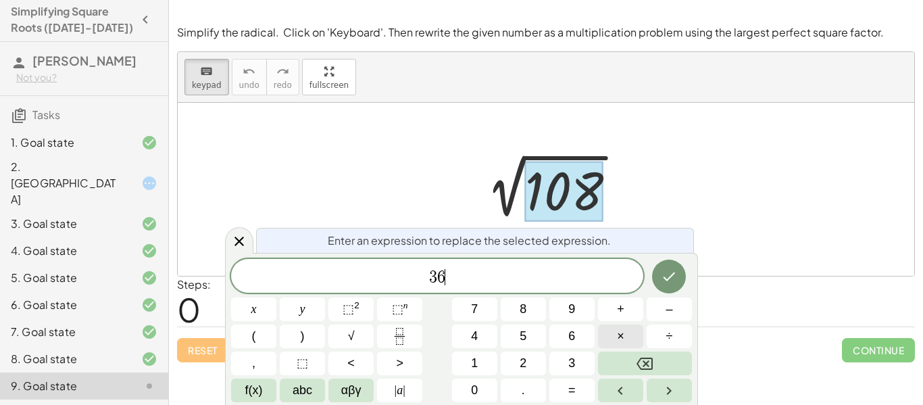
click at [612, 332] on button "×" at bounding box center [620, 336] width 45 height 24
click at [572, 362] on span "3" at bounding box center [571, 363] width 7 height 18
click at [670, 278] on icon "Done" at bounding box center [670, 276] width 12 height 9
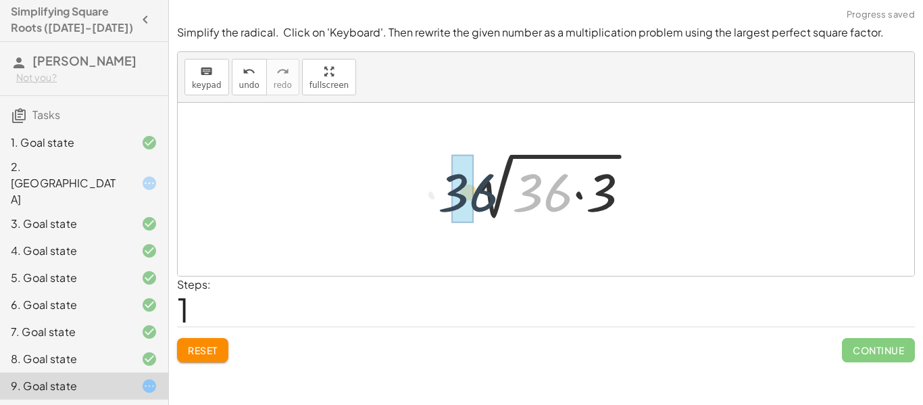
drag, startPoint x: 527, startPoint y: 185, endPoint x: 442, endPoint y: 185, distance: 85.2
click at [442, 185] on div "2 √ 108 · 36 2 √ ( · 36 · 3 )" at bounding box center [546, 190] width 209 height 76
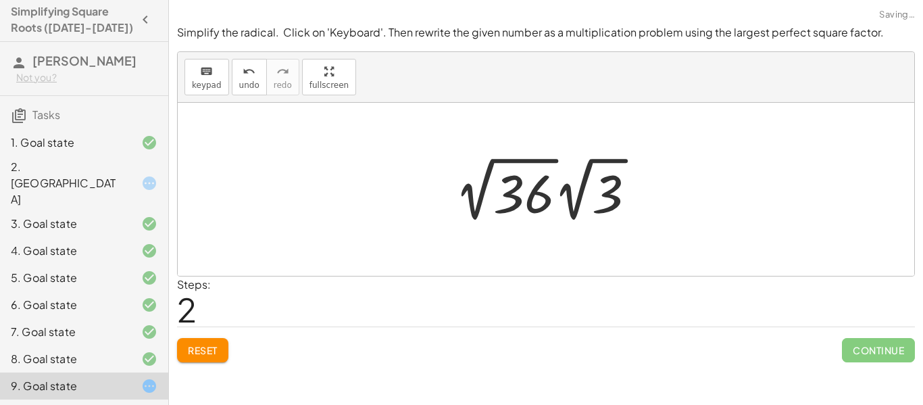
click at [533, 199] on div at bounding box center [550, 189] width 205 height 74
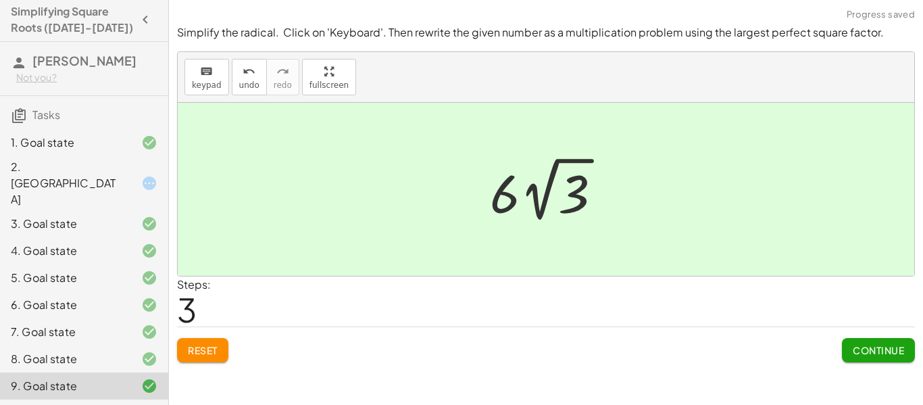
click at [897, 355] on span "Continue" at bounding box center [878, 350] width 51 height 12
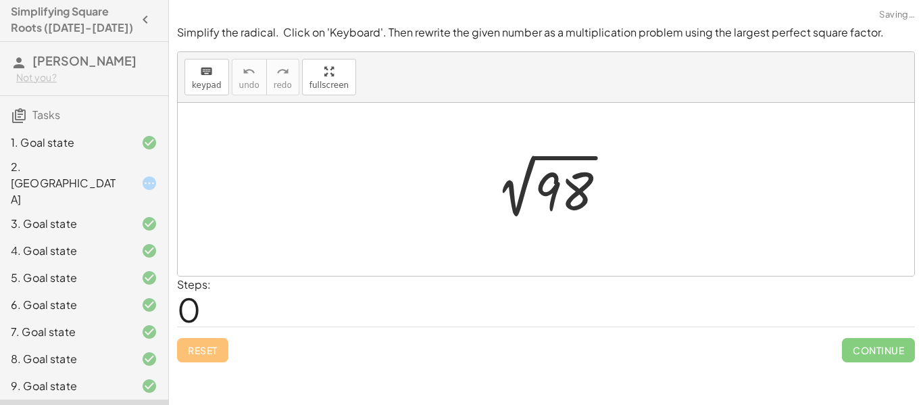
click at [560, 212] on div at bounding box center [551, 189] width 146 height 68
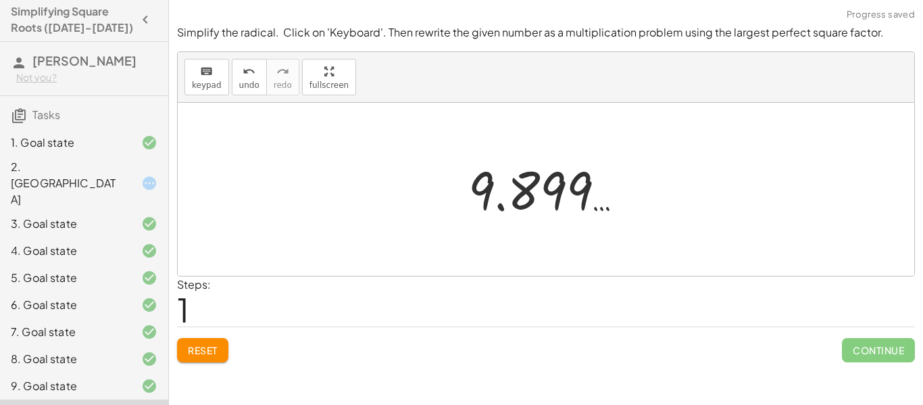
click at [505, 196] on div at bounding box center [552, 189] width 180 height 67
click at [210, 81] on span "keypad" at bounding box center [207, 84] width 30 height 9
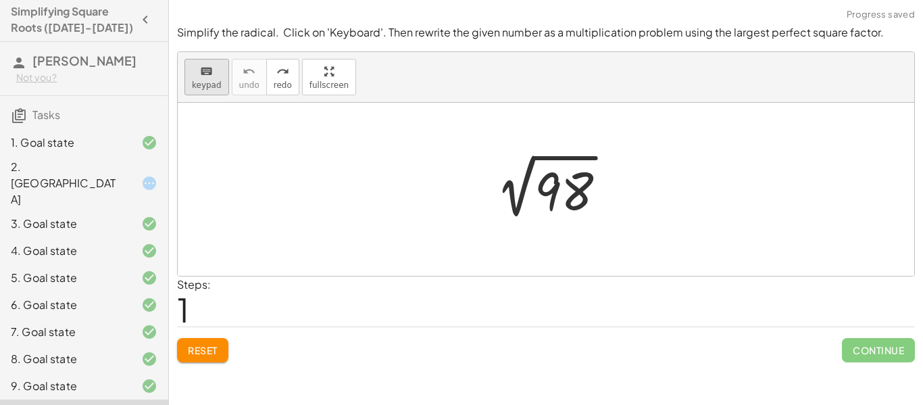
click at [209, 78] on icon "keyboard" at bounding box center [206, 72] width 13 height 16
click at [578, 205] on div at bounding box center [564, 192] width 59 height 60
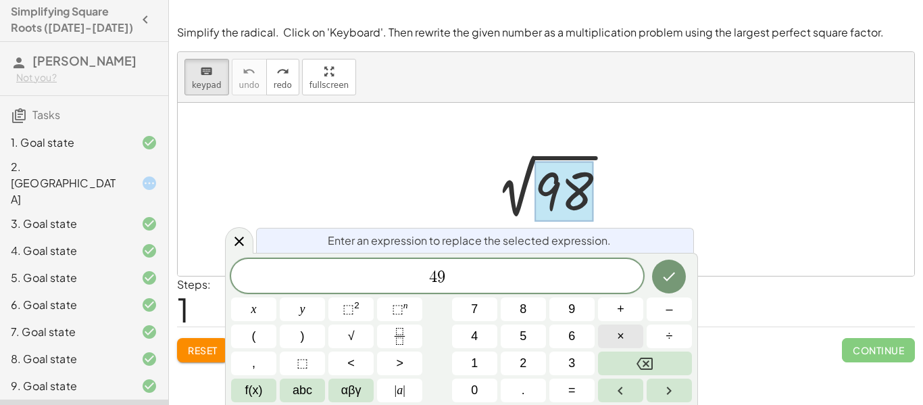
click at [616, 341] on button "×" at bounding box center [620, 336] width 45 height 24
click at [517, 358] on button "2" at bounding box center [523, 363] width 45 height 24
click at [676, 274] on icon "Done" at bounding box center [669, 276] width 16 height 16
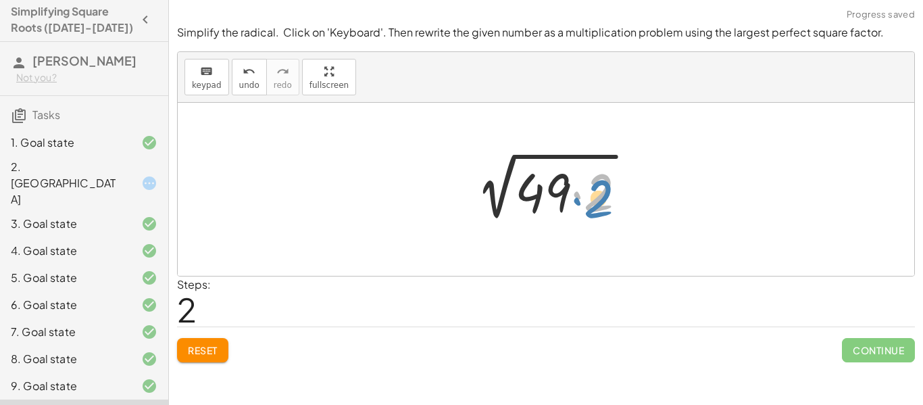
drag, startPoint x: 577, startPoint y: 199, endPoint x: 595, endPoint y: 201, distance: 18.3
click at [595, 201] on div at bounding box center [551, 190] width 186 height 70
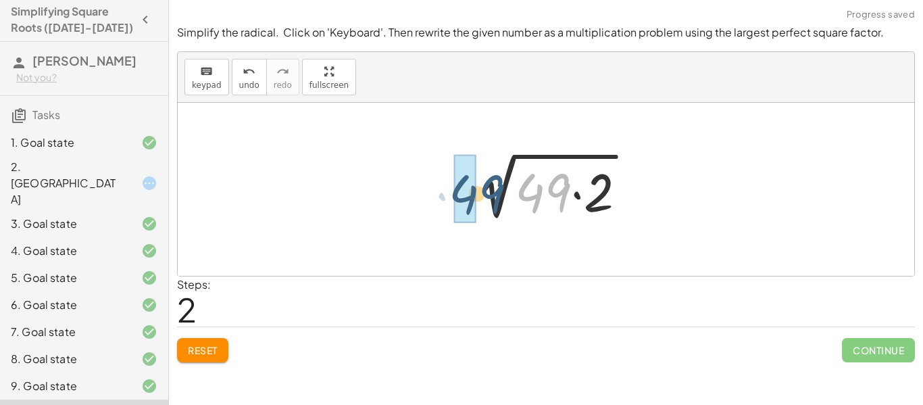
drag, startPoint x: 554, startPoint y: 195, endPoint x: 486, endPoint y: 196, distance: 68.3
click at [486, 196] on div at bounding box center [551, 190] width 186 height 70
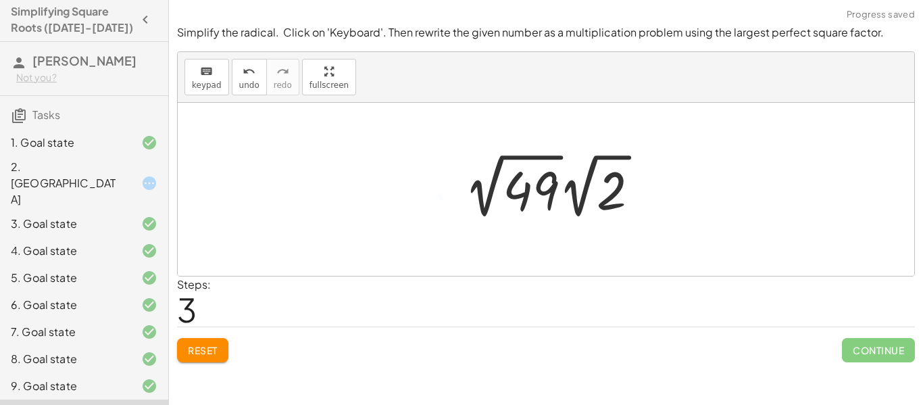
click at [521, 182] on div at bounding box center [557, 186] width 199 height 74
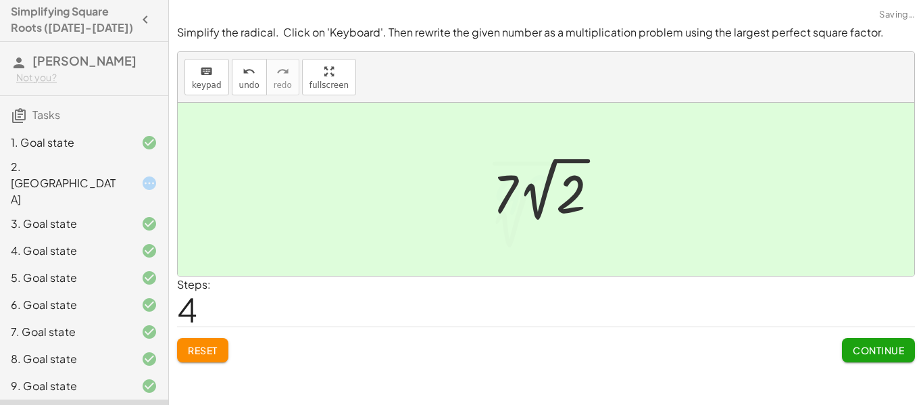
click at [858, 346] on span "Continue" at bounding box center [878, 350] width 51 height 12
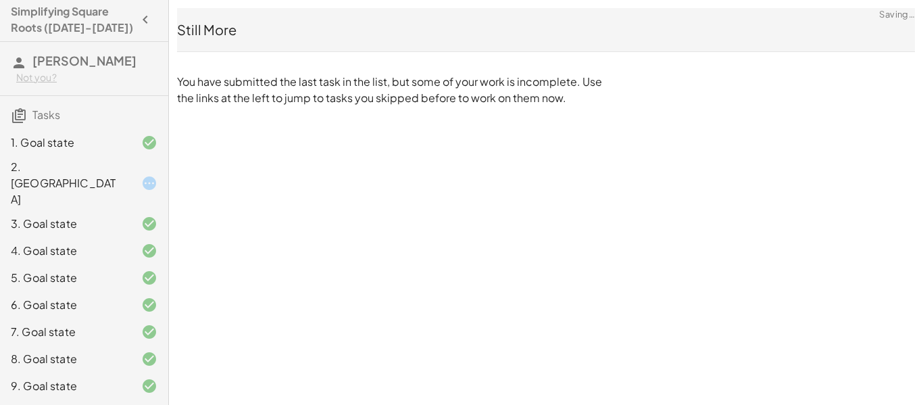
click at [104, 169] on div "2. [GEOGRAPHIC_DATA]" at bounding box center [65, 183] width 109 height 49
click at [122, 175] on div at bounding box center [139, 183] width 38 height 16
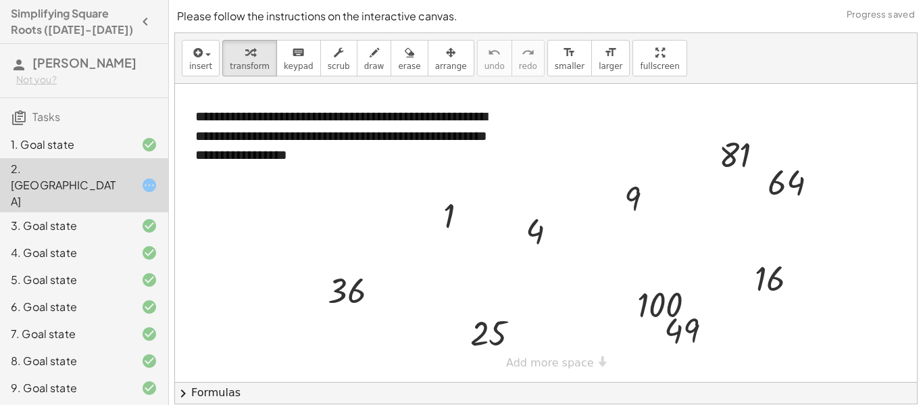
scroll to position [43, 0]
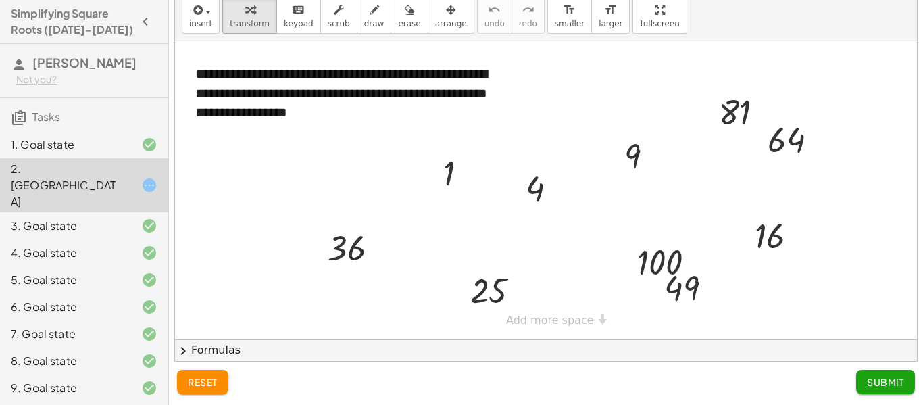
click at [863, 383] on button "Submit" at bounding box center [885, 382] width 59 height 24
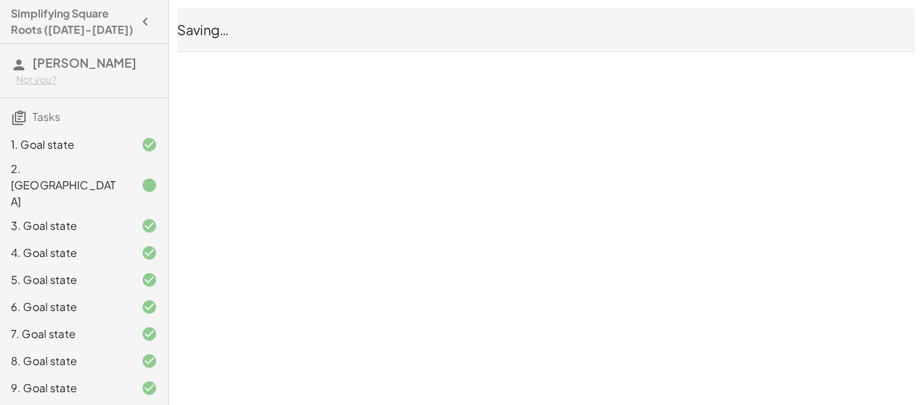
scroll to position [0, 0]
